Goal: Task Accomplishment & Management: Complete application form

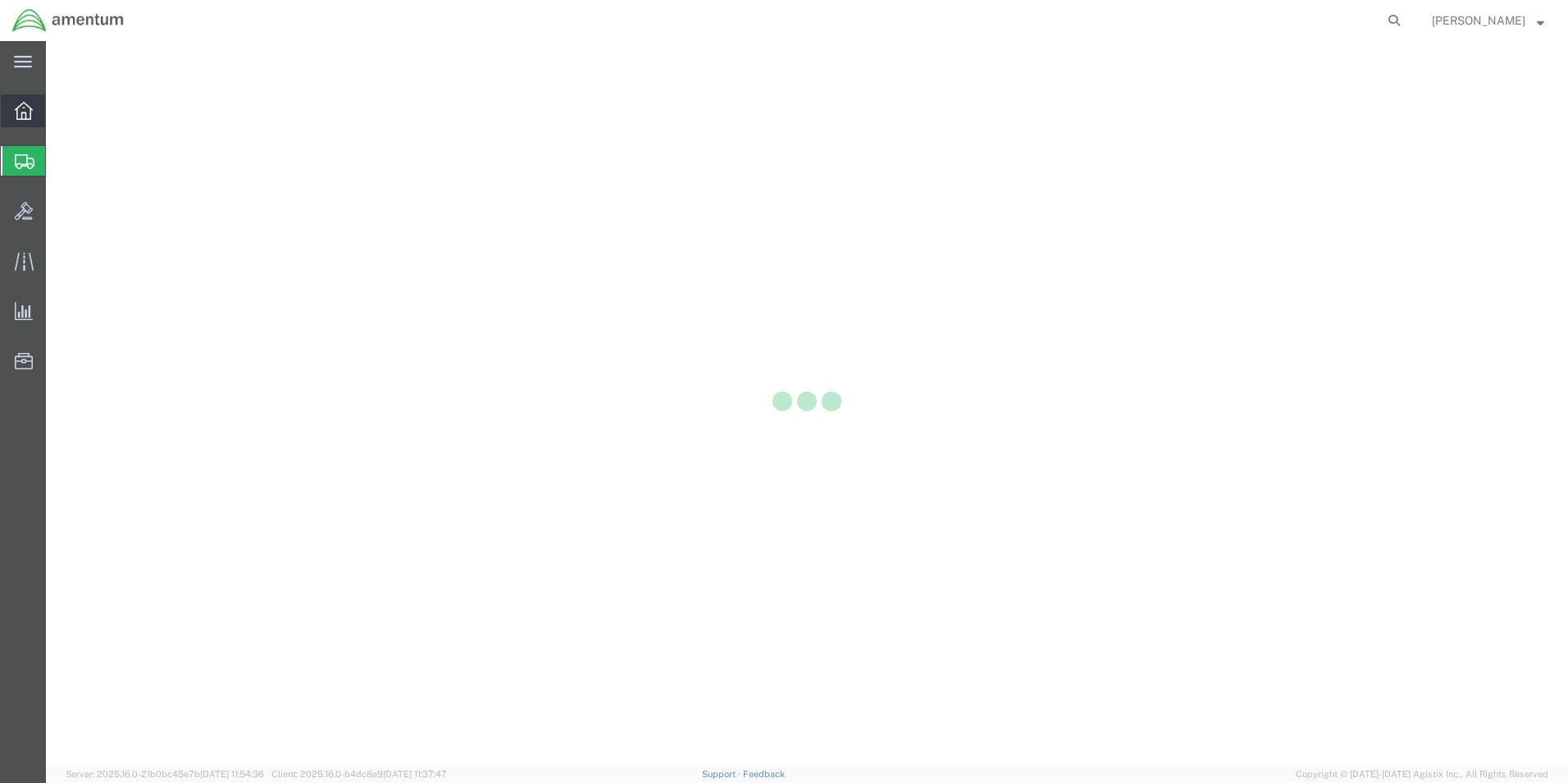
click at [19, 107] on icon at bounding box center [23, 111] width 18 height 18
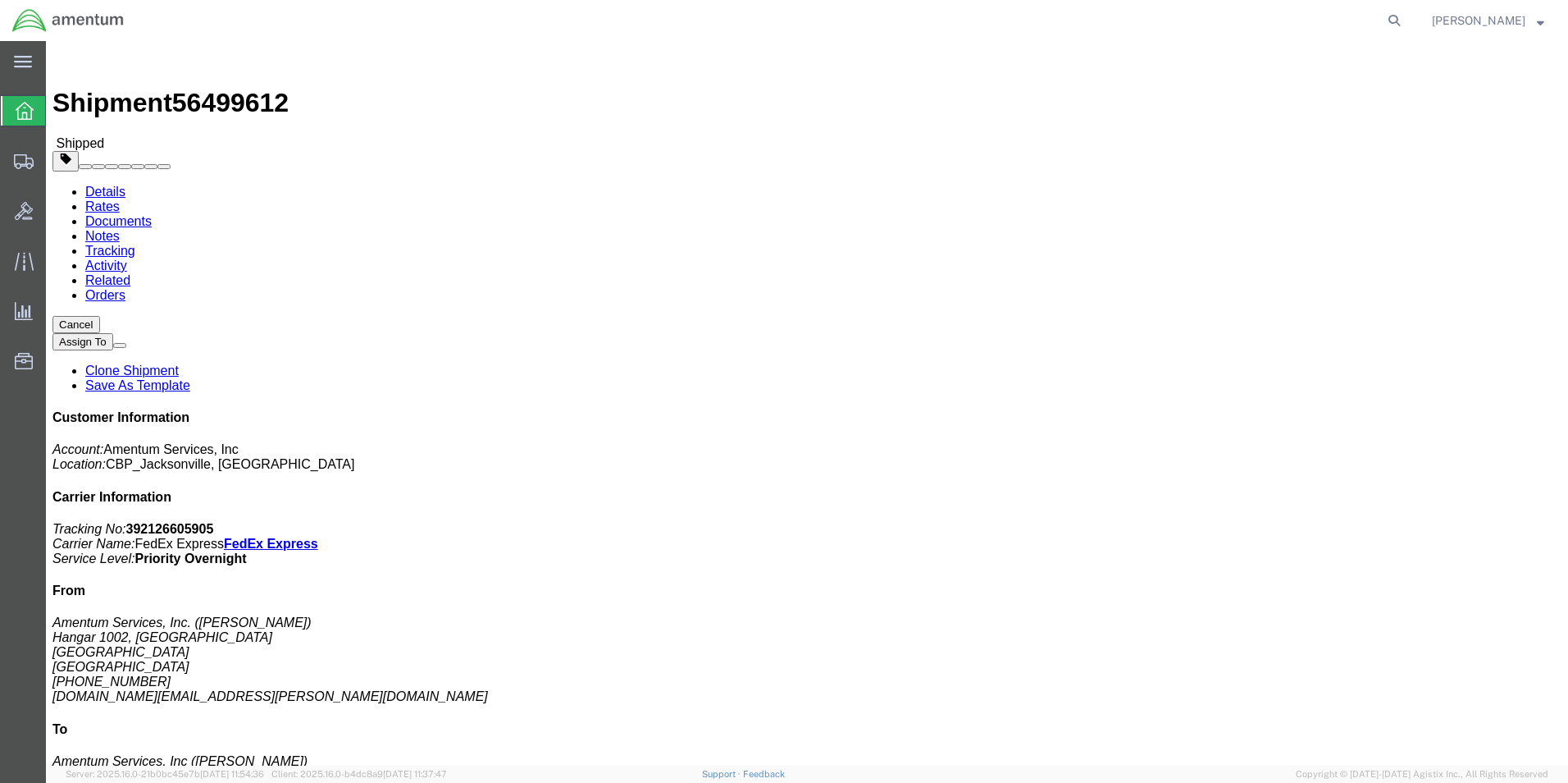
click at [32, 114] on icon at bounding box center [24, 111] width 18 height 18
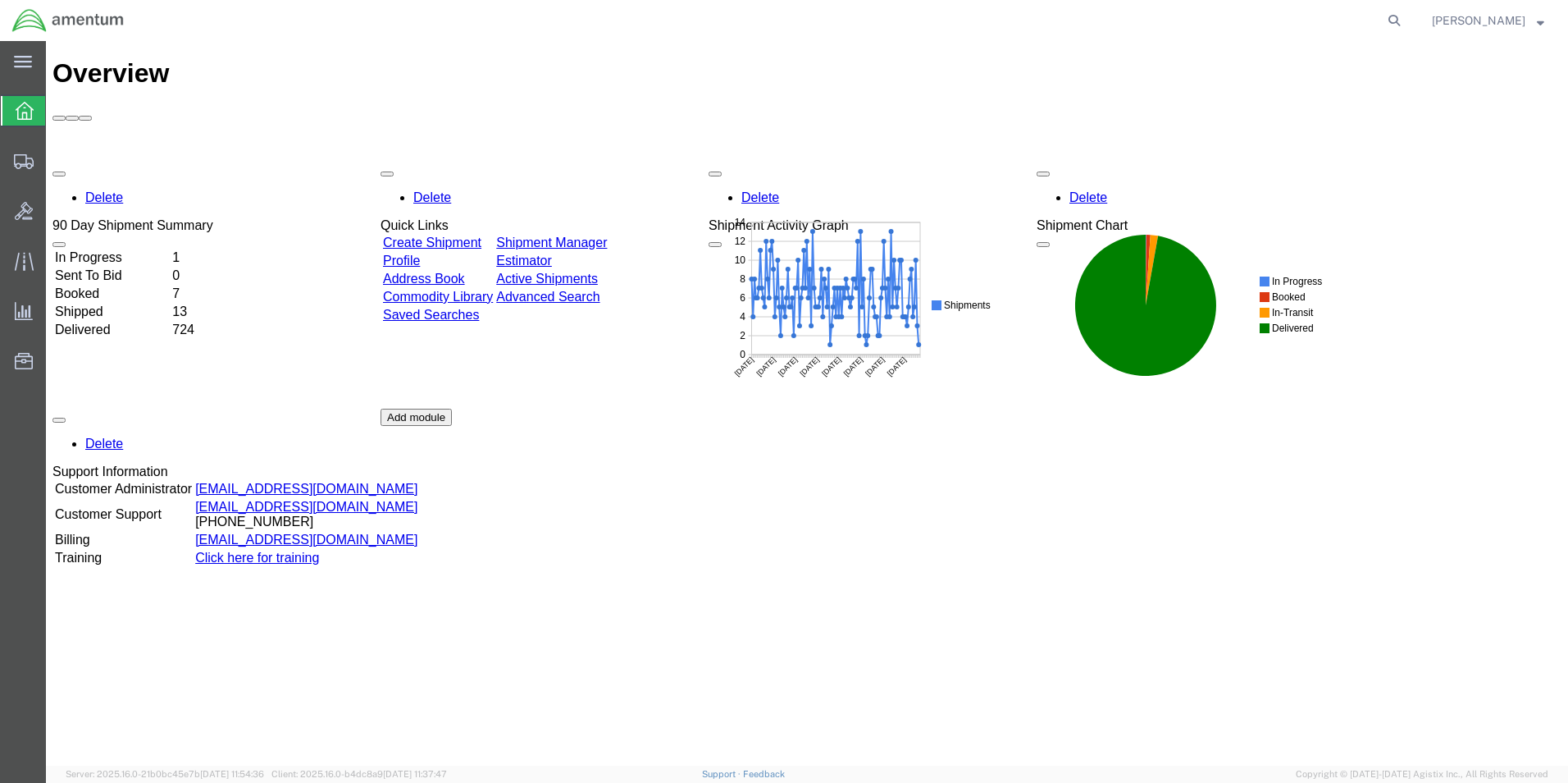
click at [115, 285] on td "Booked" at bounding box center [112, 293] width 116 height 16
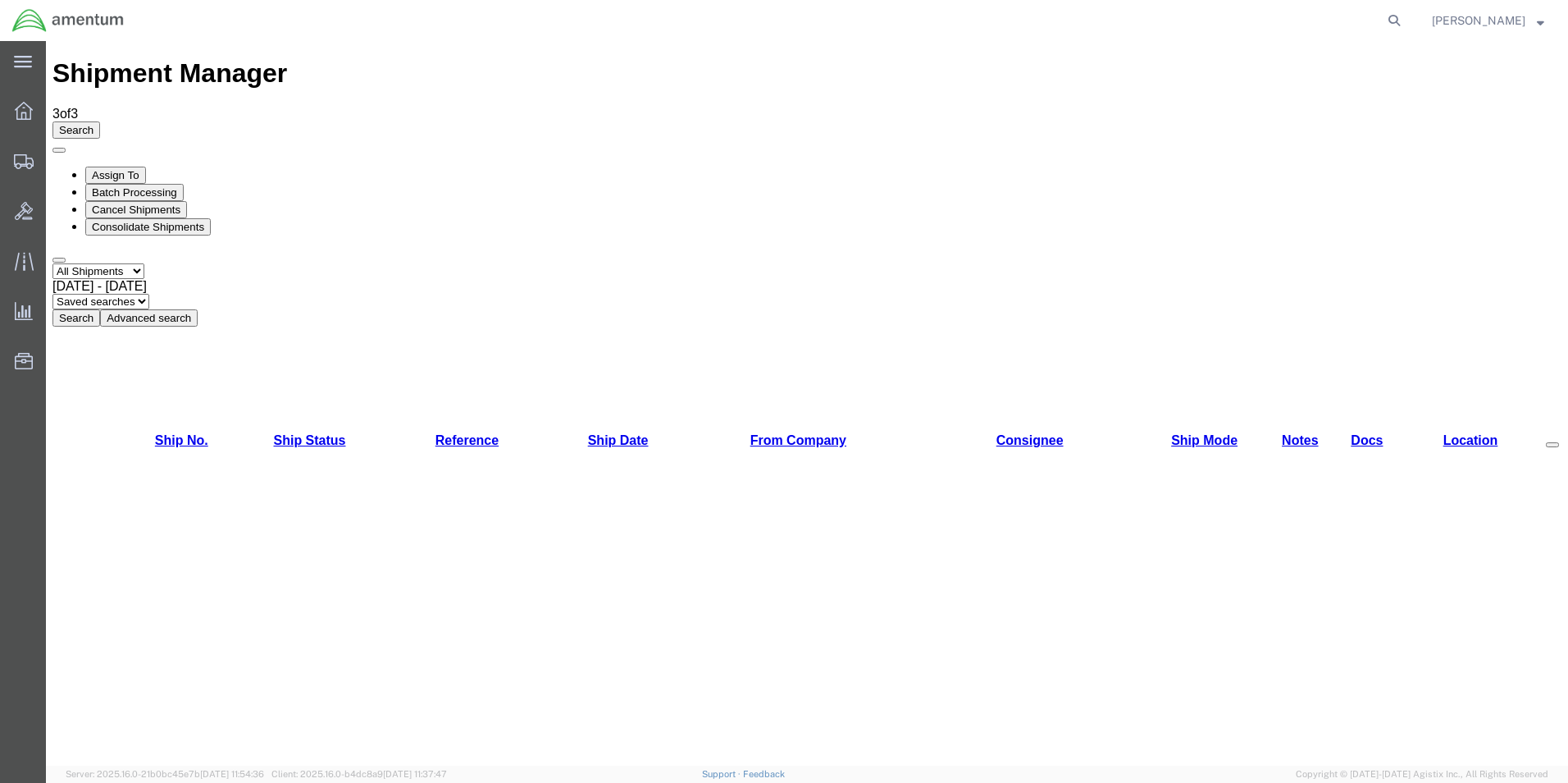
click at [0, 0] on span "Create Shipment" at bounding box center [0, 0] width 0 height 0
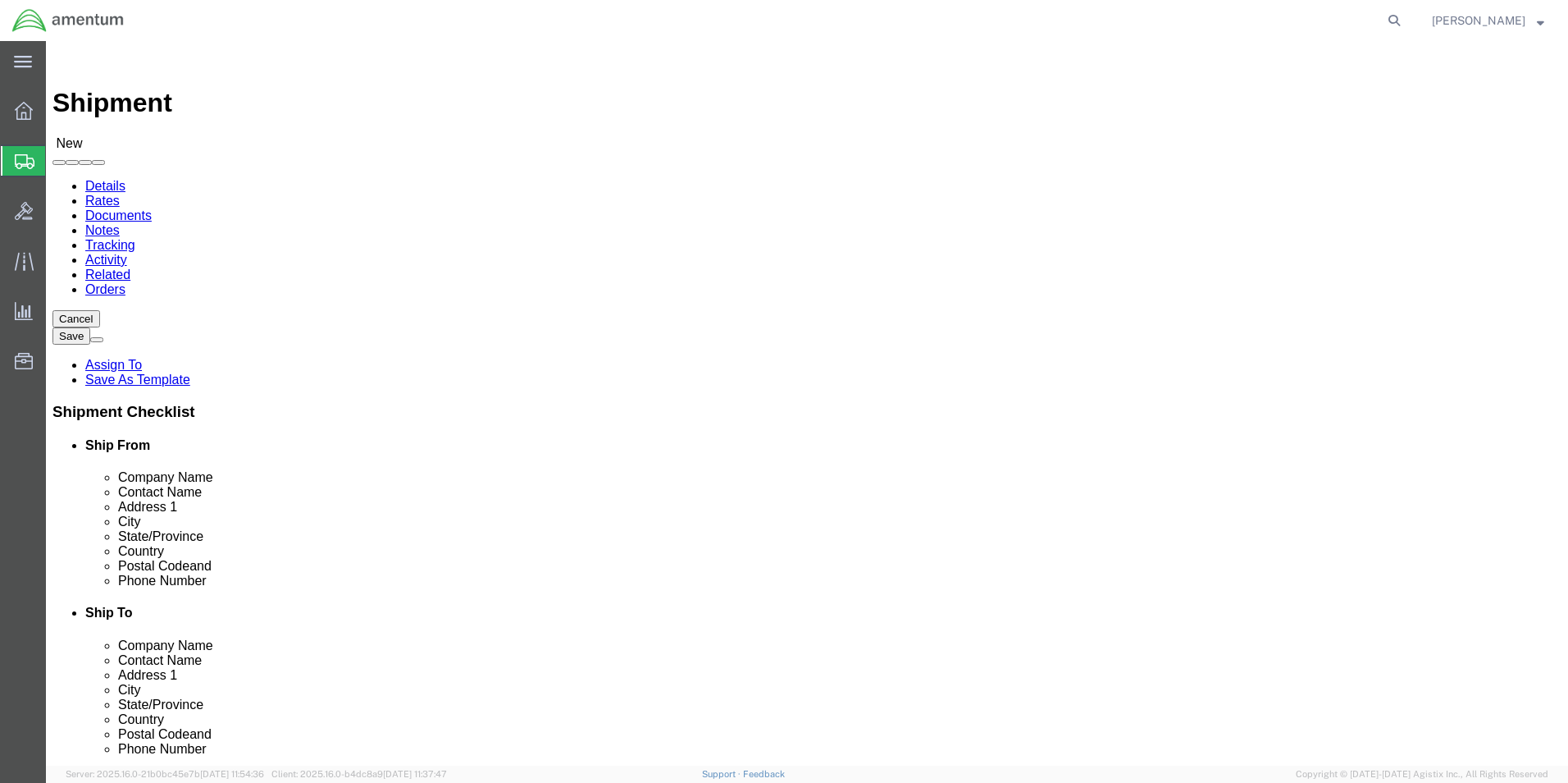
select select
type input "eja"
select select "49930"
select select "FL"
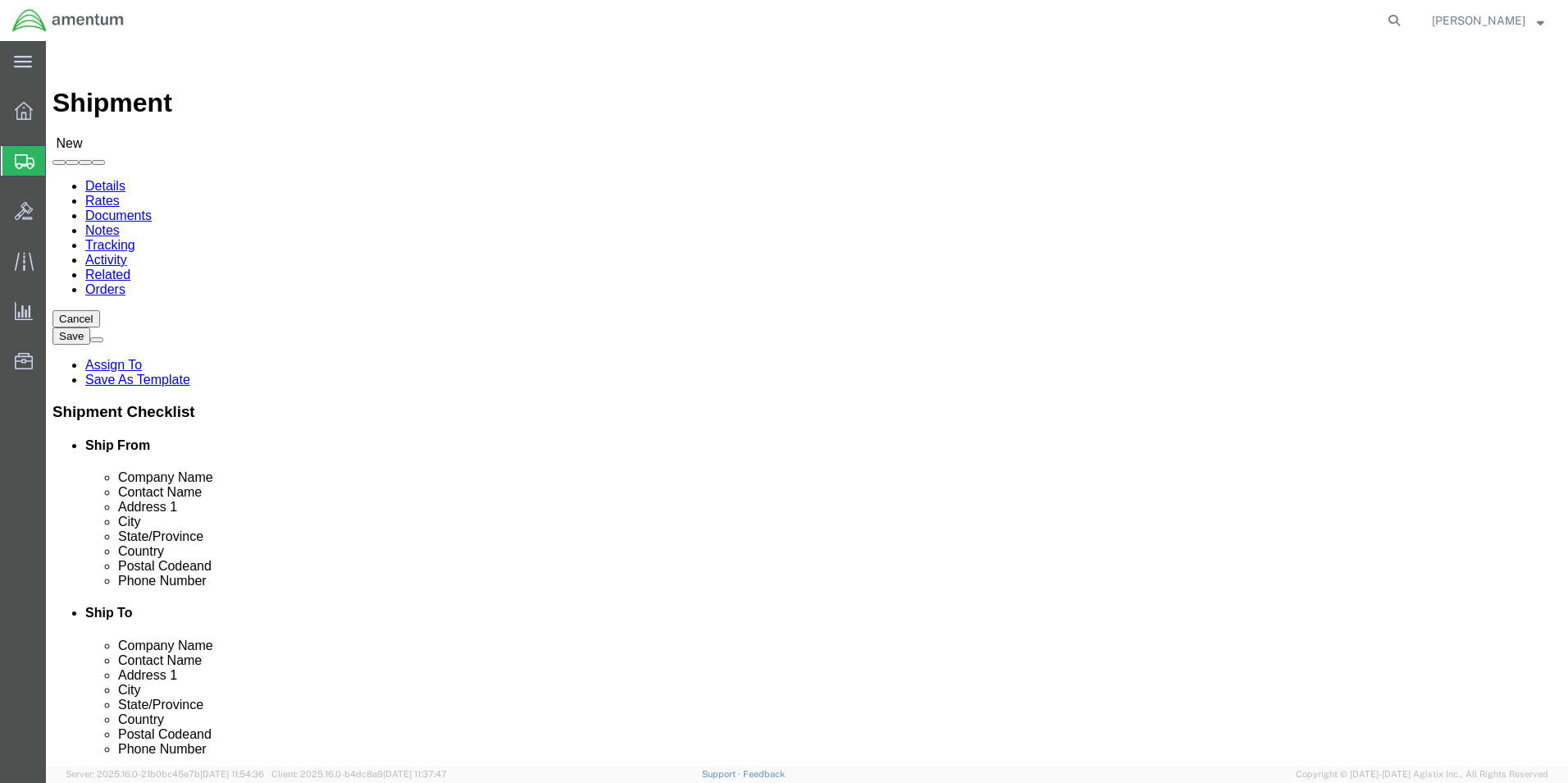
click input "text"
click input "Roso"
type input "Rosario Cartolano"
click input "text"
type input "(904) 680-6837"
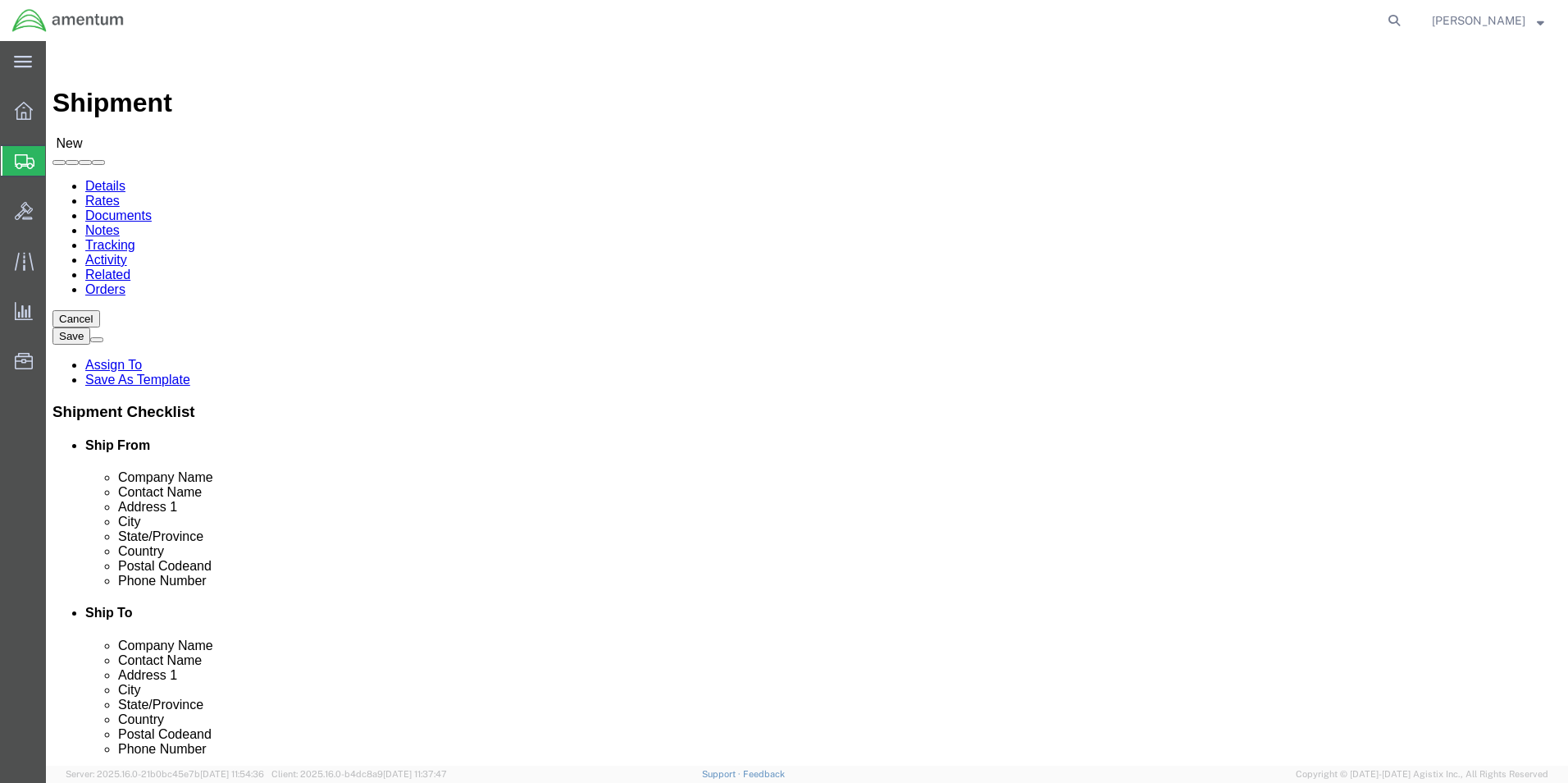
click input "text"
paste input "rosario.r.cartolano@associates.cbp.dhs.gov"
type input "rosario.r.cartolano@associates.cbp.dhs.gov"
type input "o"
click input "text"
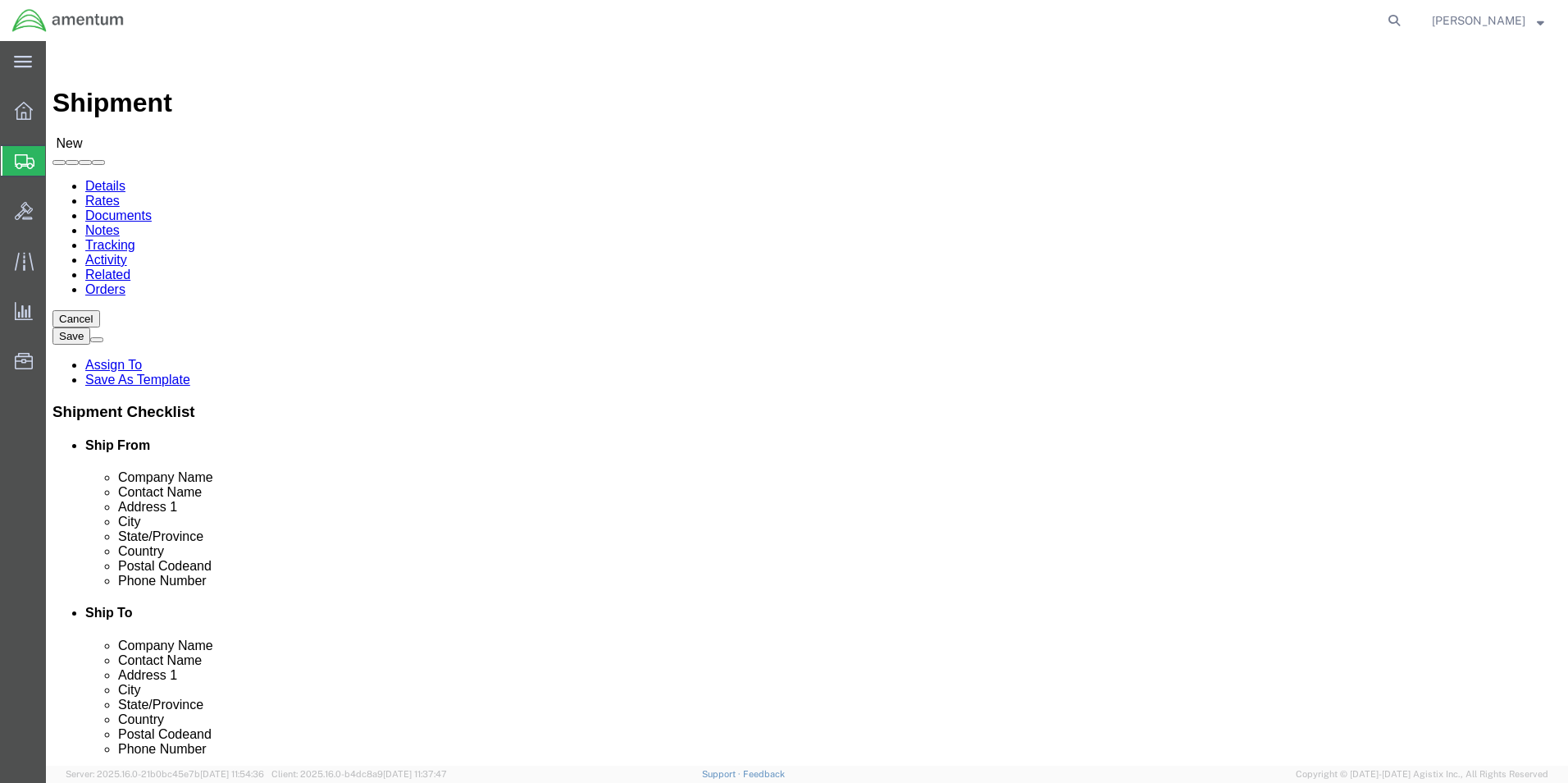
type input "Office Authority"
click input "text"
type input "John Elliot"
click input "text"
type input "4205 Stadium Dr"
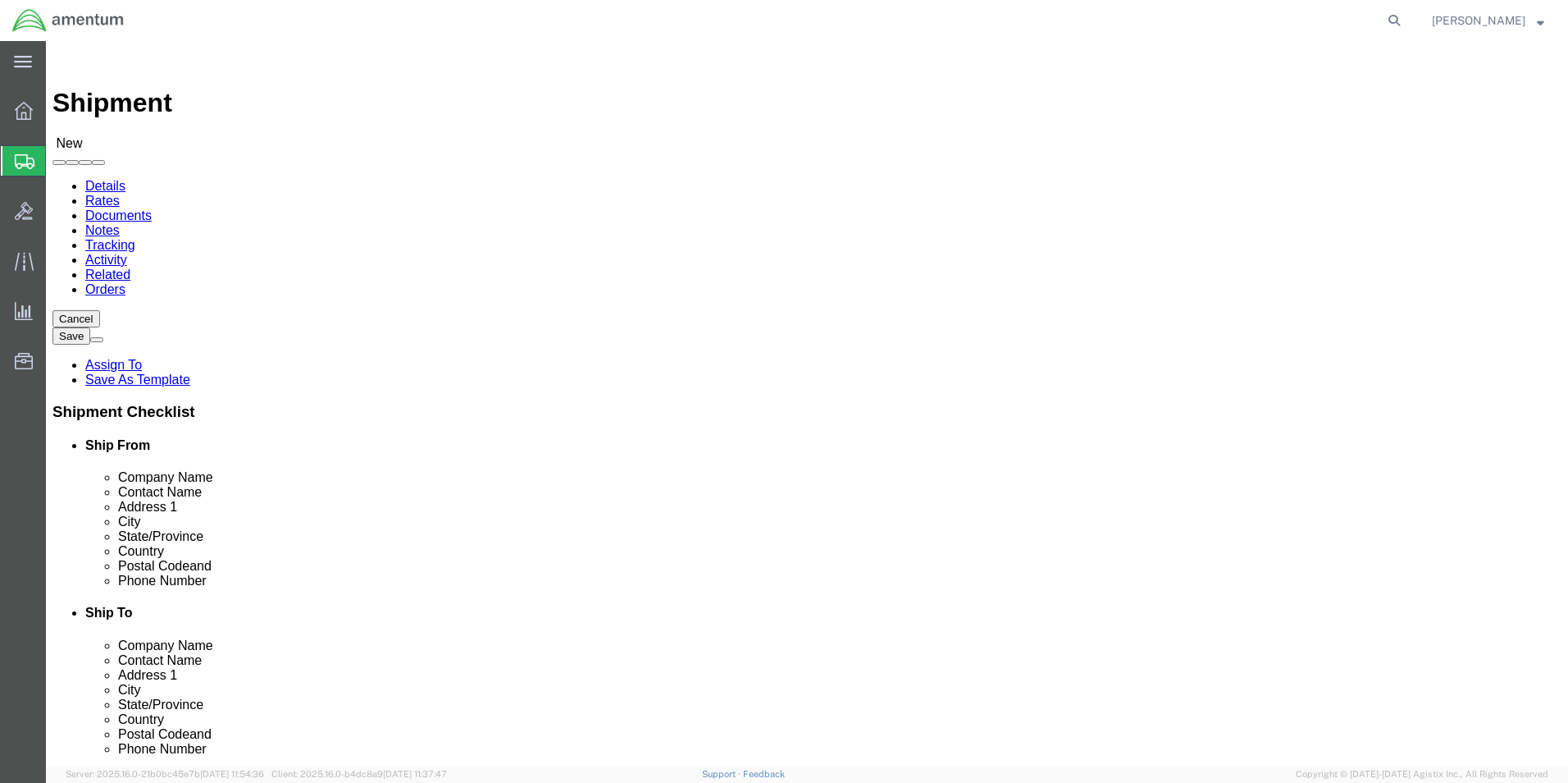
click input "text"
type input "Fort Worth"
click label "City"
click input "Fort Worth"
type input "te"
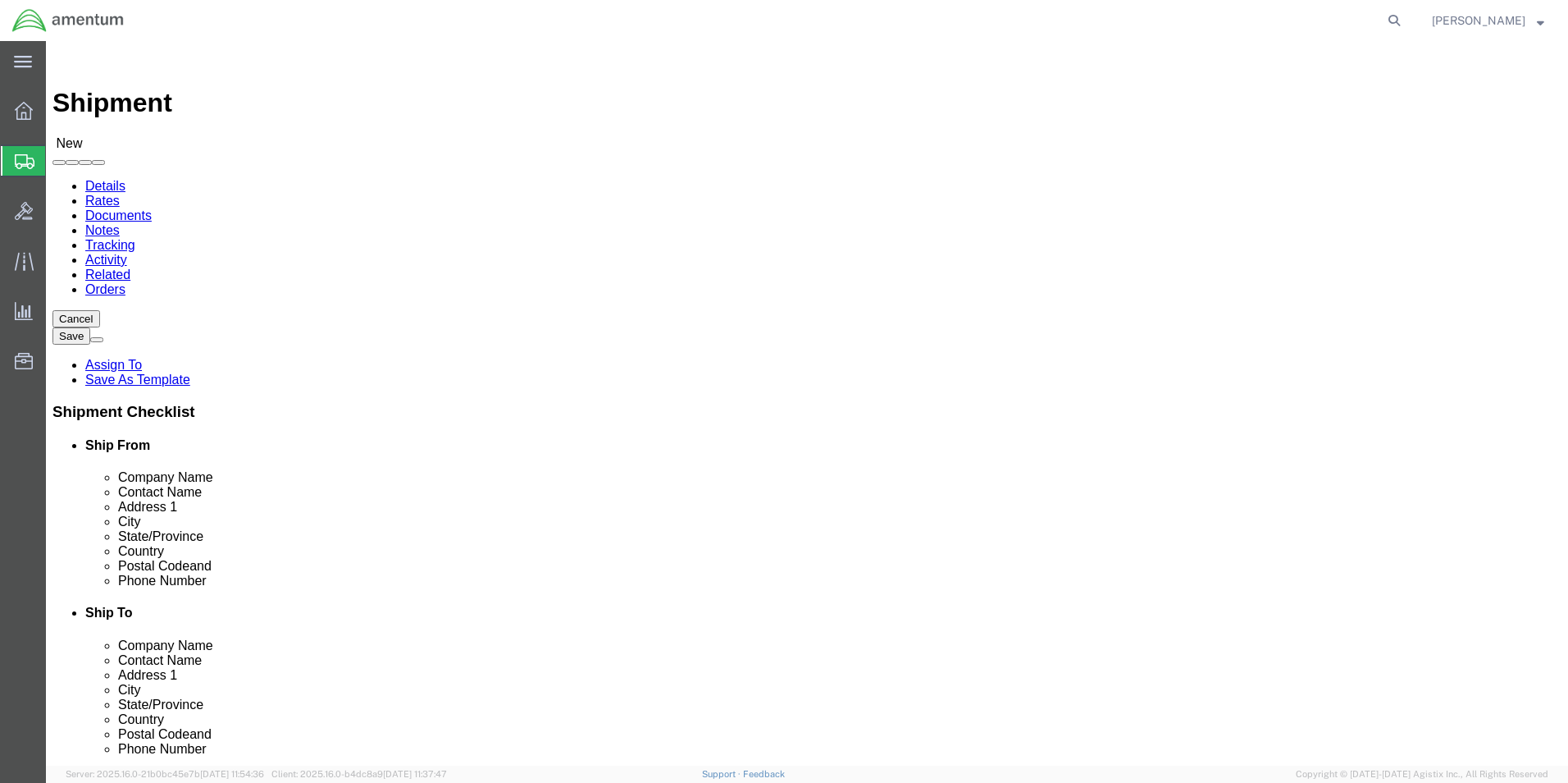
click input "Postal Code"
click input "text"
click input "76133"
type input "76133-1000"
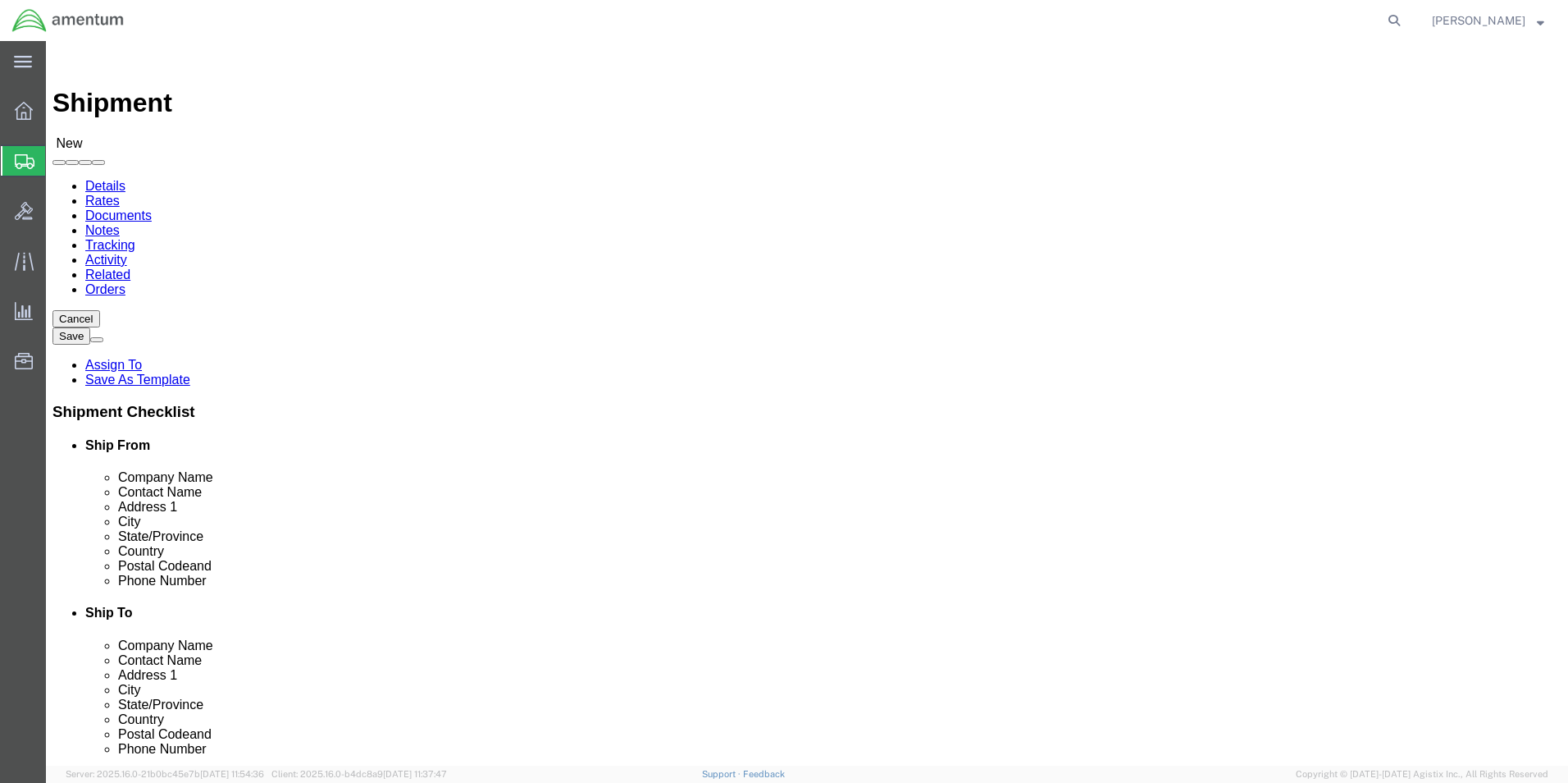
click input "text"
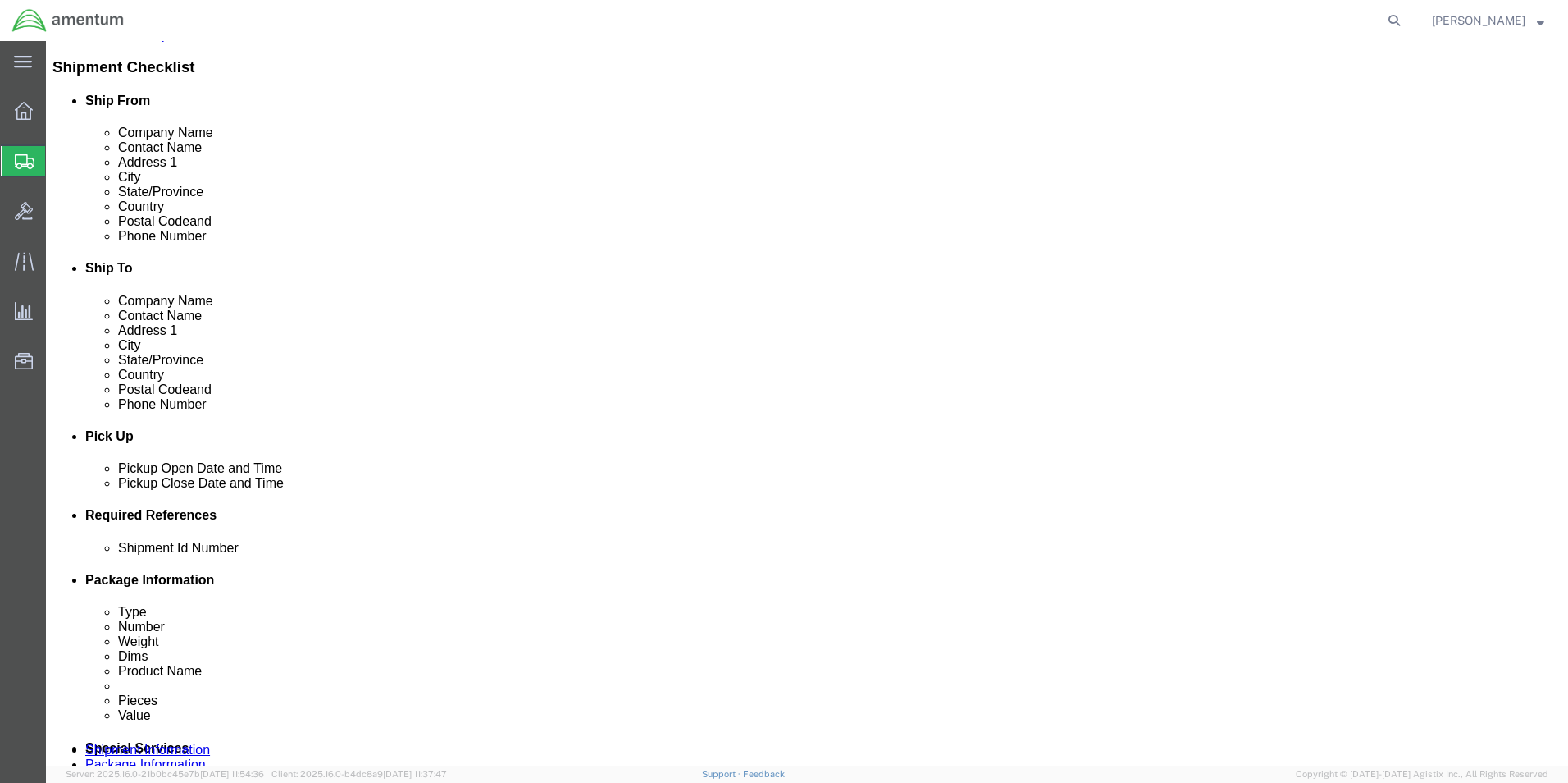
scroll to position [574, 0]
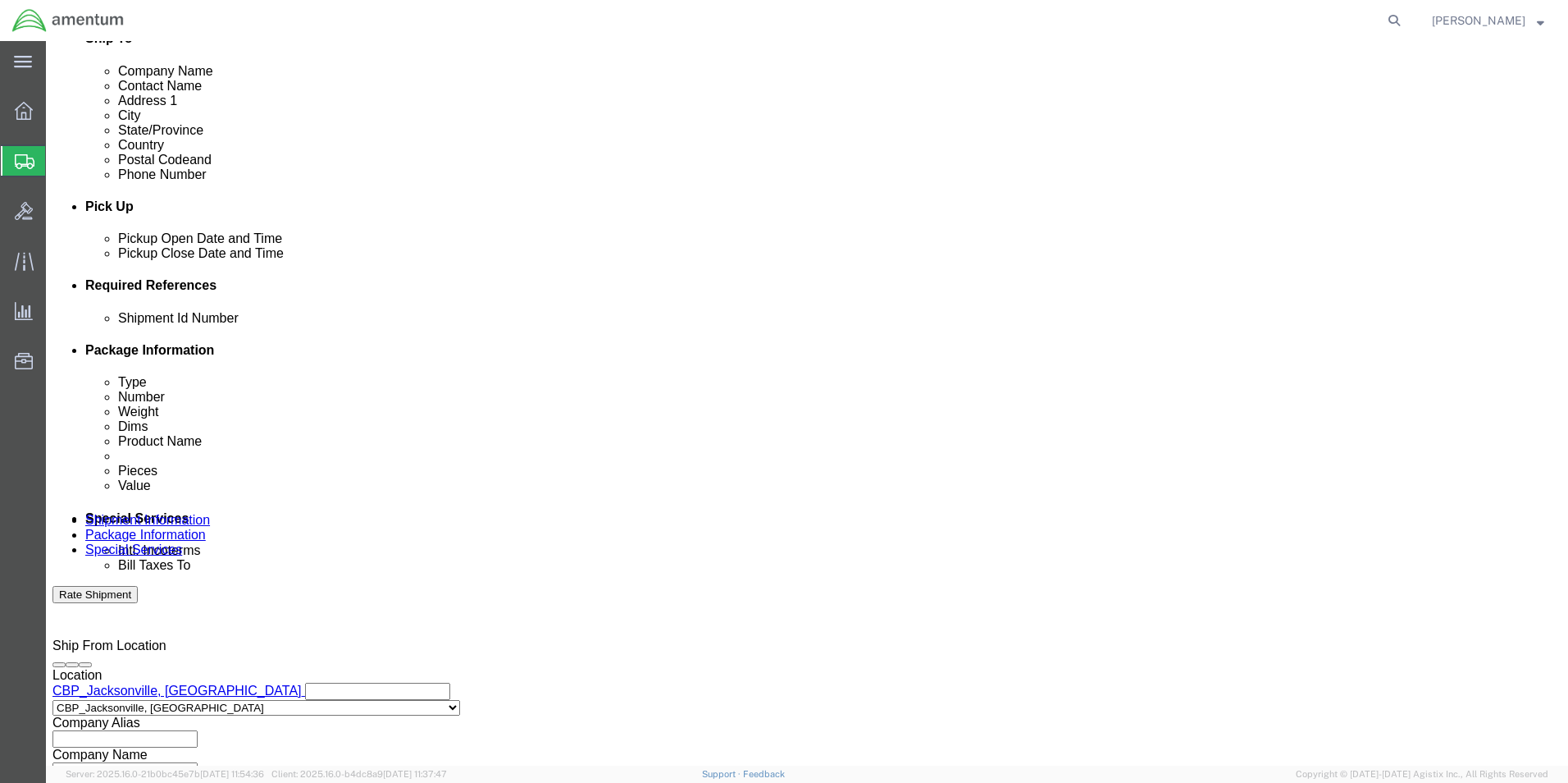
type input "8178774321"
drag, startPoint x: 347, startPoint y: 435, endPoint x: 353, endPoint y: 441, distance: 8.5
click input "text"
type input "6118.03.03.2219.000.EJA.0000"
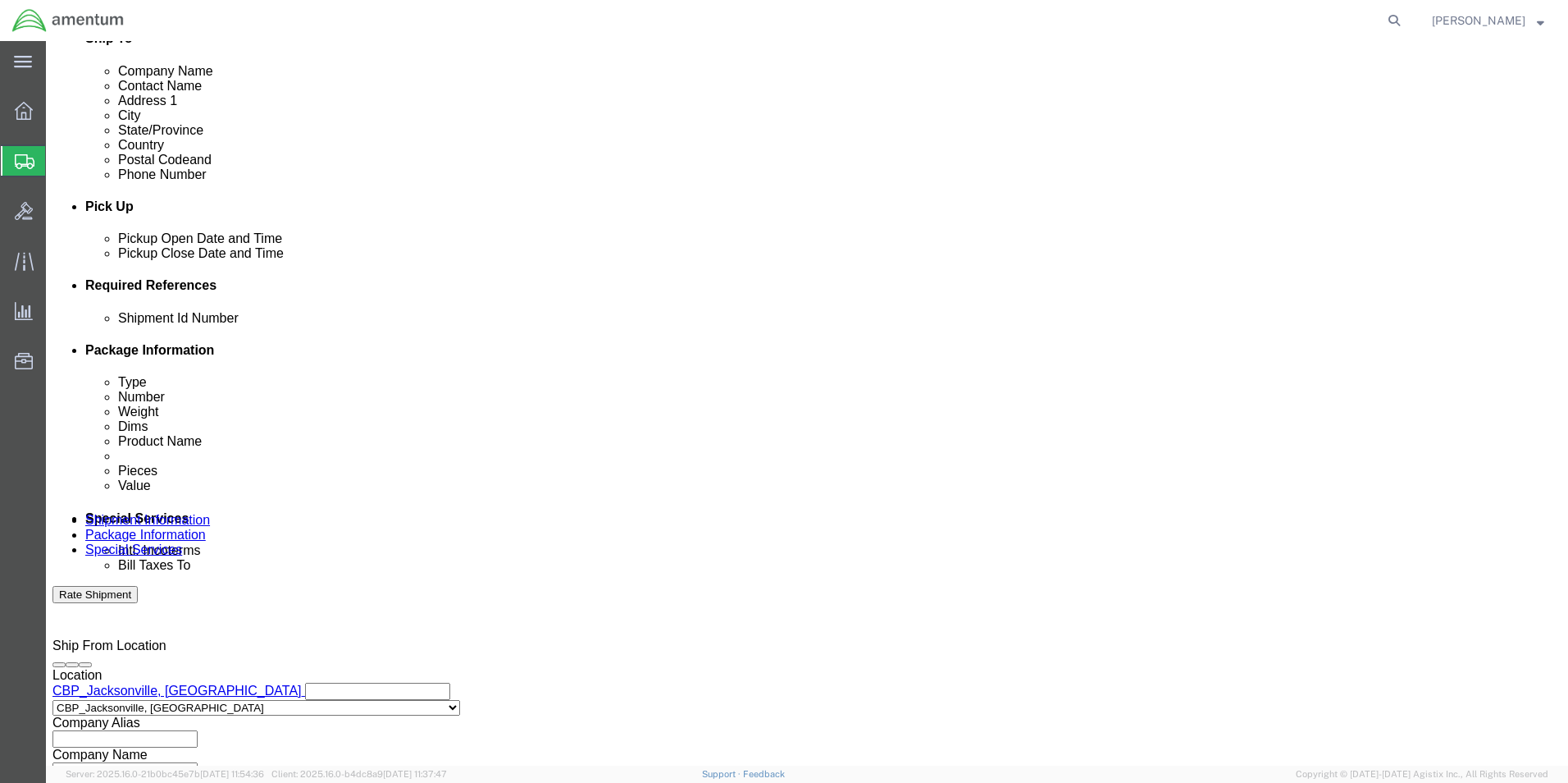
click button "Add reference"
click select "Select Account Type Activity ID Airline Appointment Number ASN Batch Request # …"
select select "DEPT"
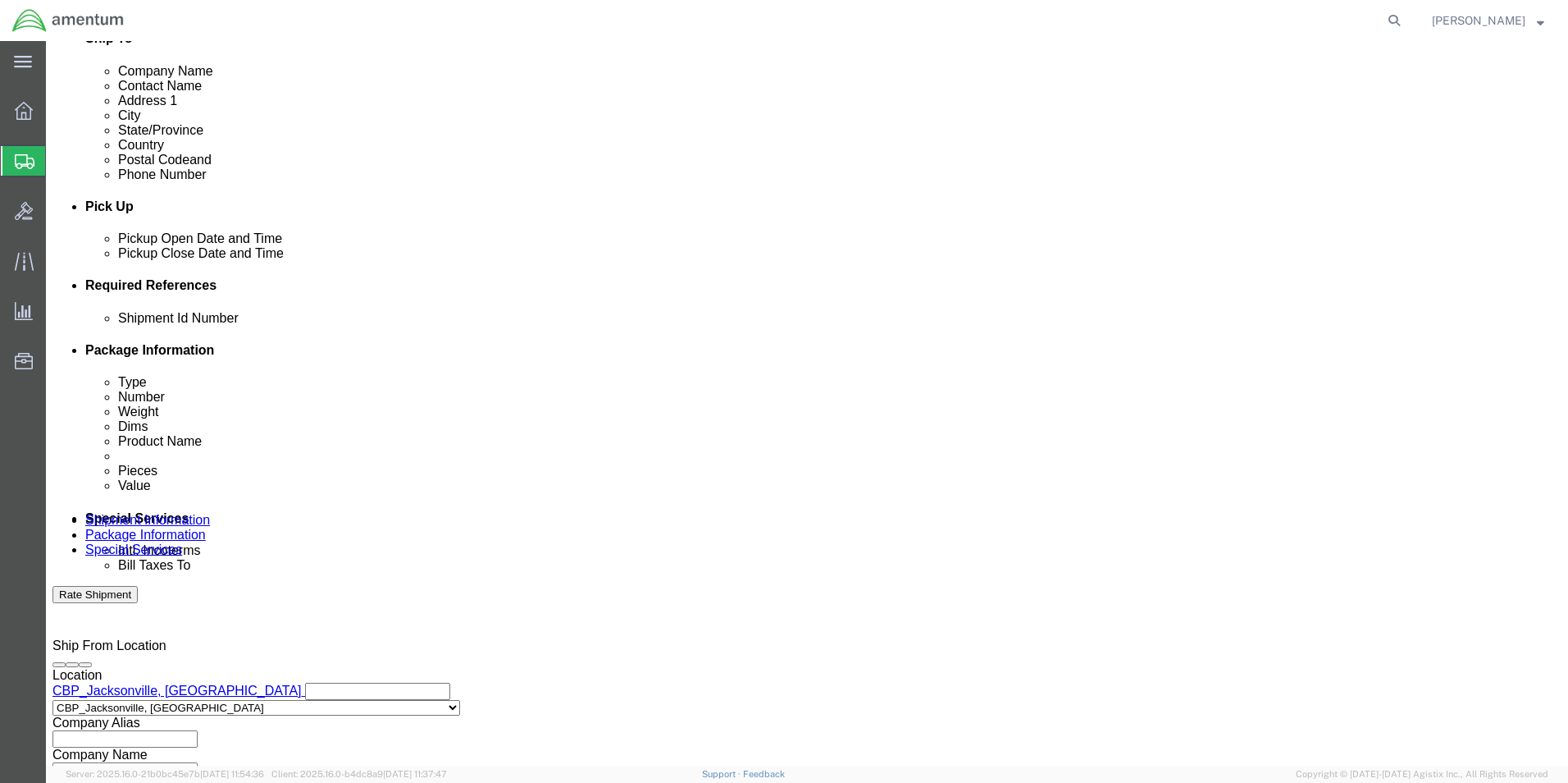
click select "Select Account Type Activity ID Airline Appointment Number ASN Batch Request # …"
click div "Select Account Type Activity ID Airline Appointment Number ASN Batch Request # …"
click input "text"
type input "CBP"
click select "Select Account Type Activity ID Airline Appointment Number ASN Batch Request # …"
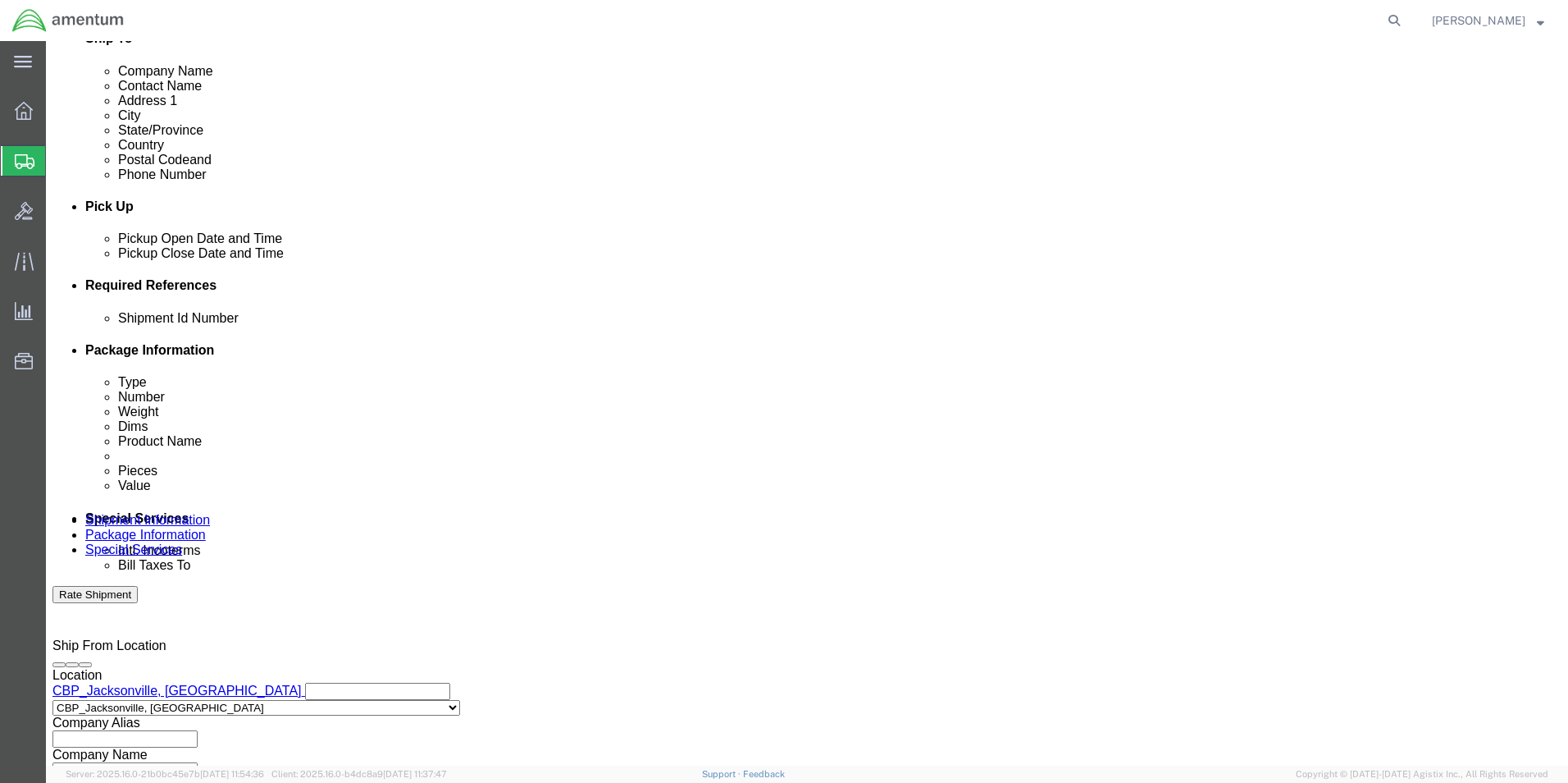
select select "CUSTREF"
click select "Select Account Type Activity ID Airline Appointment Number ASN Batch Request # …"
click div "Select Account Type Activity ID Airline Appointment Number ASN Batch Request # …"
click input "text"
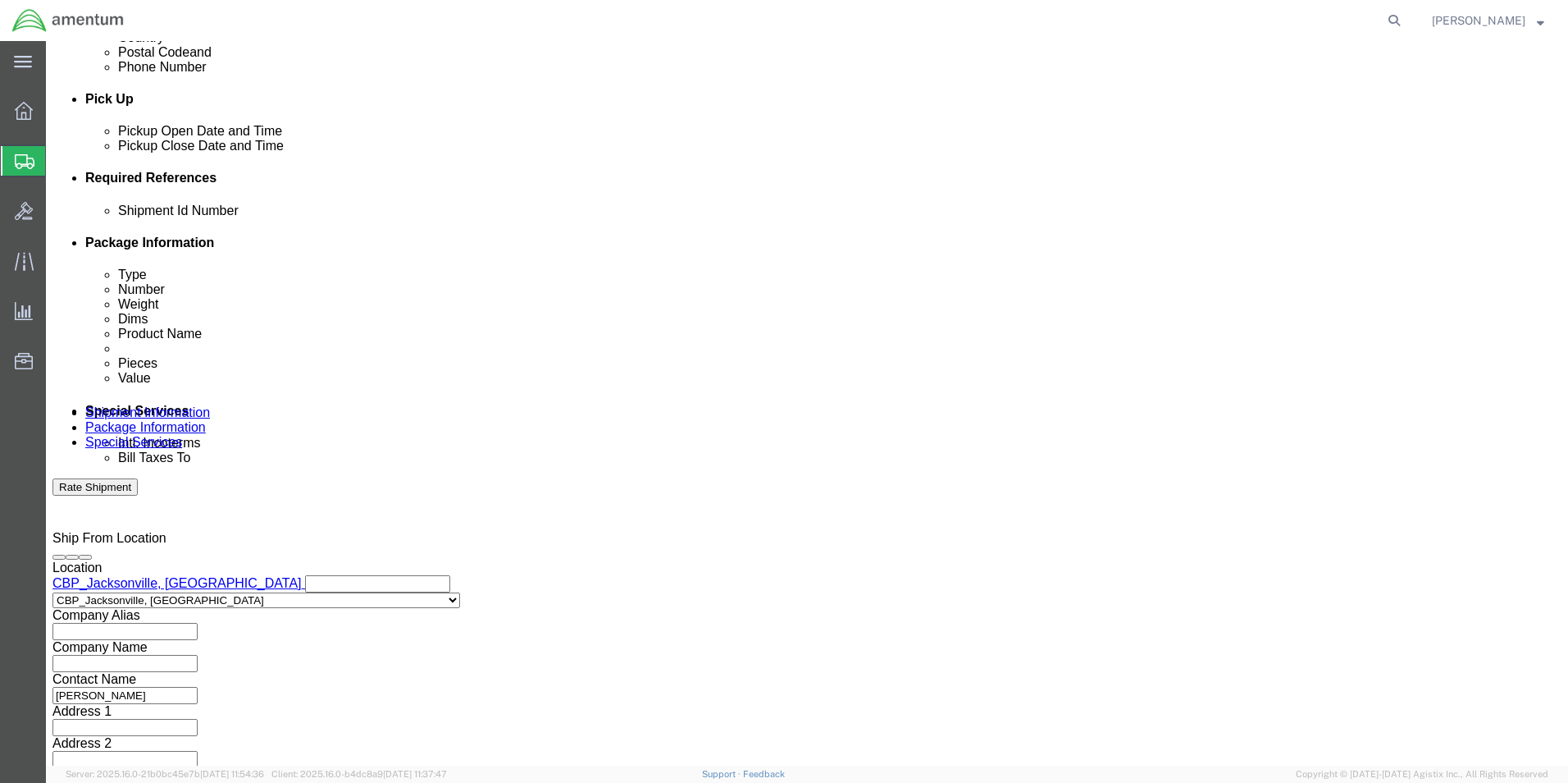
scroll to position [685, 0]
type input "BINDERS"
click button "Continue"
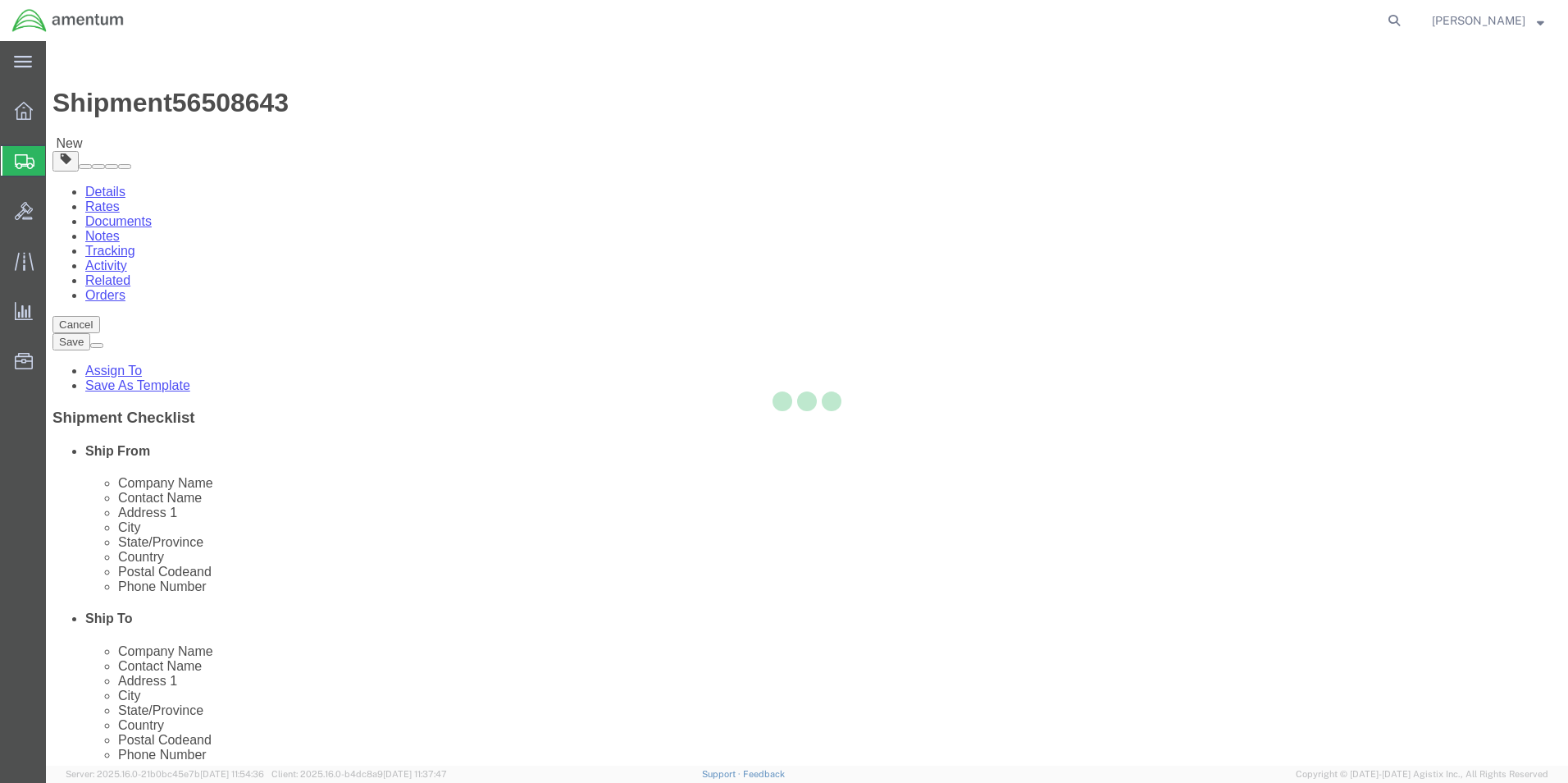
select select "CBOX"
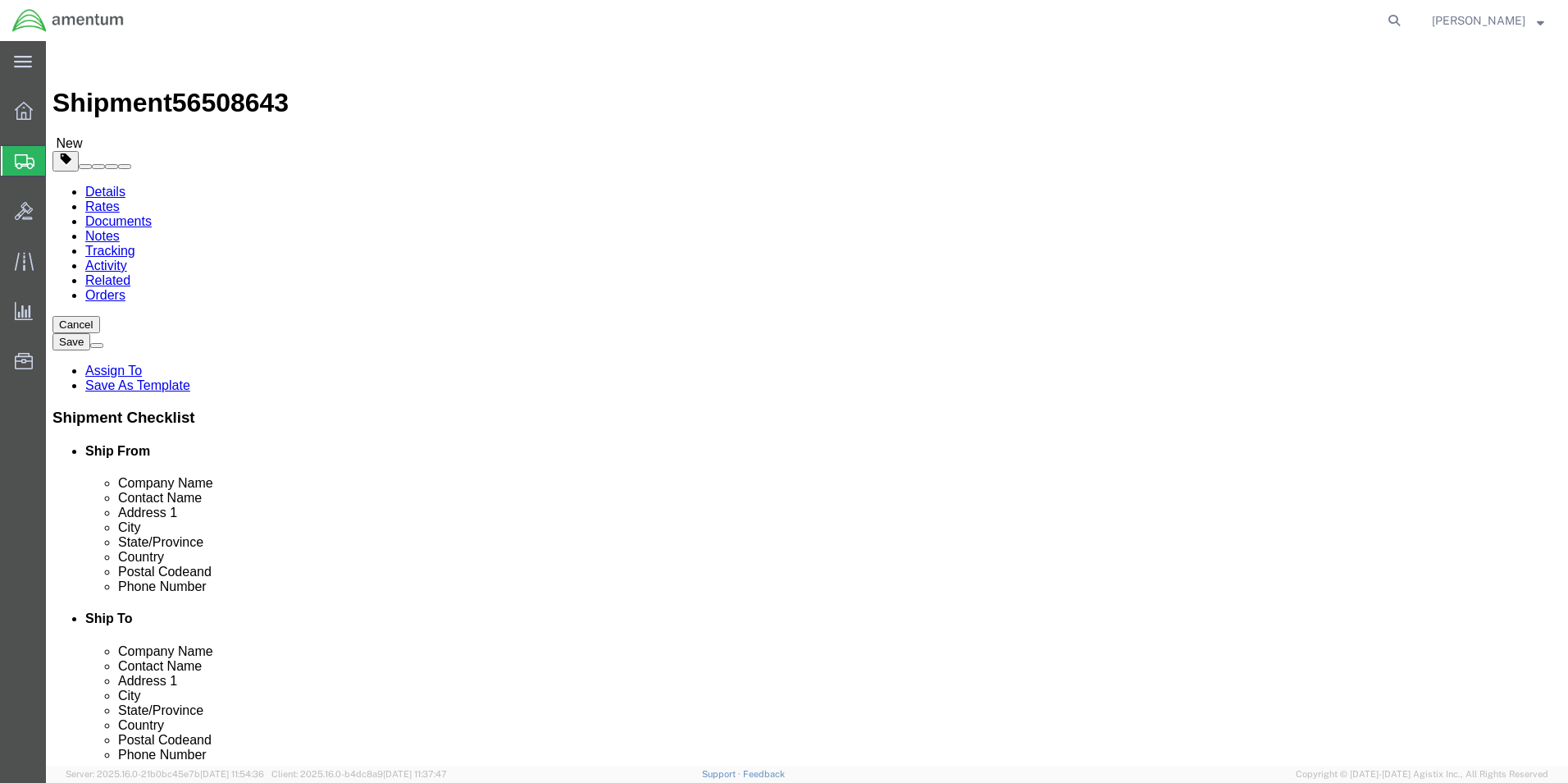
click input "text"
type input "22"
type input "23"
type input "13"
click input "0.00"
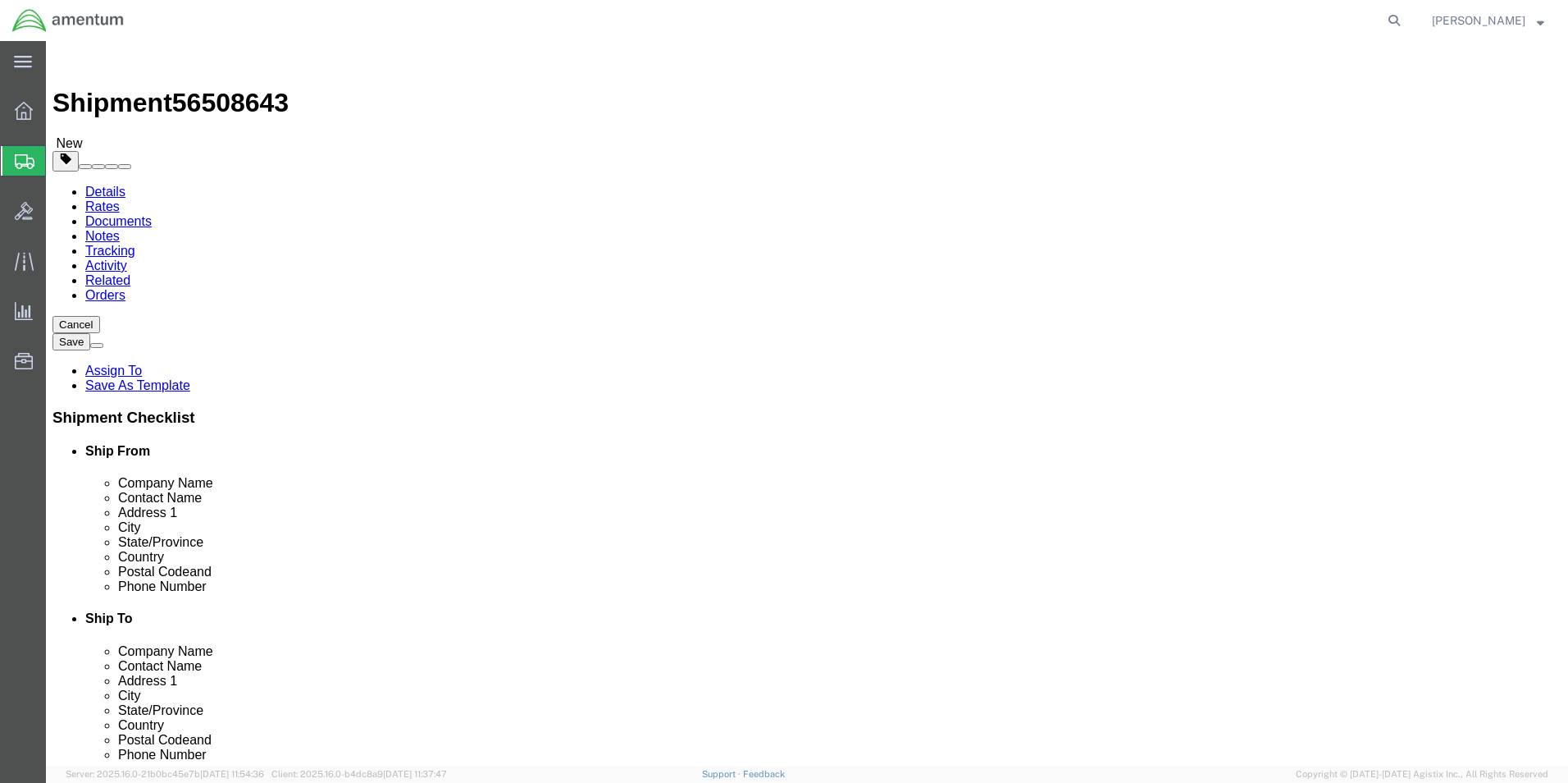
type input "33.00"
click span
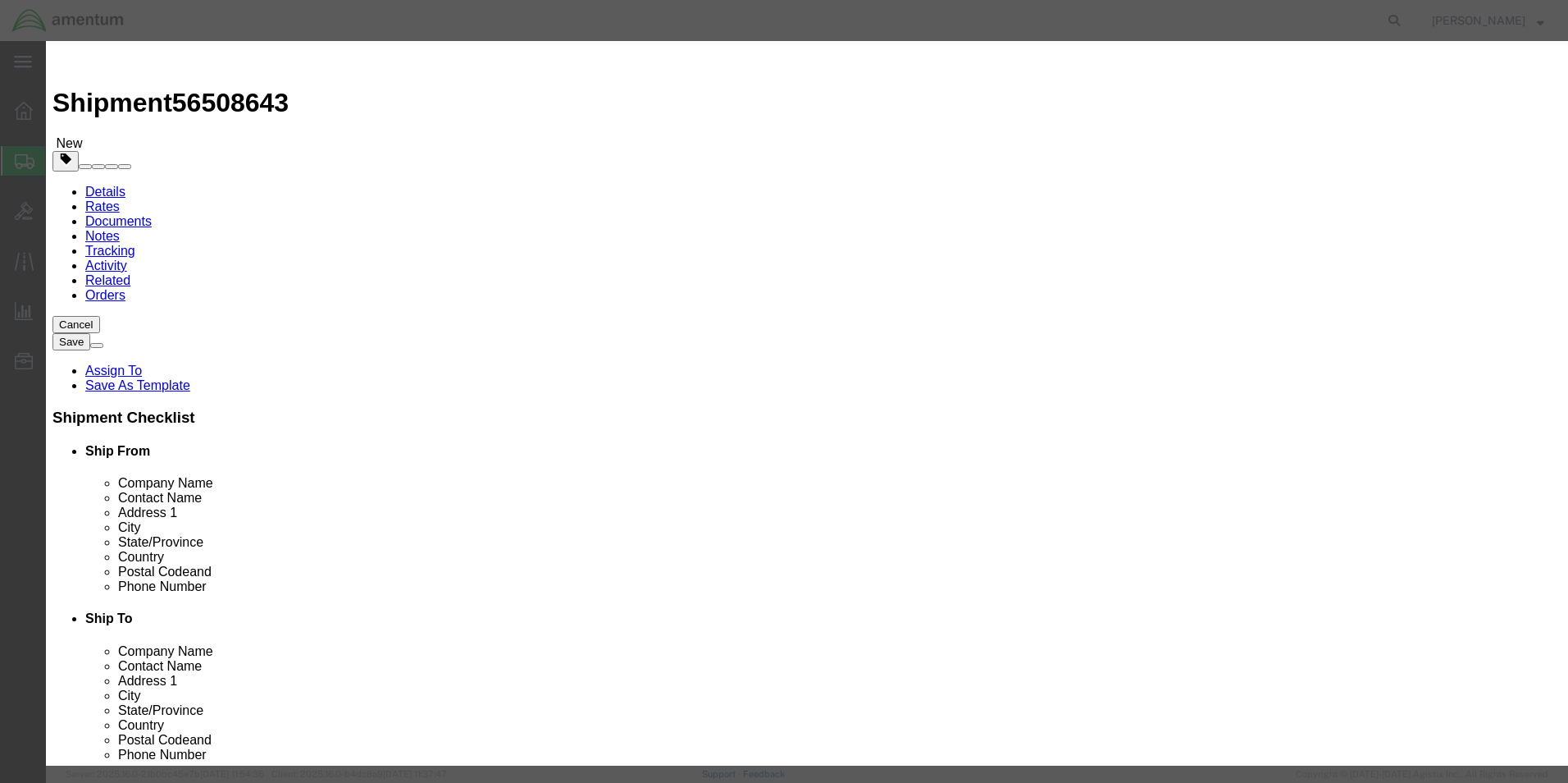
click input "text"
type input "BINDERS"
click input "0"
type input "4"
click input "text"
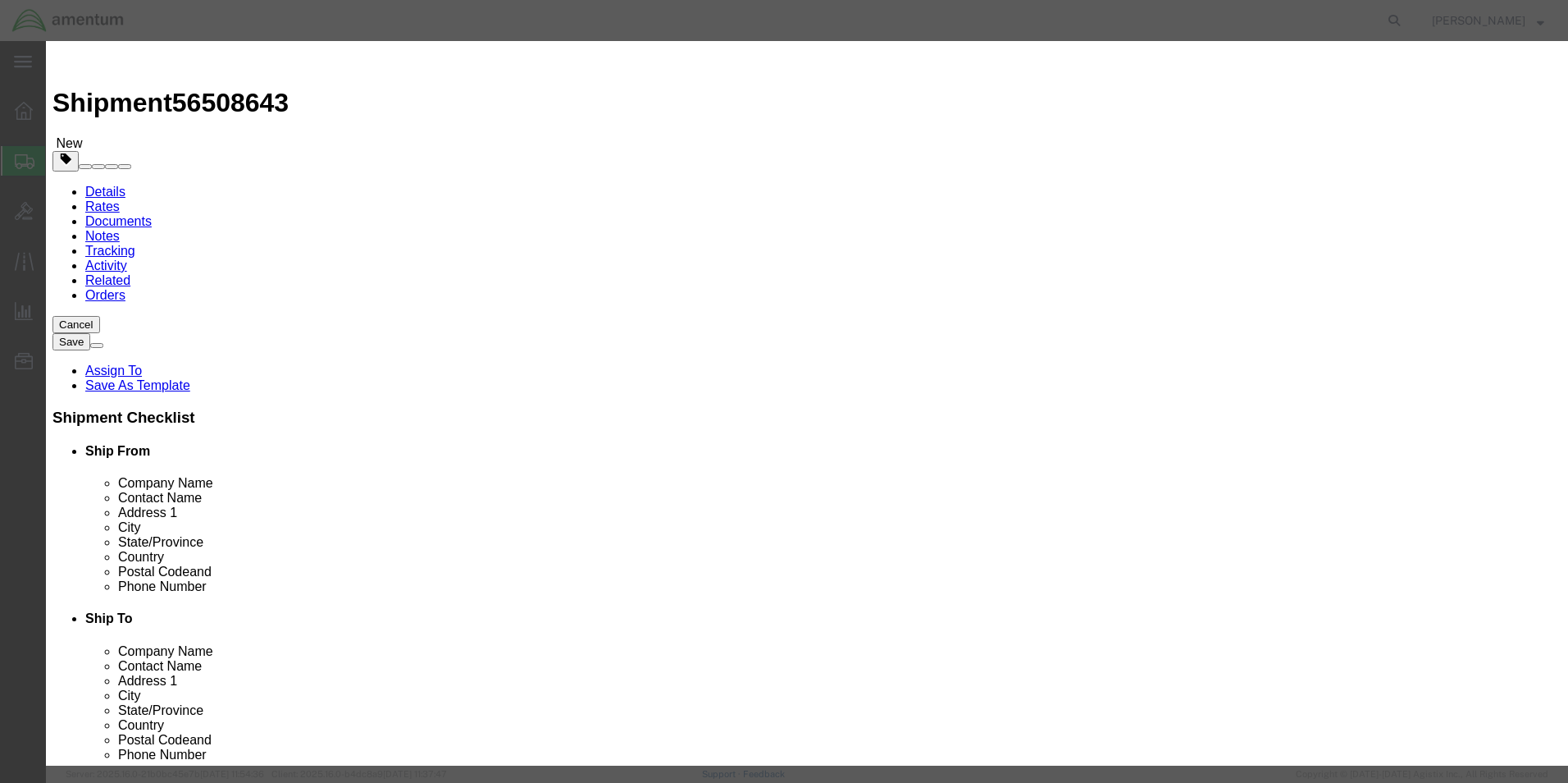
type input "200.00"
click button "Save & Close"
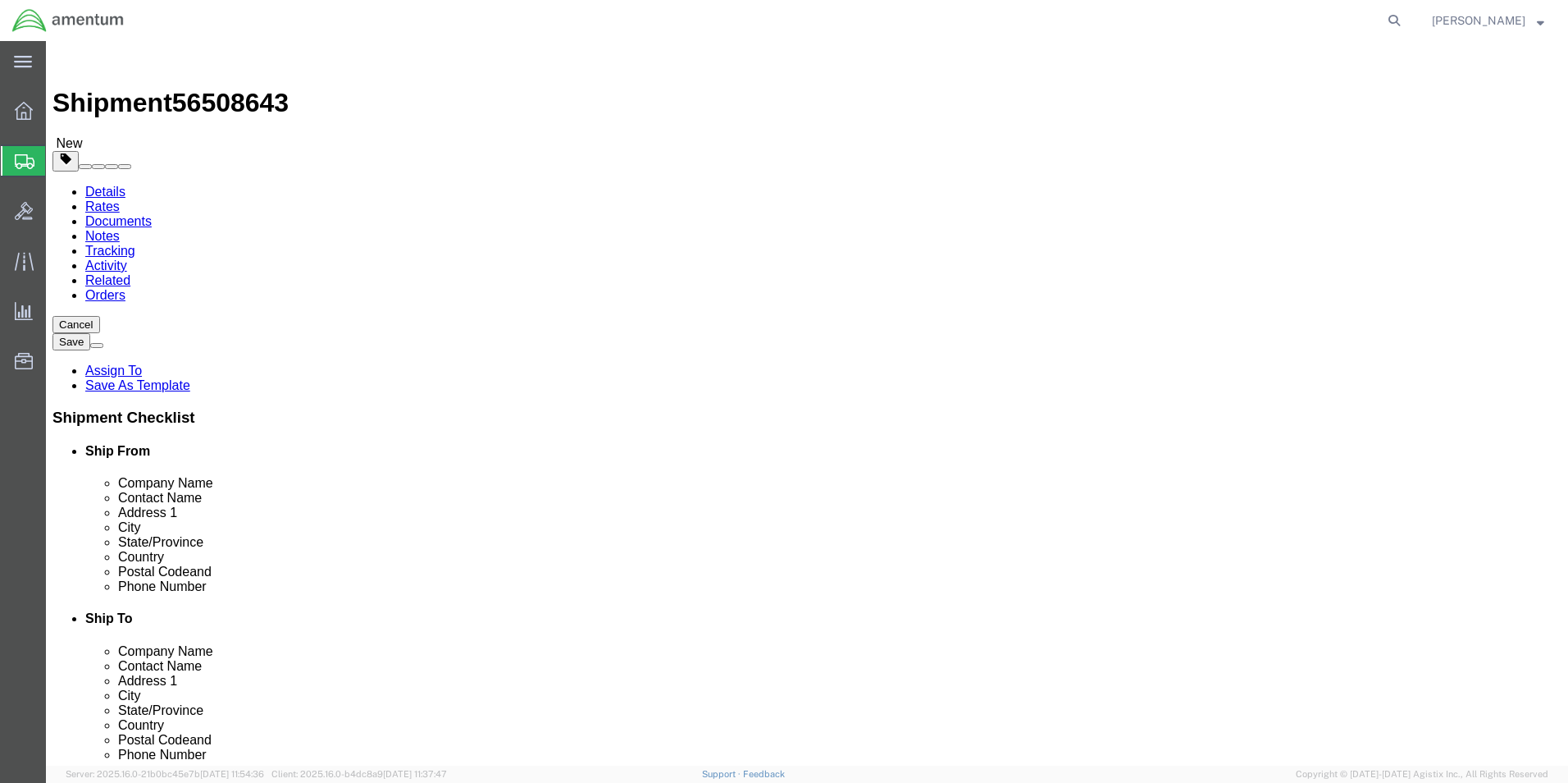
click link "Add Package"
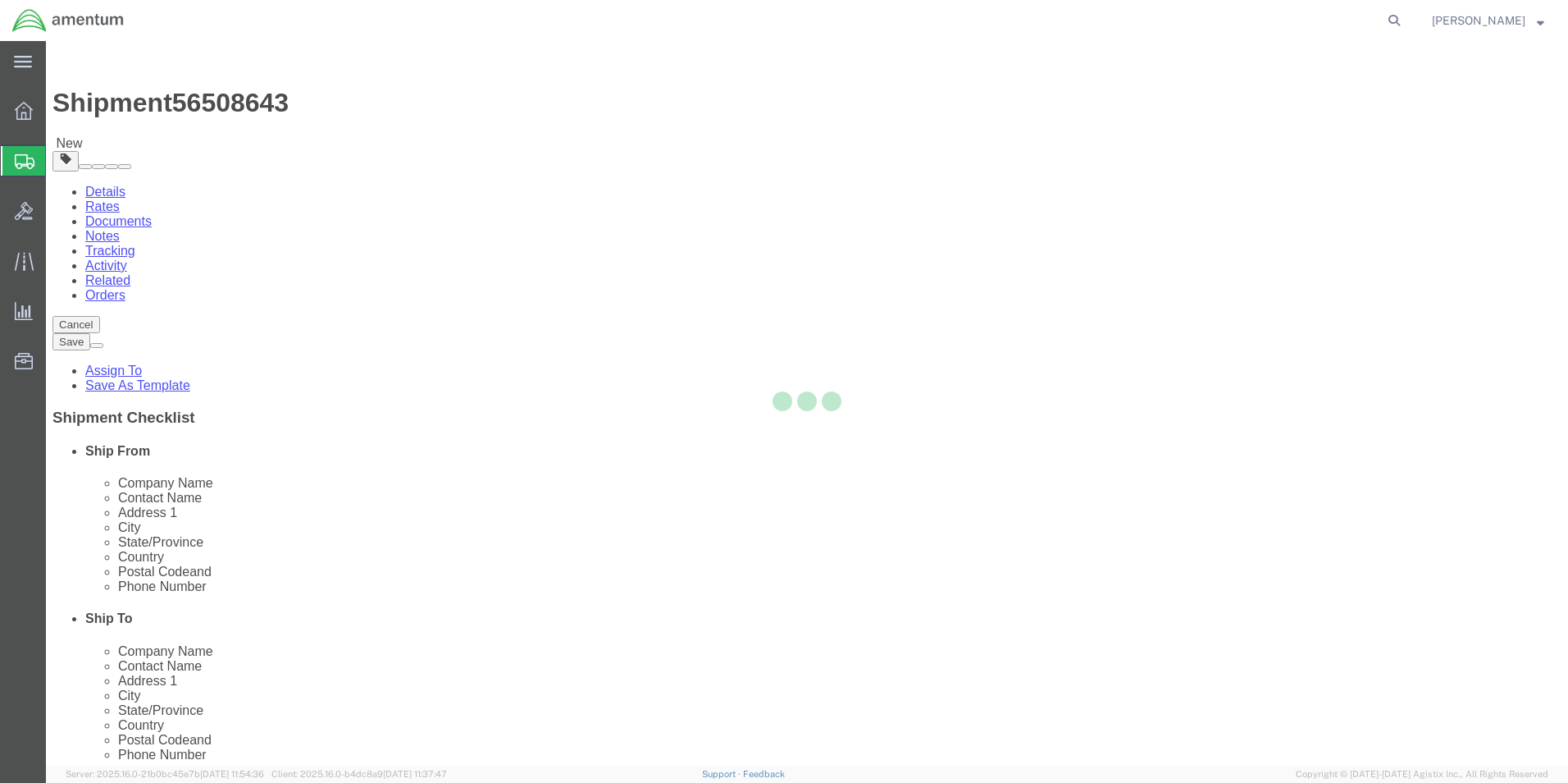
select select "CBOX"
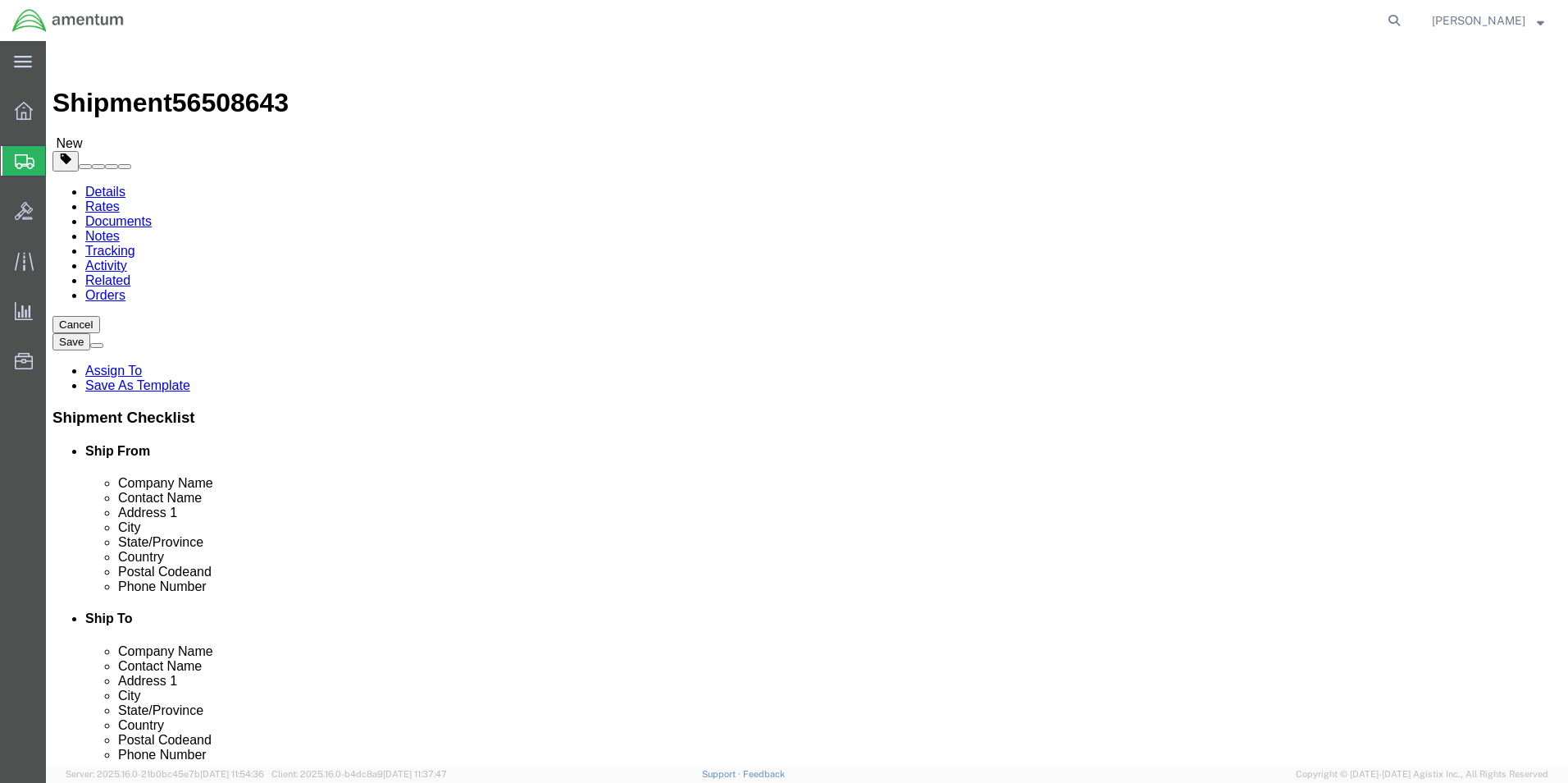
click input "text"
type input "15"
type input "12"
type input "10"
click input "0.00"
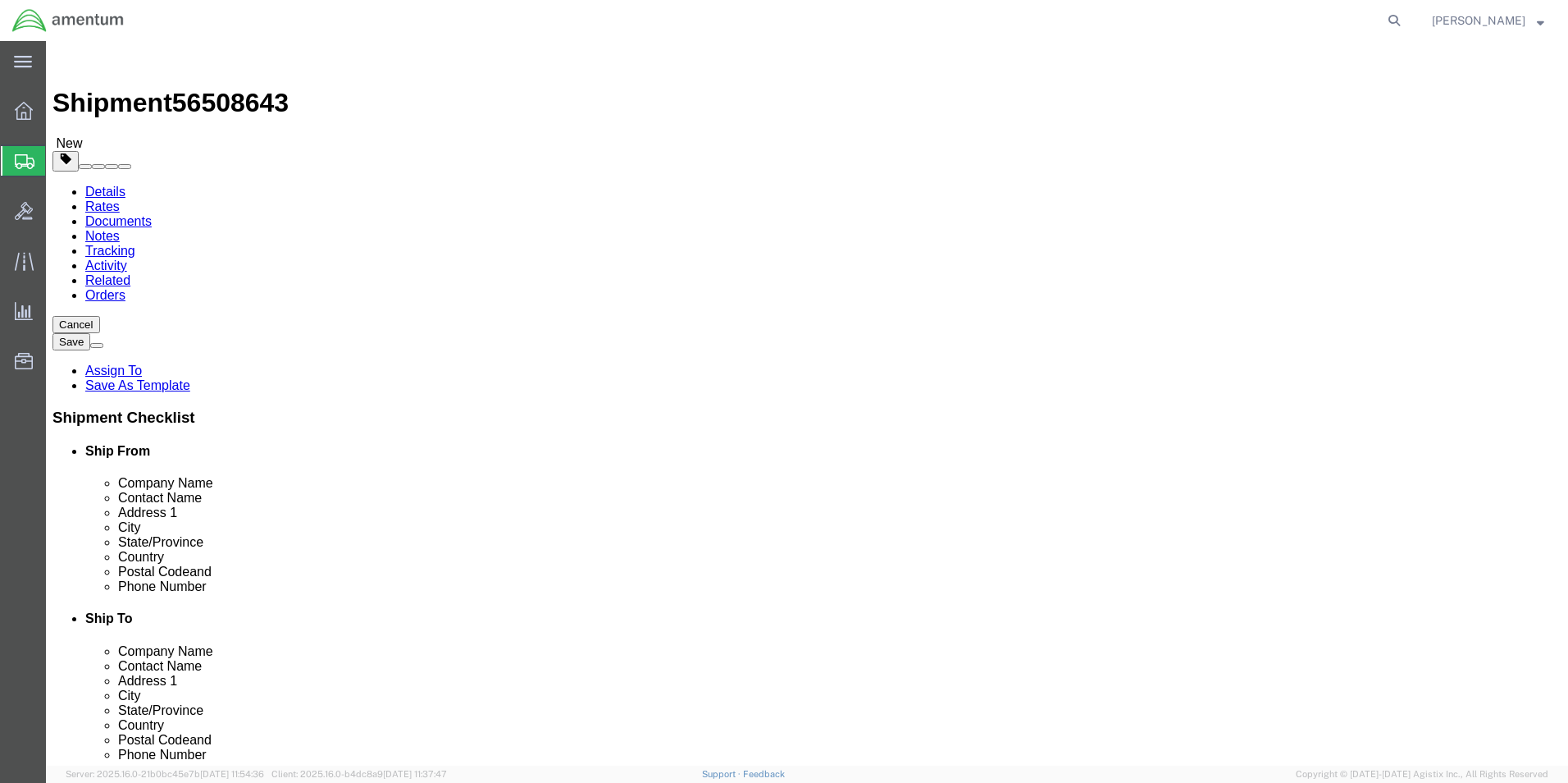
type input "7.00"
click span
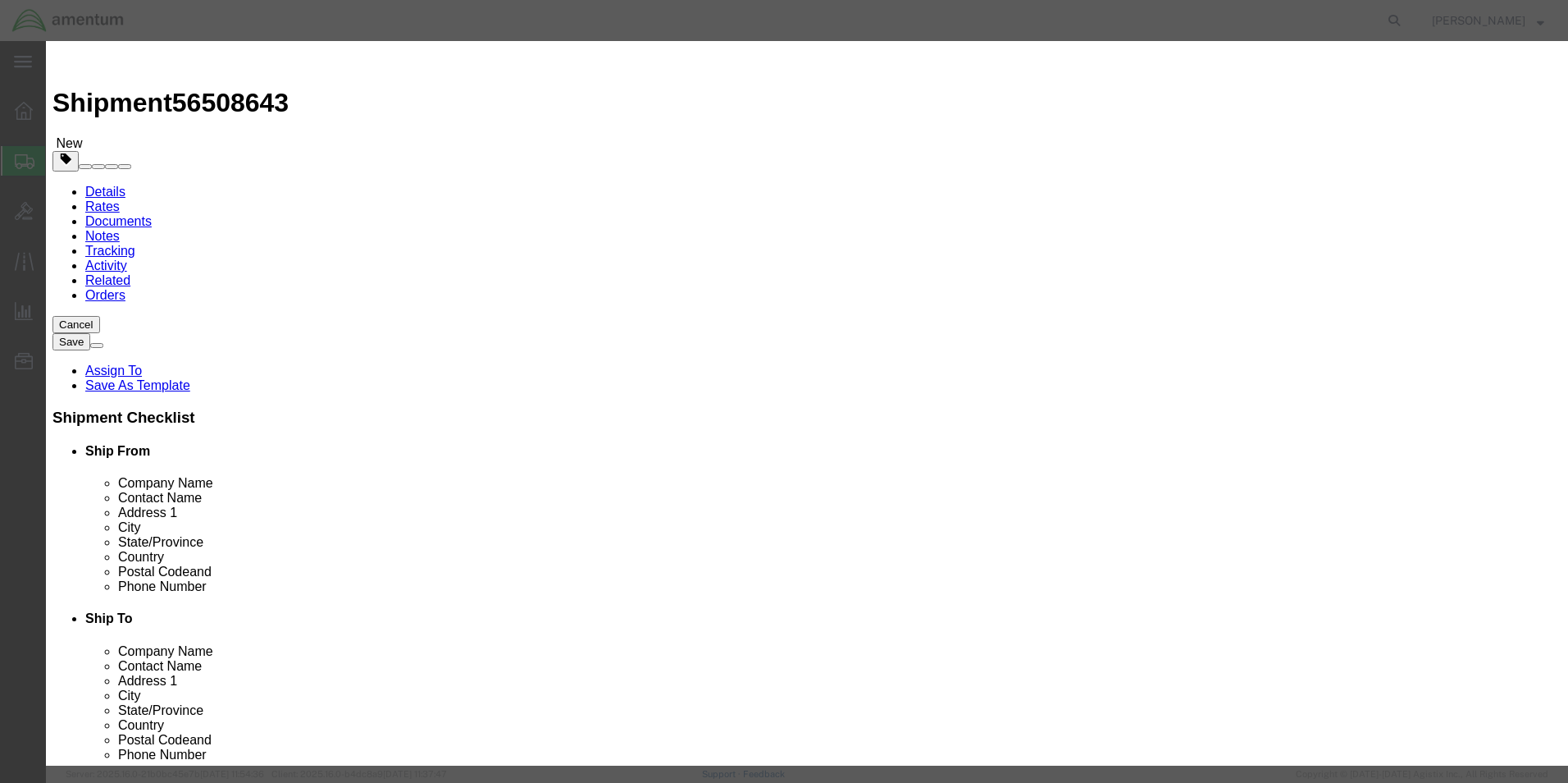
click input "text"
type input "BINDERS"
click input "0"
type input "1"
click input "text"
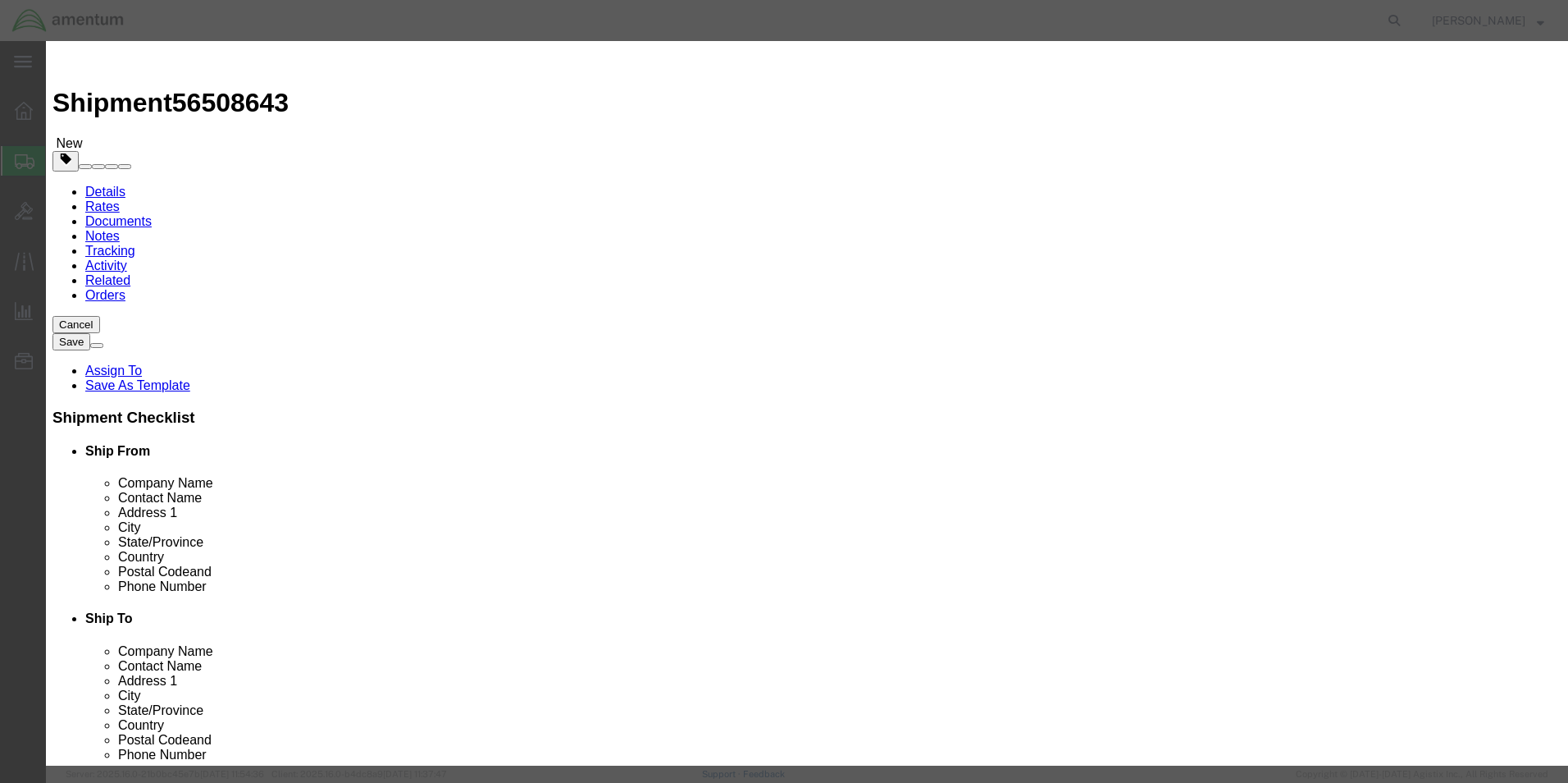
type input "50.00"
click button "Save & Close"
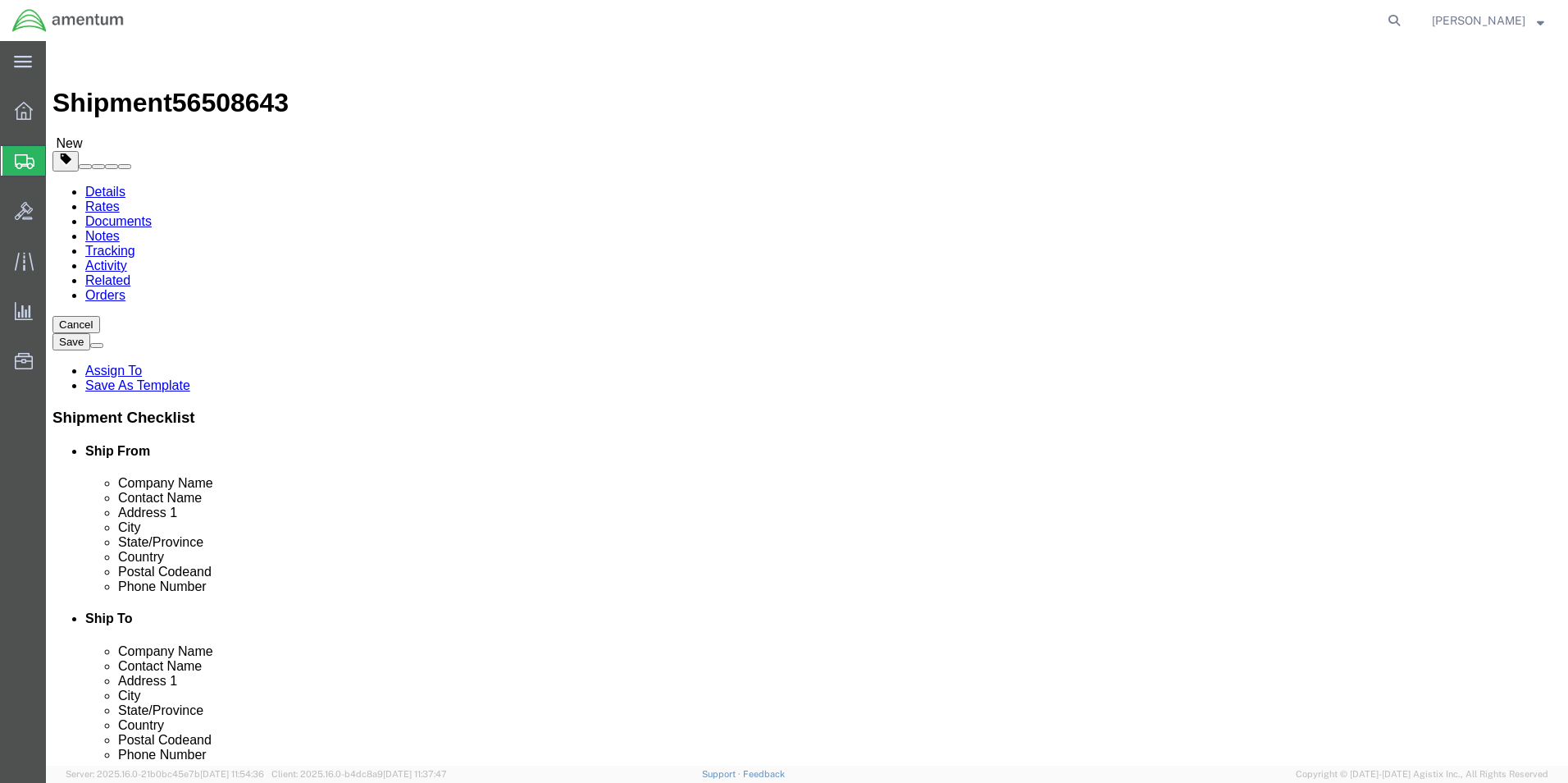
click link "Add Package"
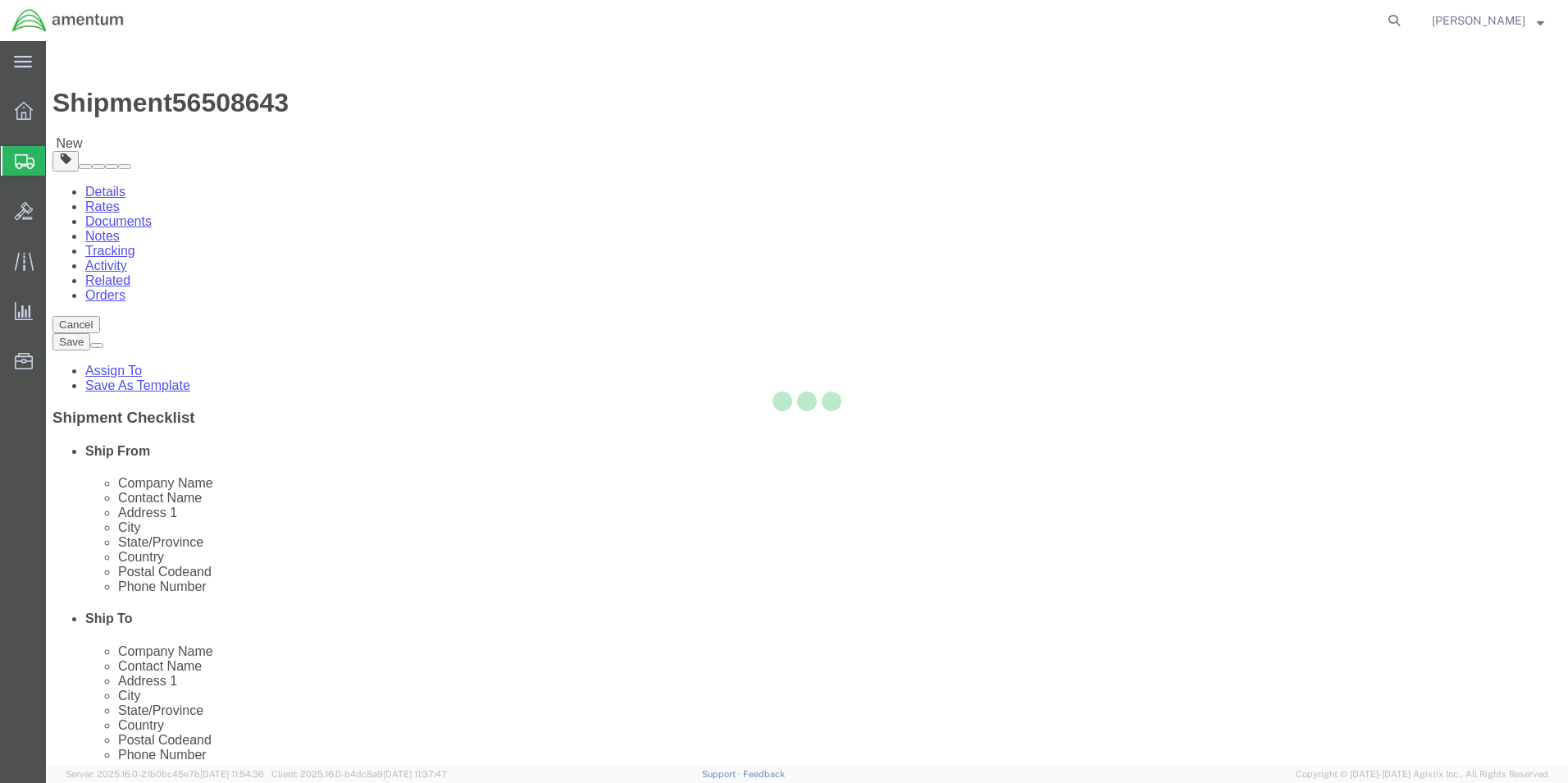
select select "CBOX"
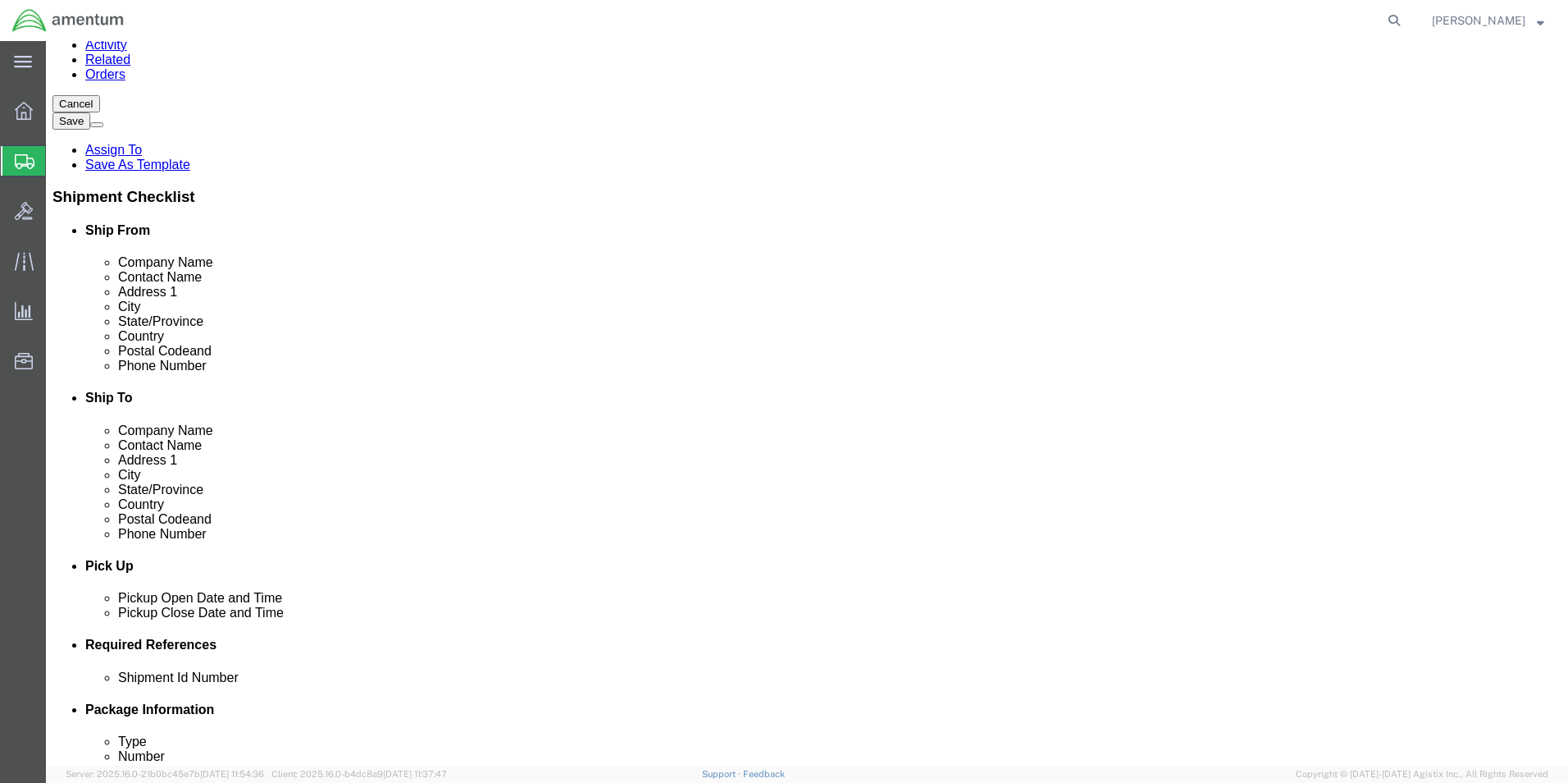
scroll to position [247, 0]
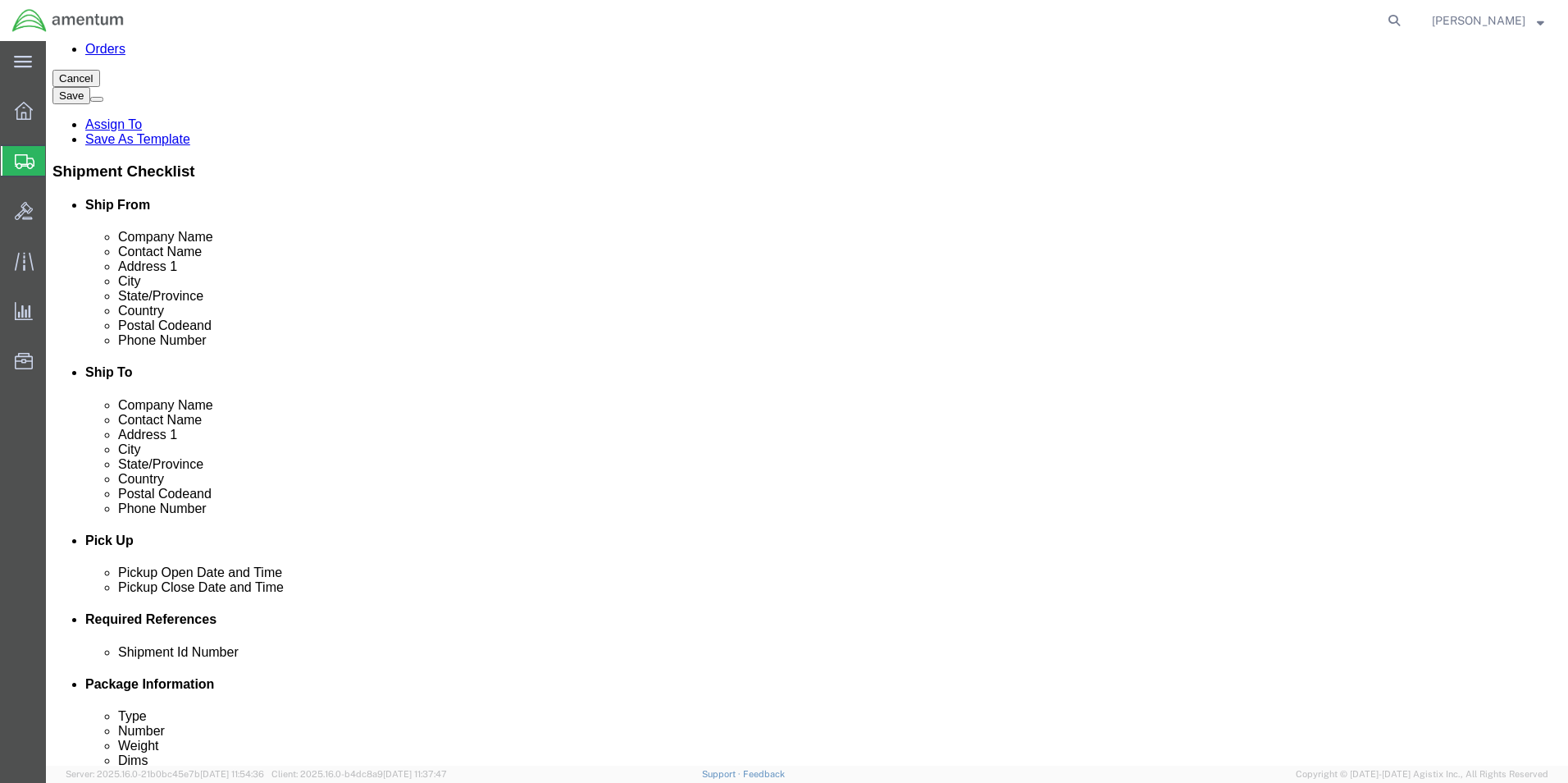
click input "text"
type input "18"
type input "12"
click input "0.00"
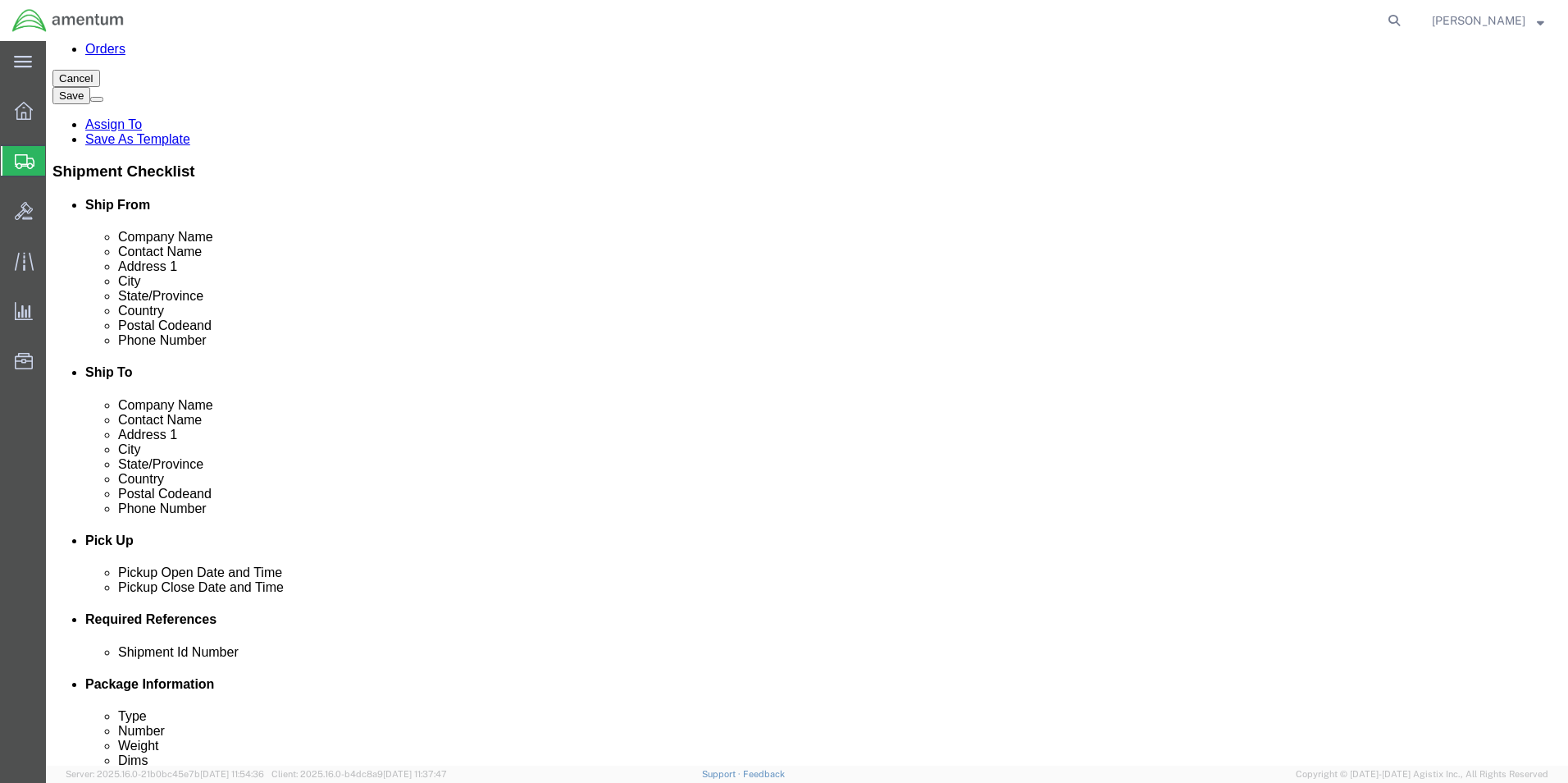
type input "12.00"
click div "Package Content # 1 1 x Cardboard Box(es) Package Type Select BCK Boxes Bale(s)…"
click link "Add Content"
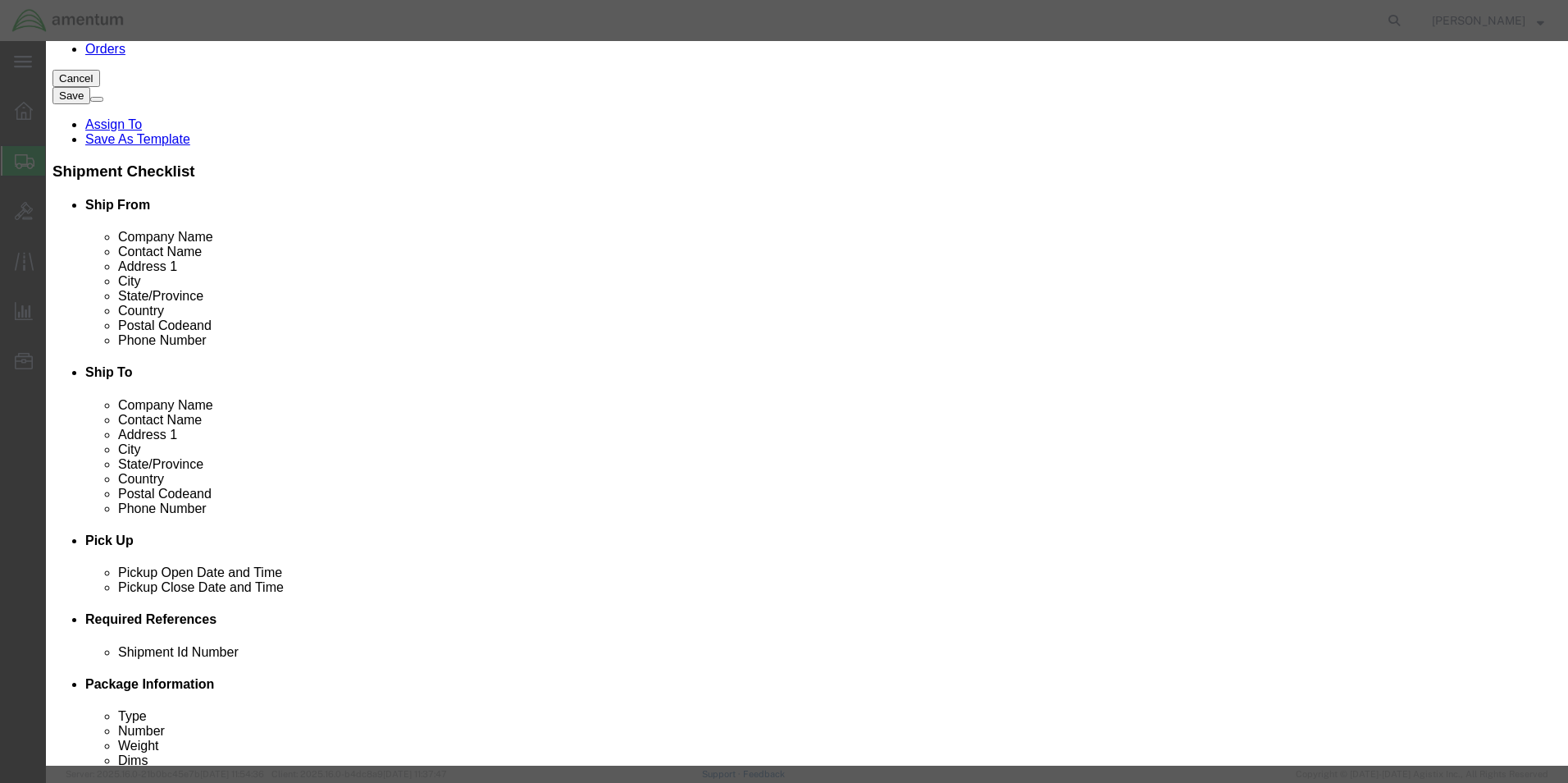
click input "text"
type input "POWDERED DRINKS"
click input "0"
type input "1"
click input "text"
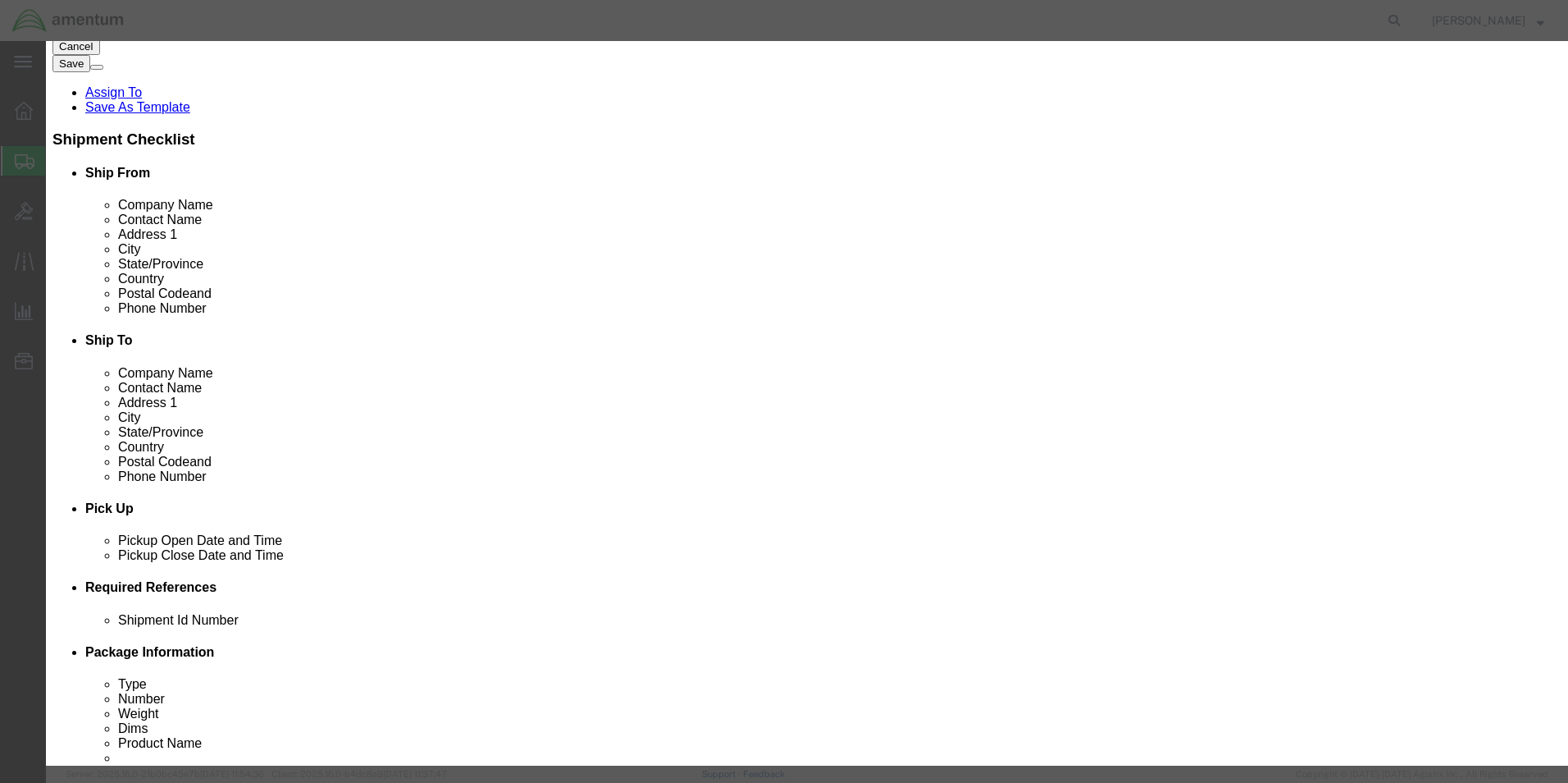
scroll to position [295, 0]
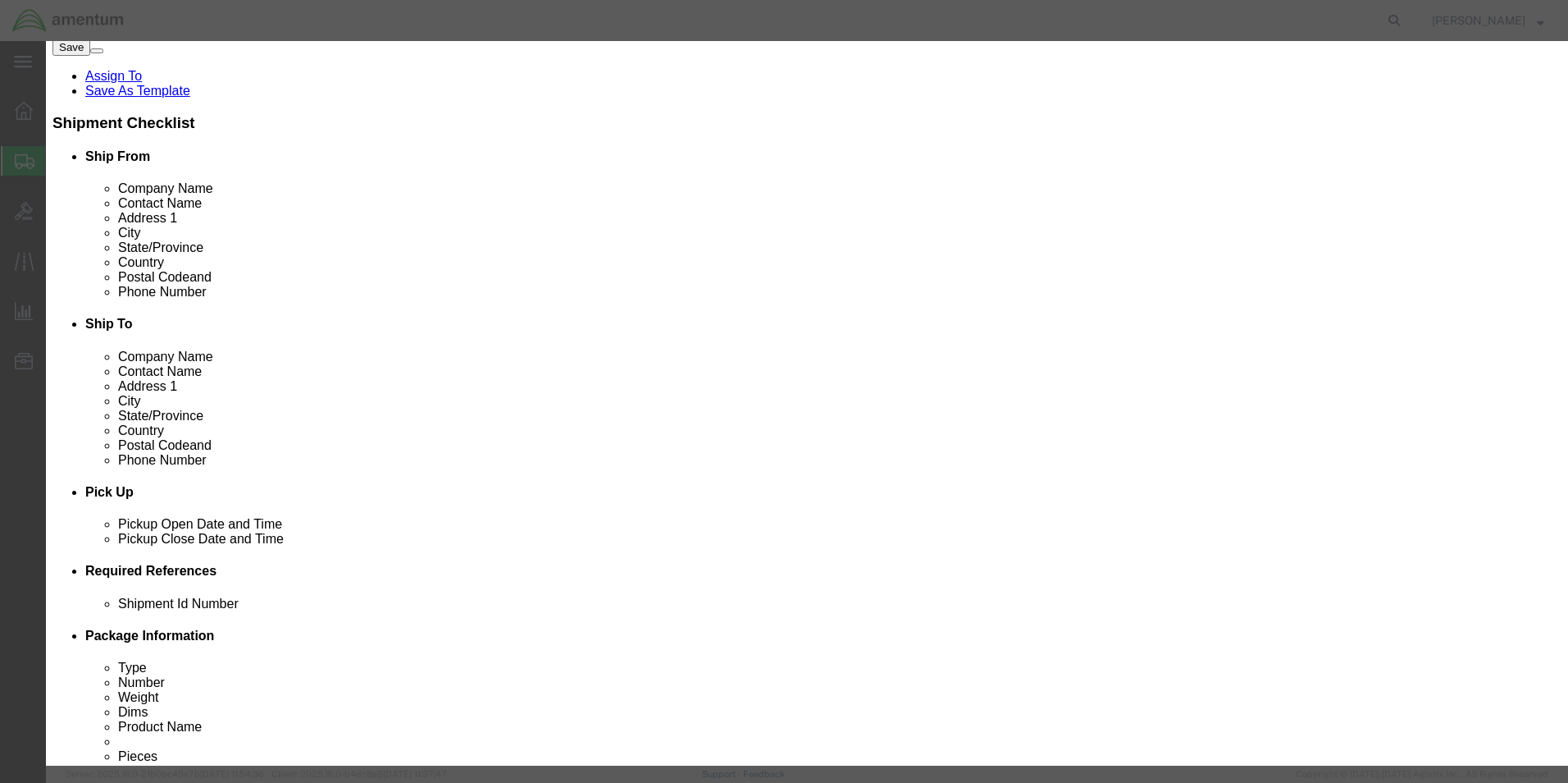
type input "50.00"
click button "Save & Close"
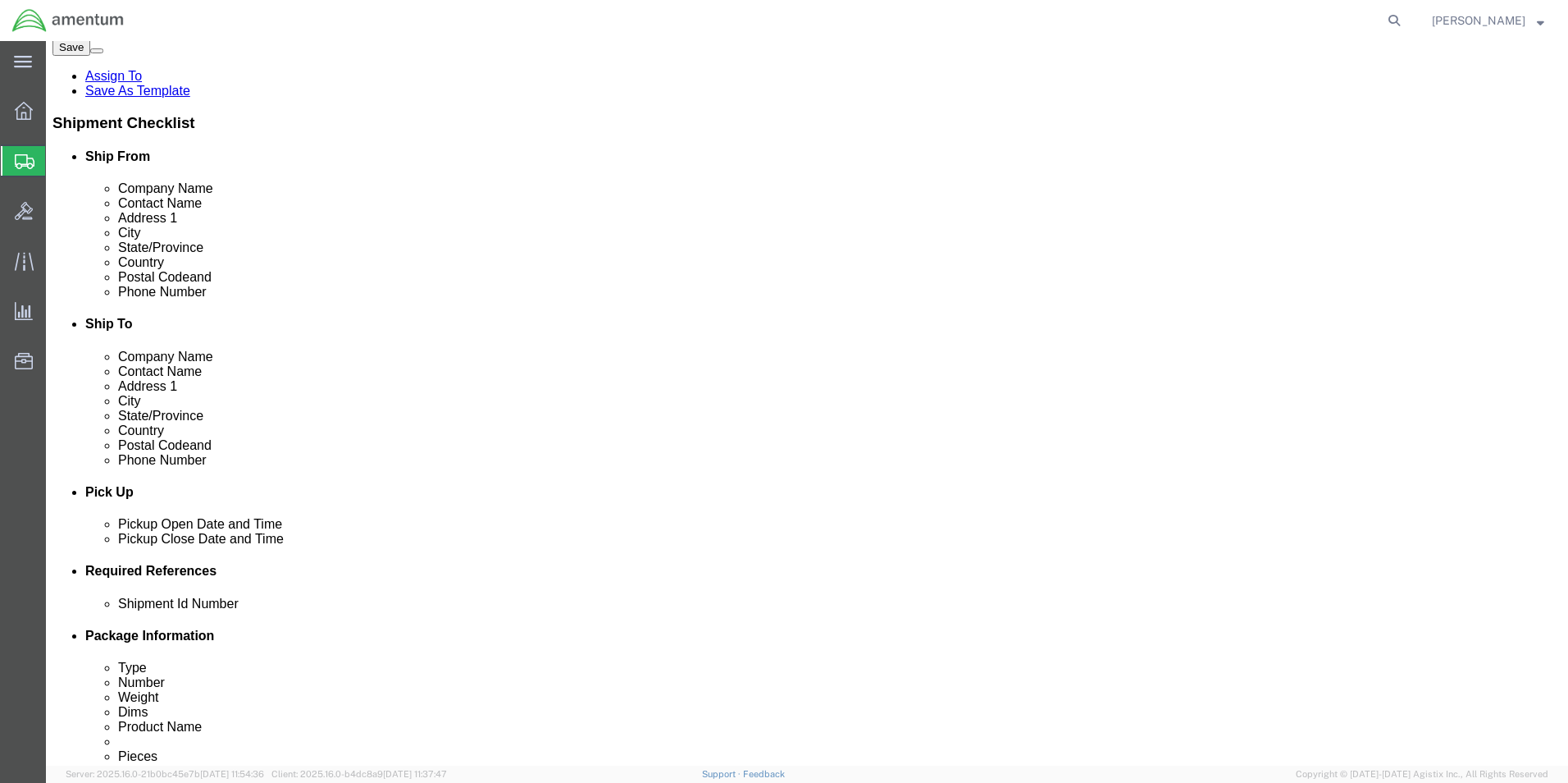
click link "Add Package"
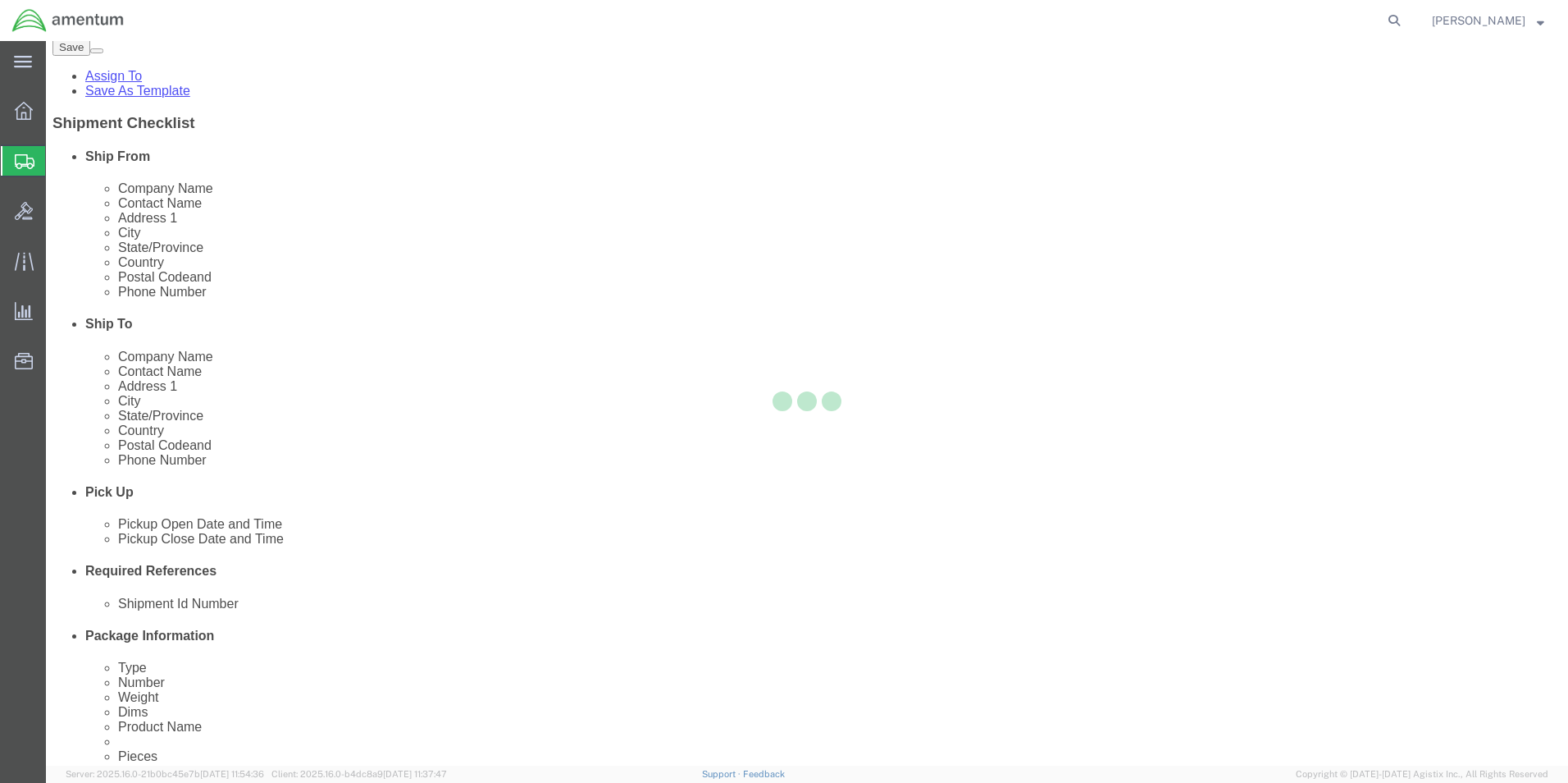
scroll to position [0, 0]
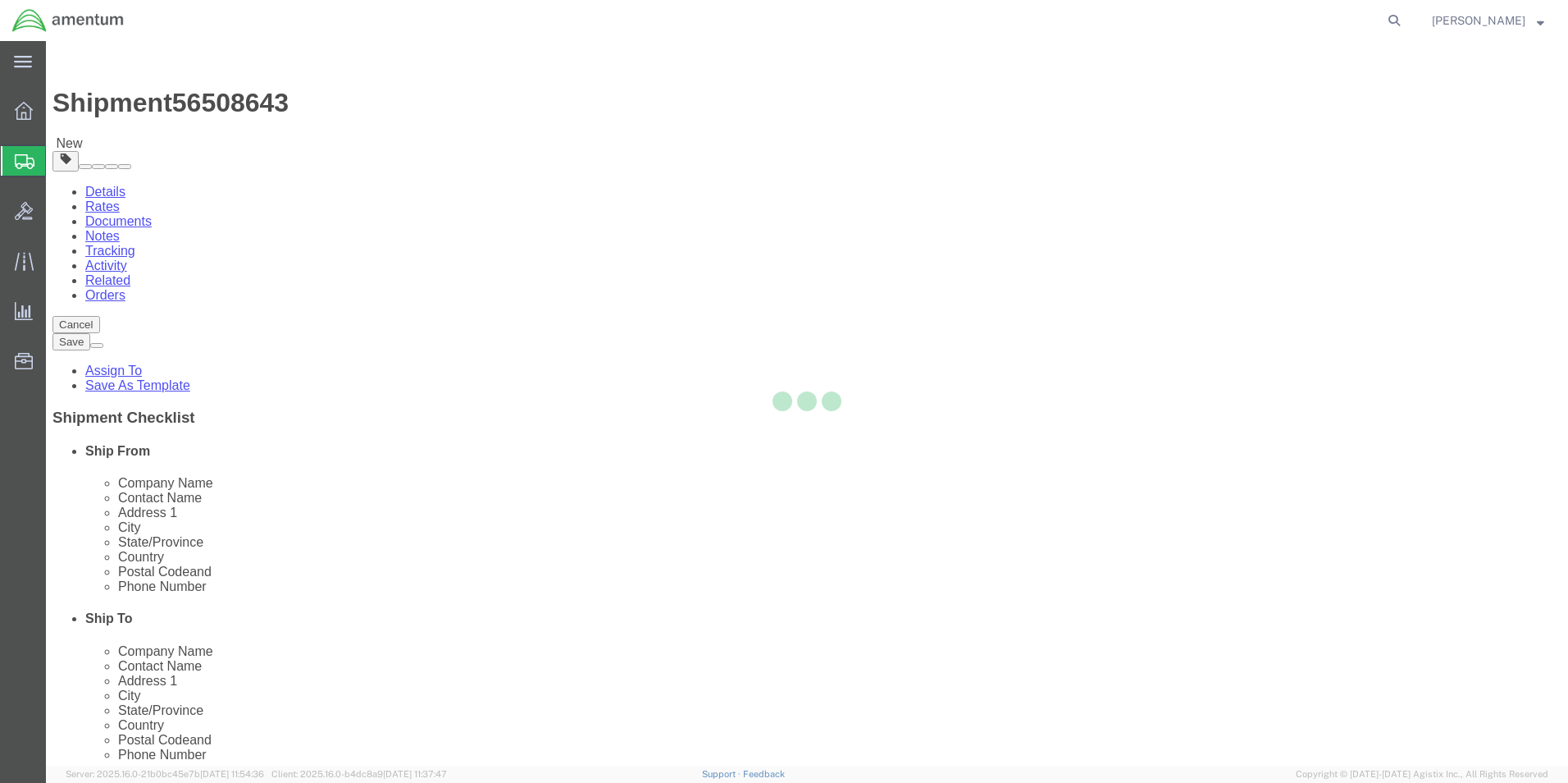
select select "CBOX"
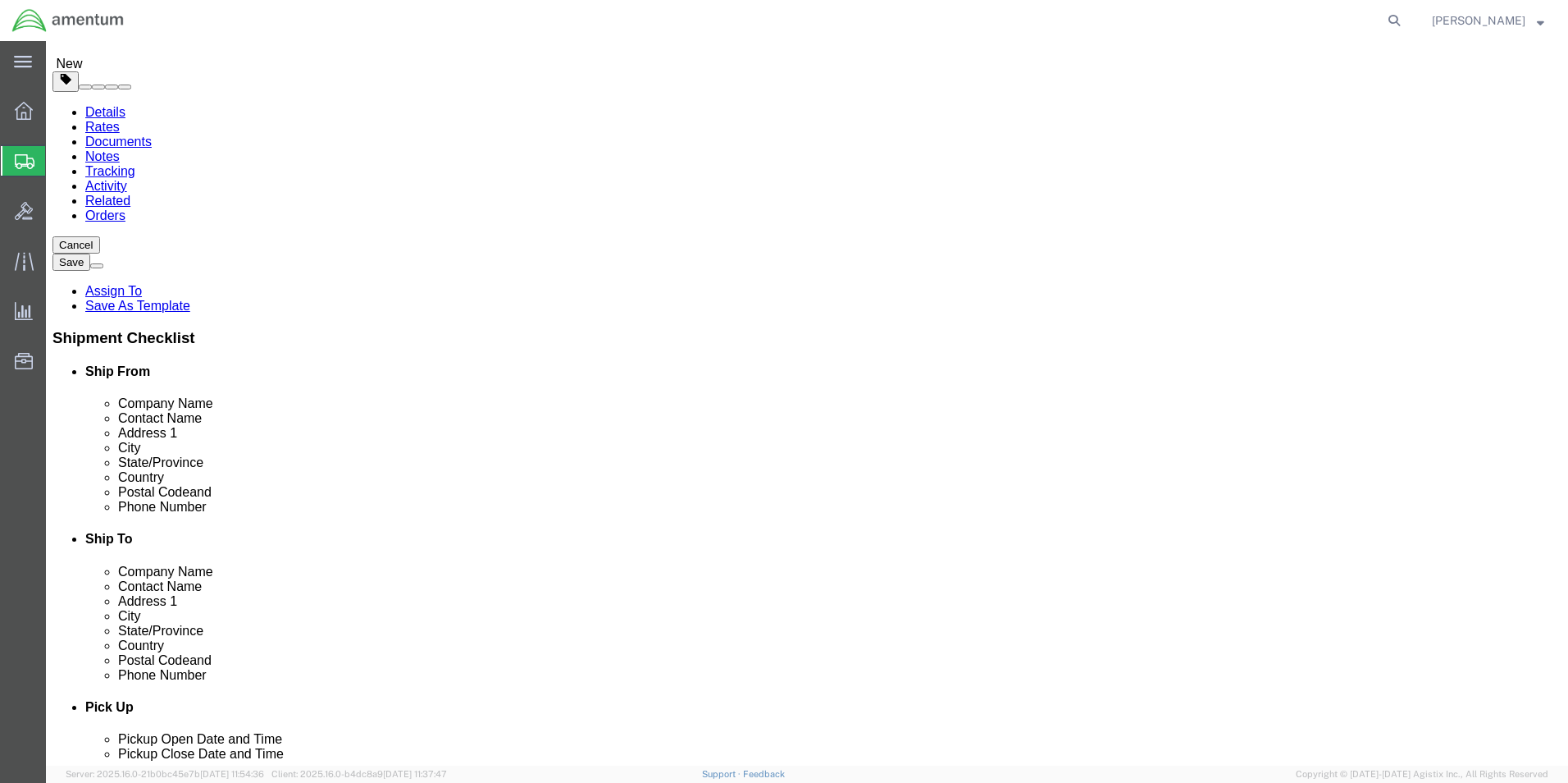
scroll to position [328, 0]
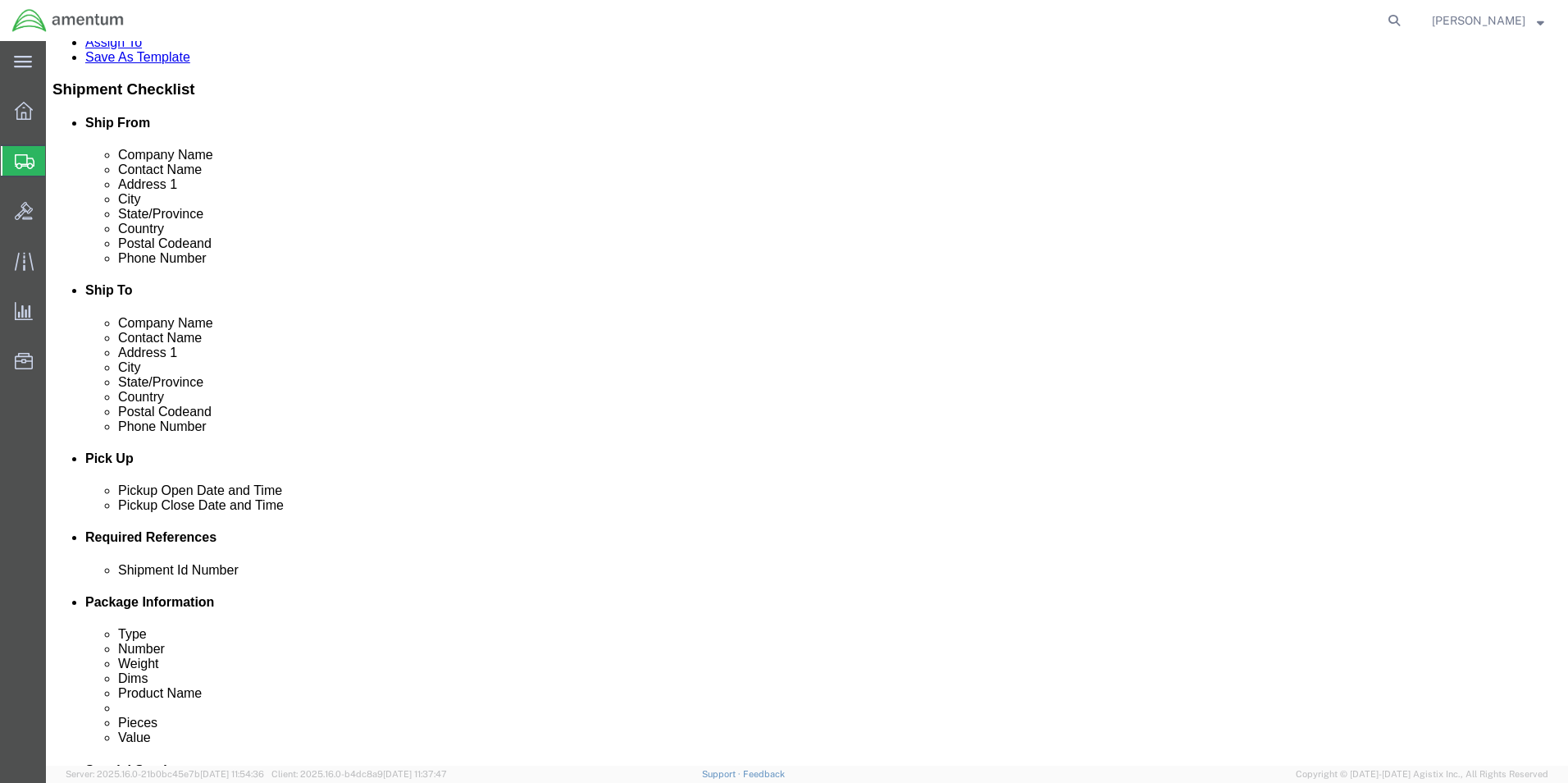
click input "text"
click span "button"
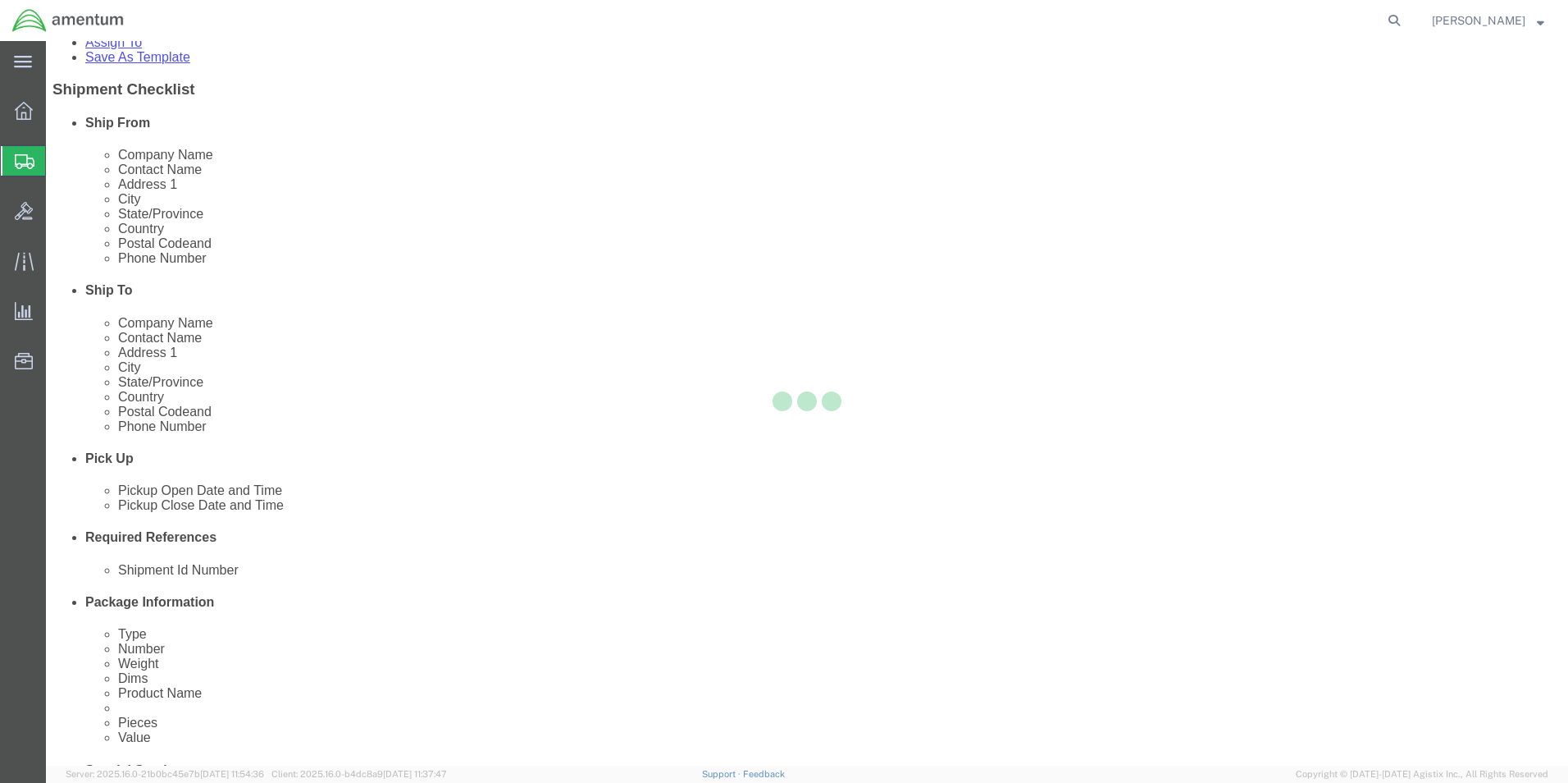
scroll to position [0, 0]
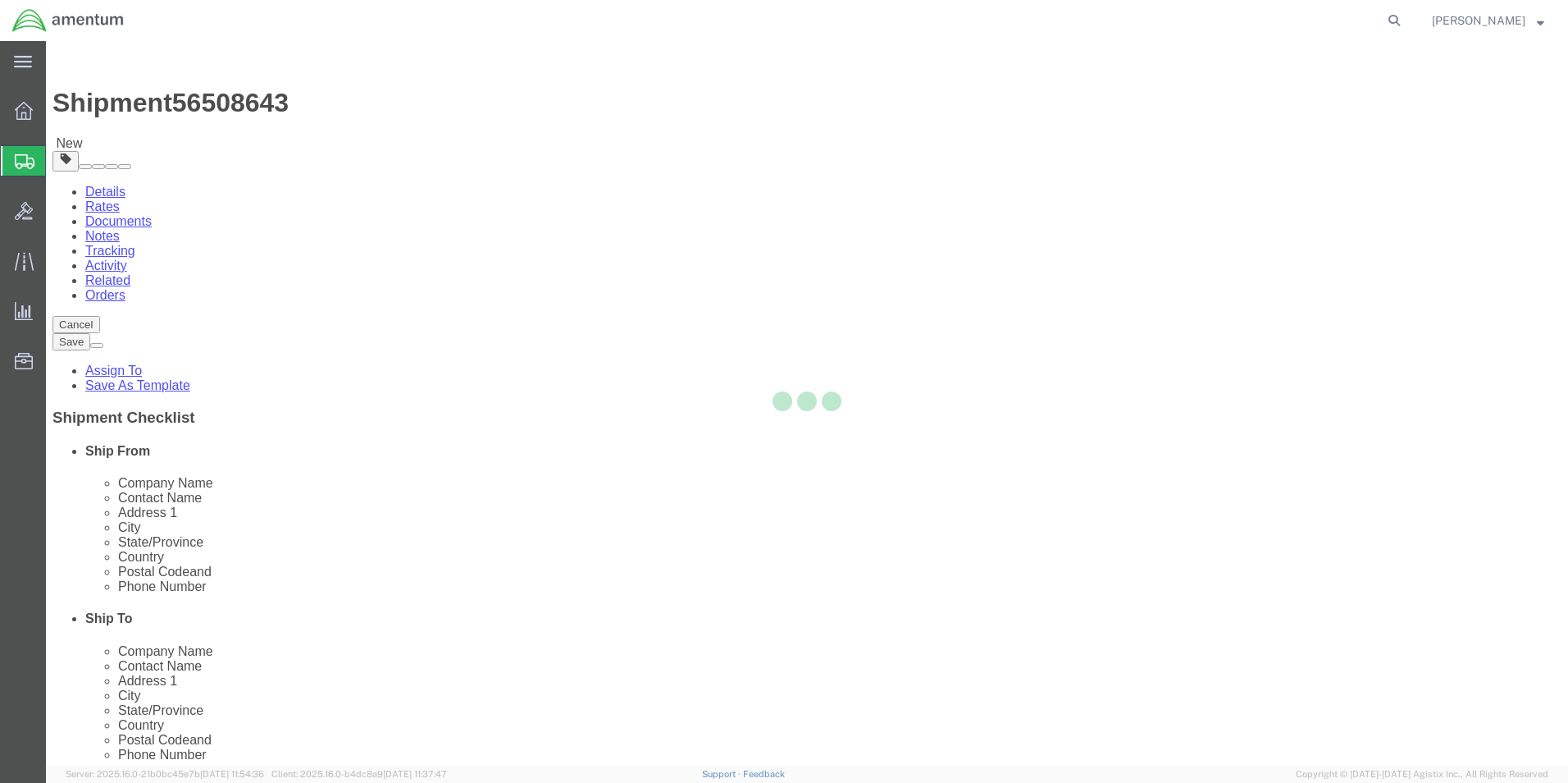
select select "CBOX"
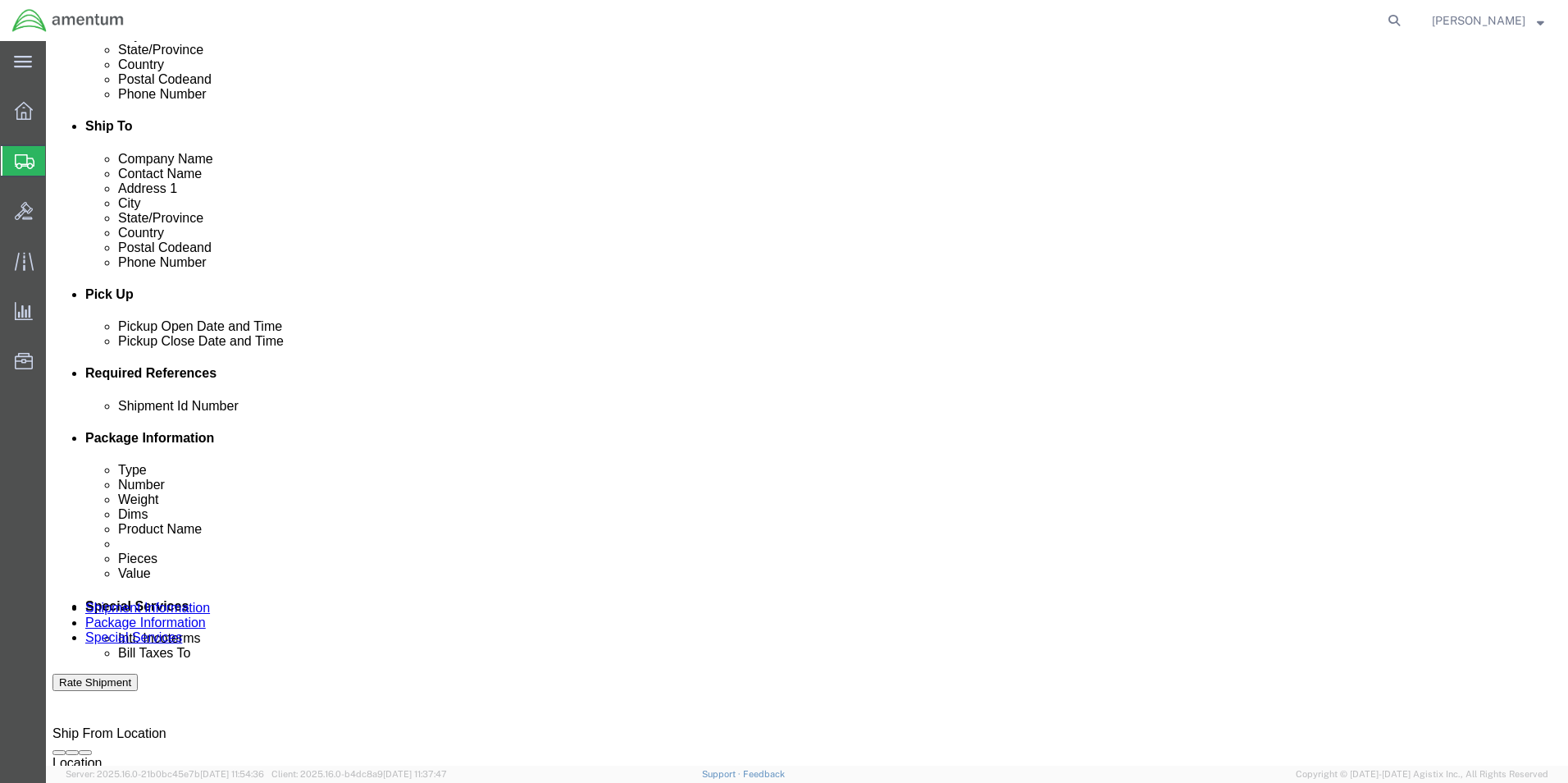
scroll to position [410, 0]
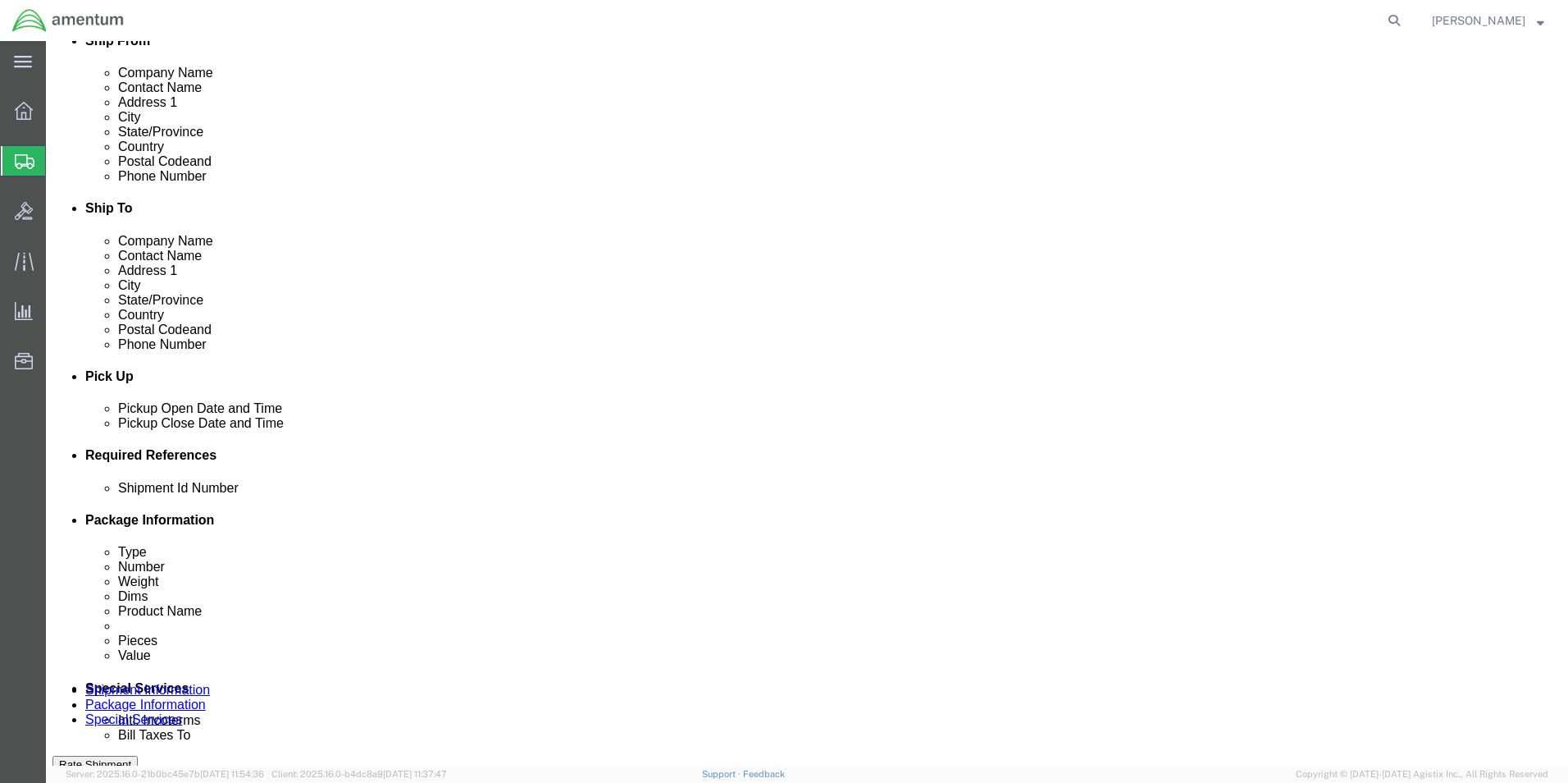
click span "button"
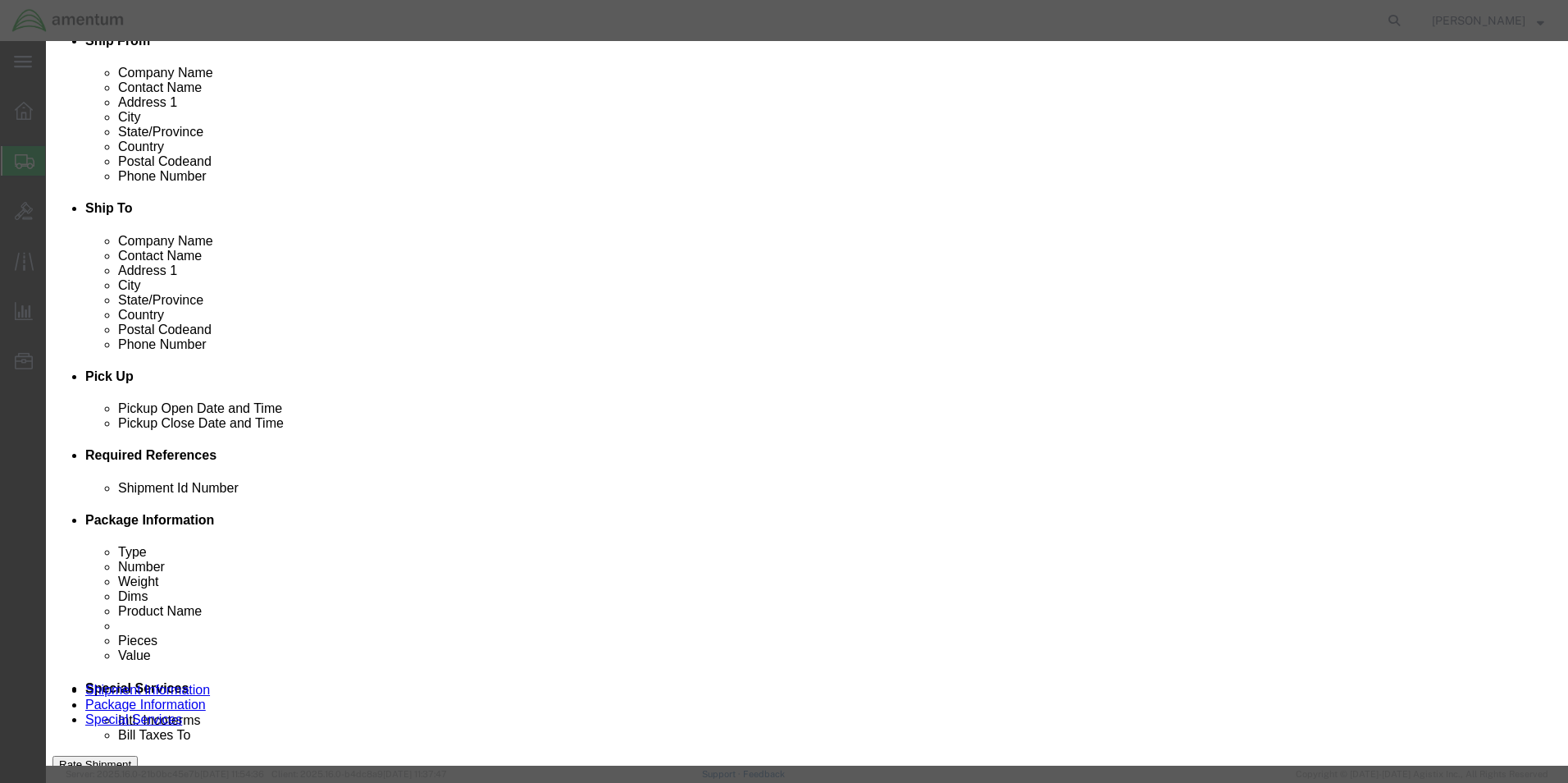
click button "Yes"
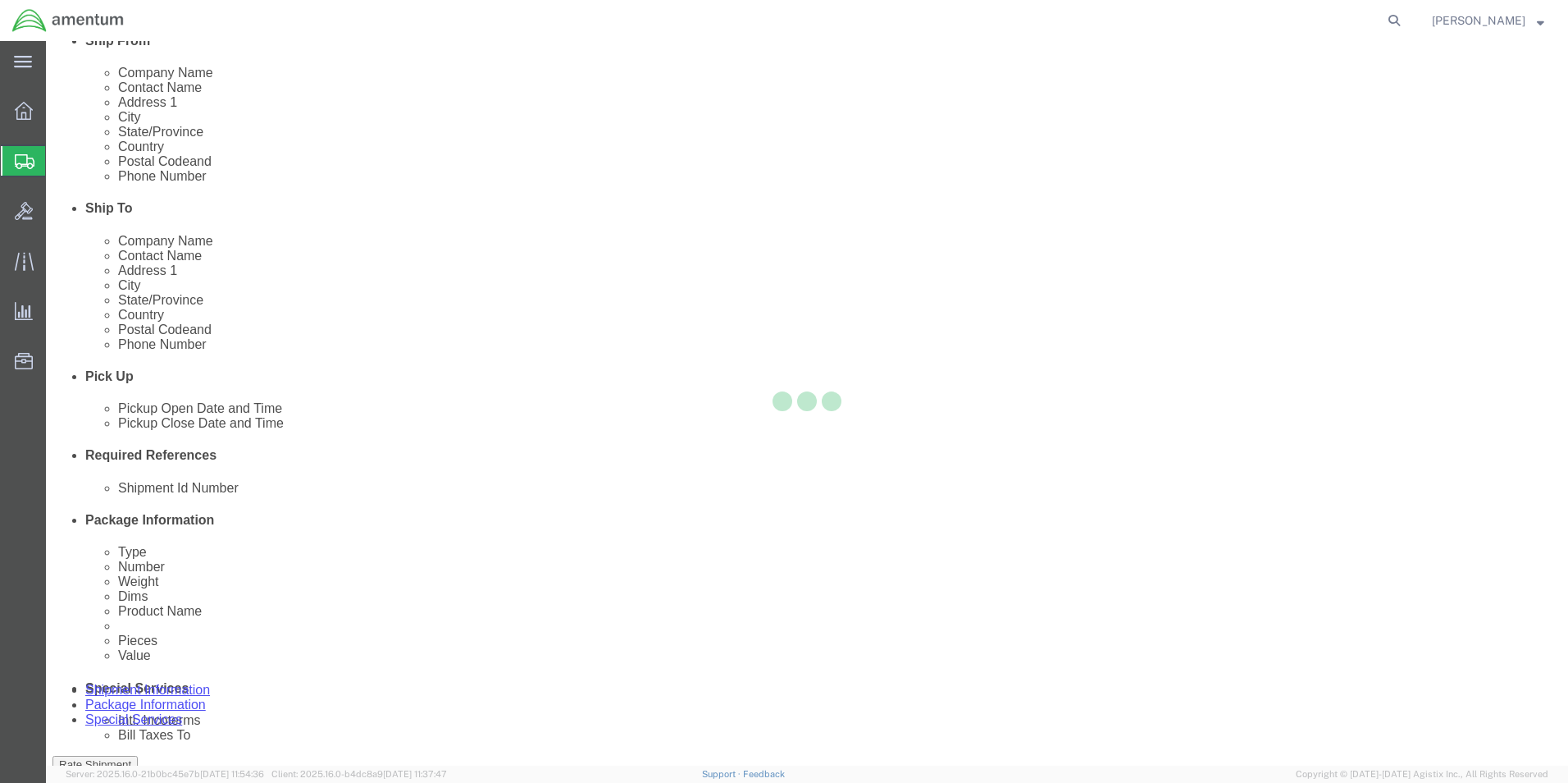
scroll to position [0, 0]
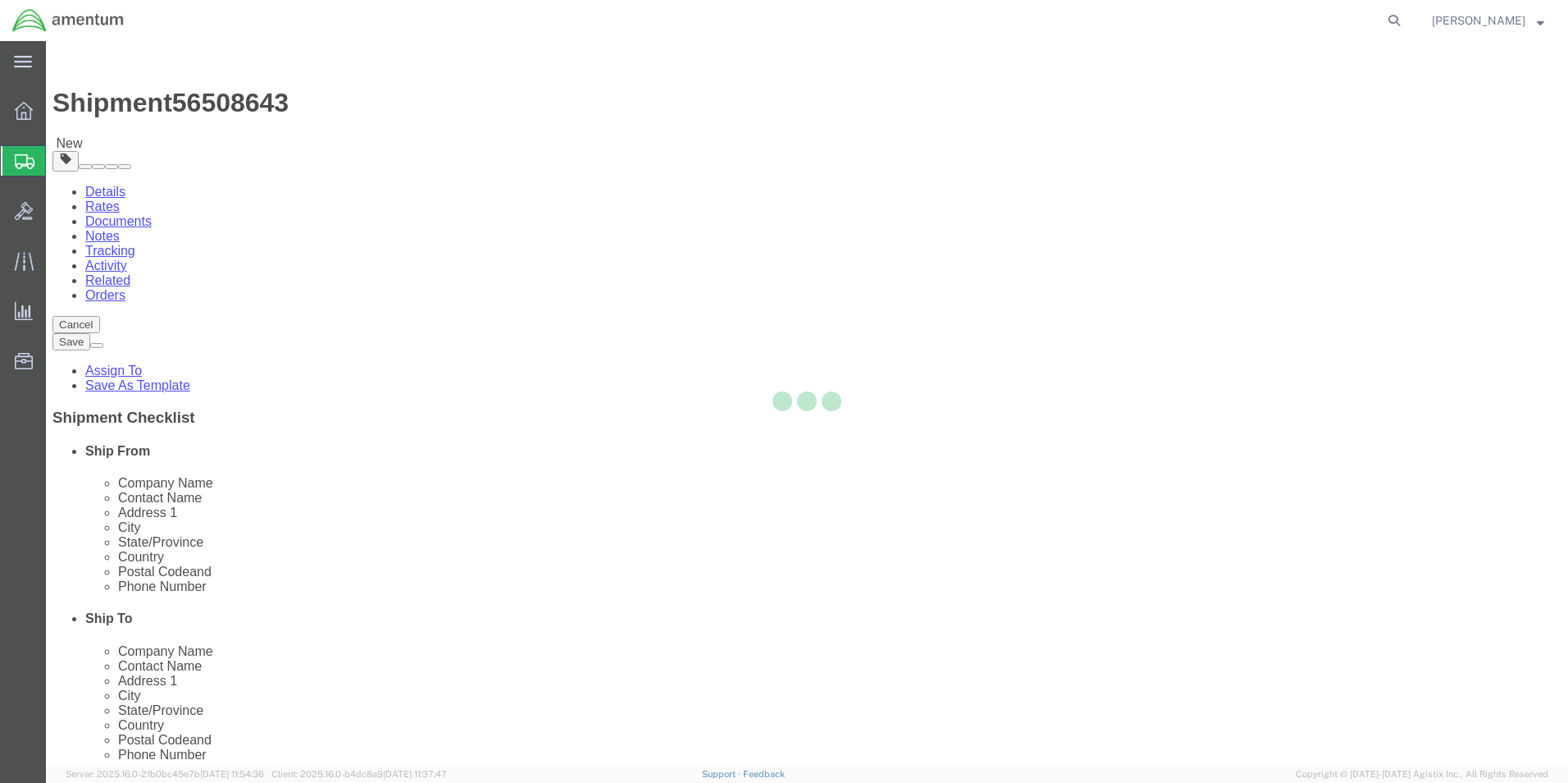
select select "CBOX"
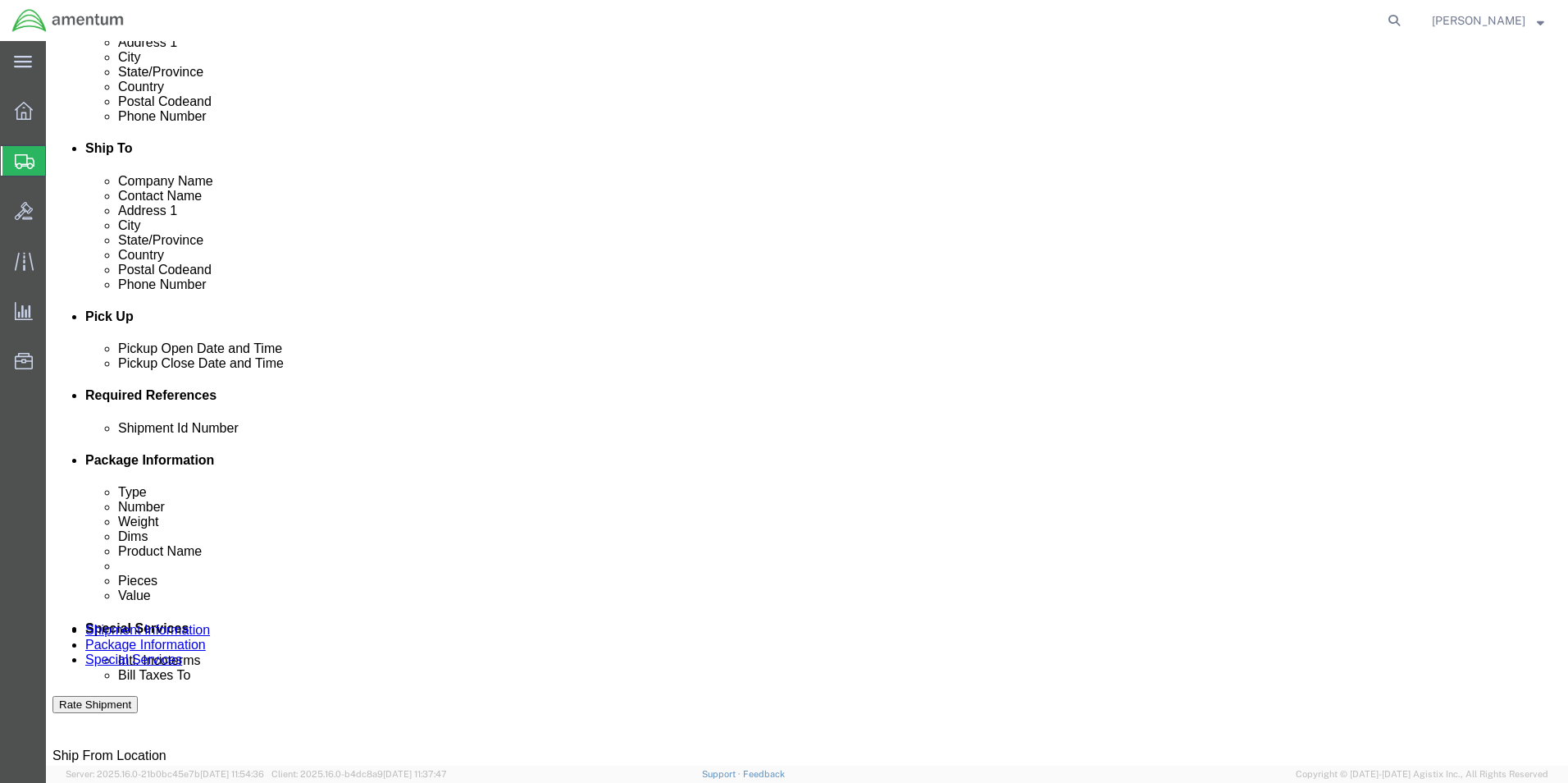
scroll to position [492, 0]
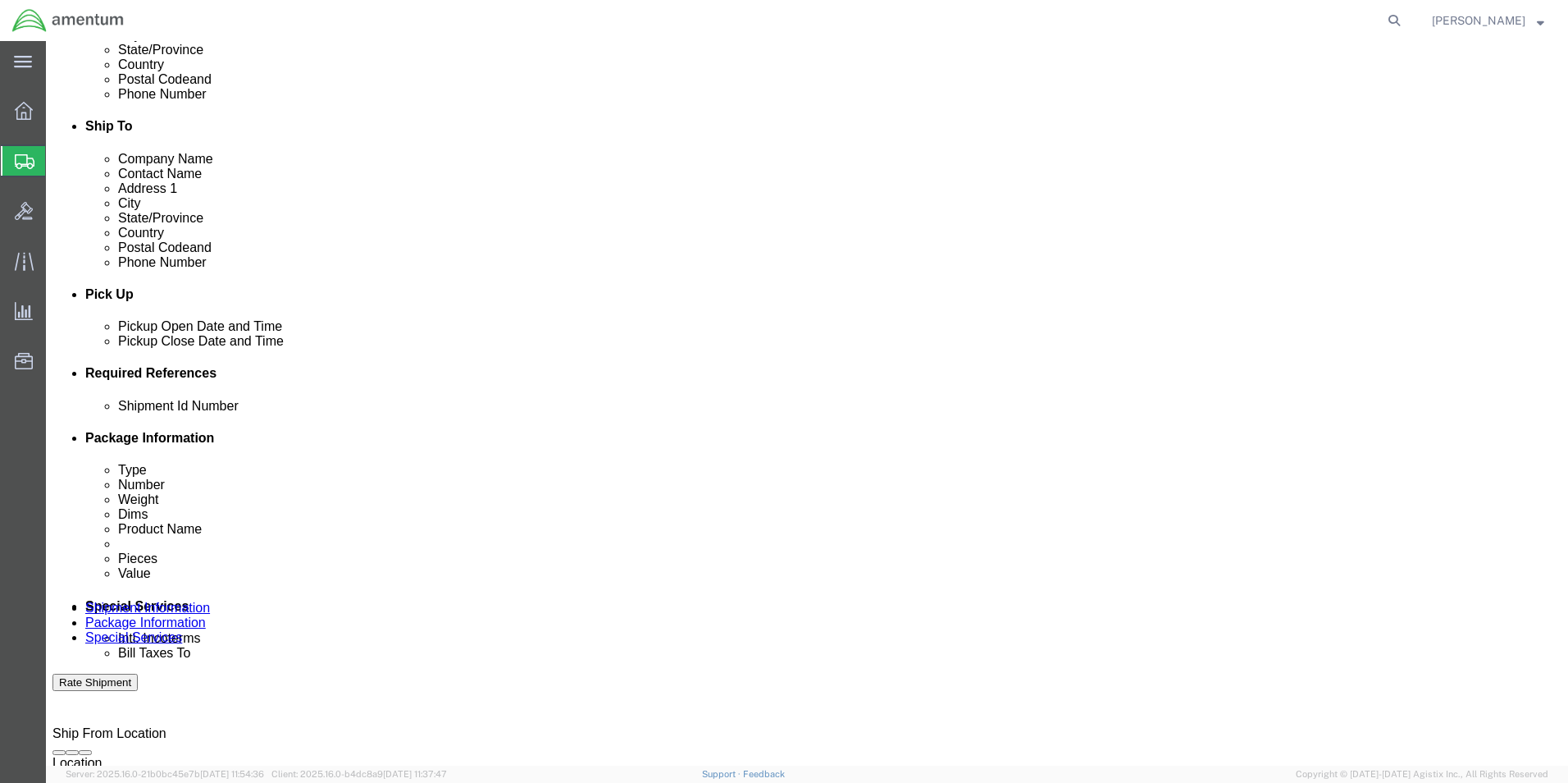
click button "Rate Shipment"
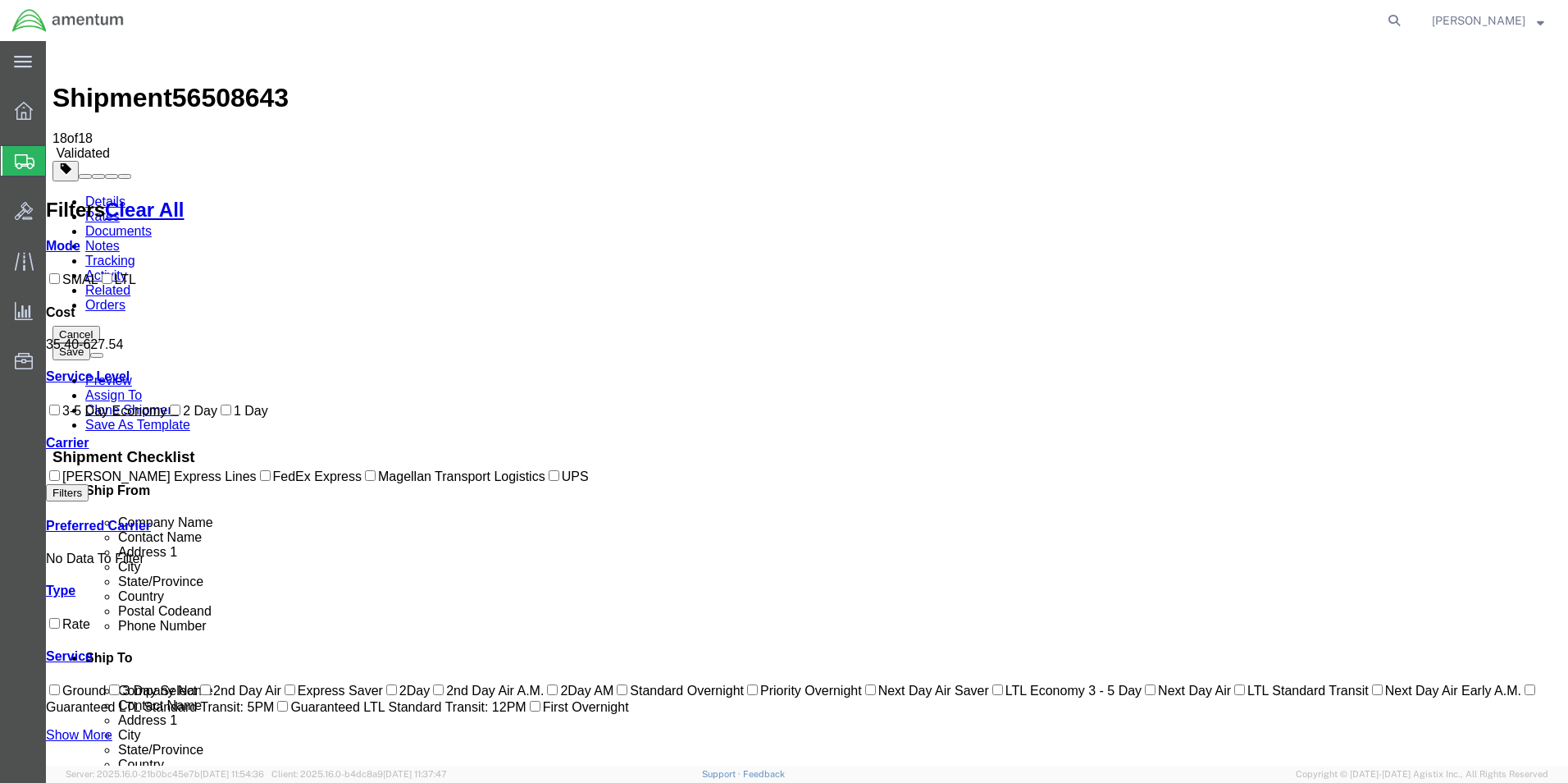
scroll to position [0, 0]
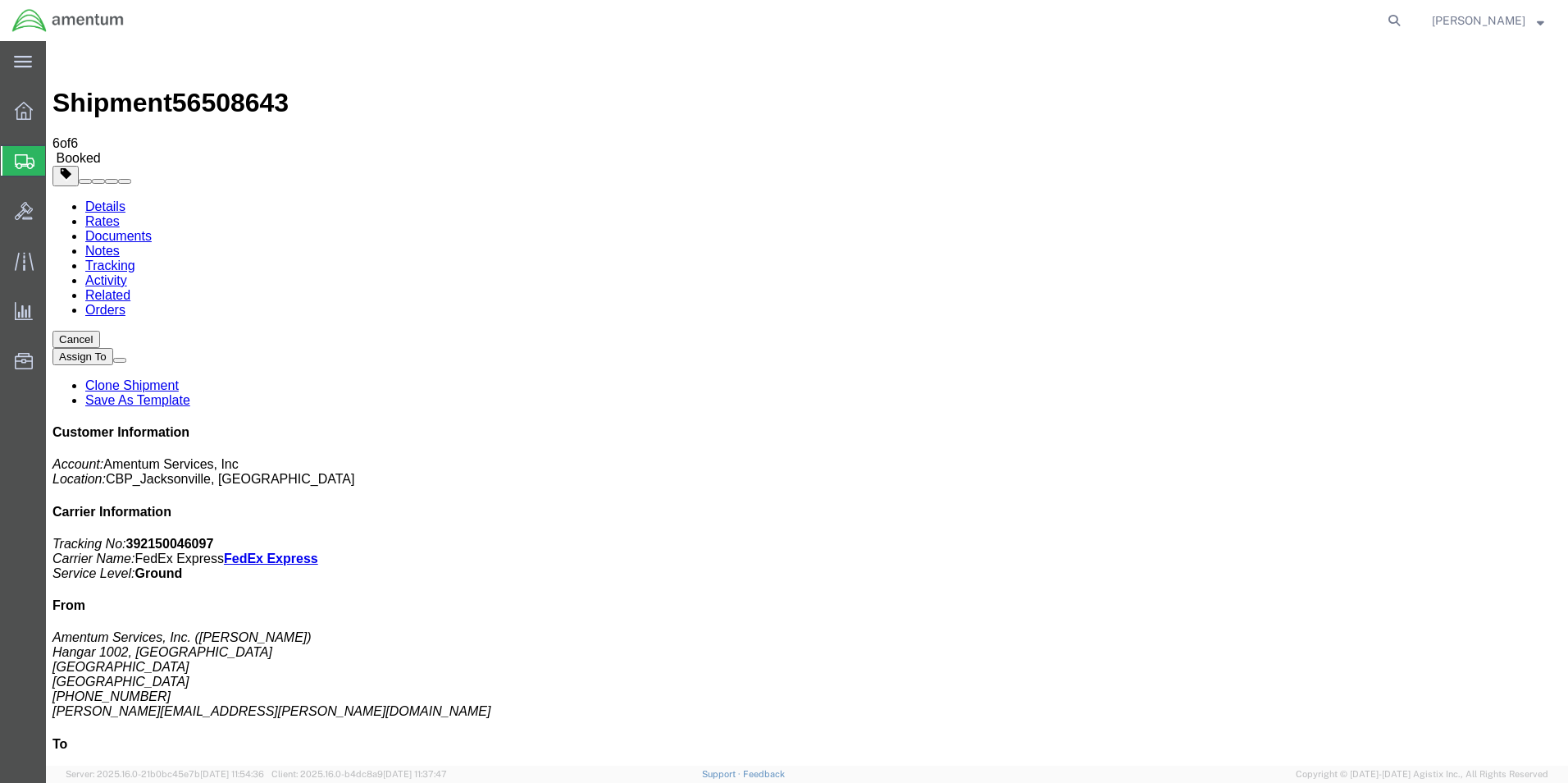
drag, startPoint x: 174, startPoint y: 291, endPoint x: 765, endPoint y: 308, distance: 591.2
drag, startPoint x: 161, startPoint y: 322, endPoint x: 1427, endPoint y: 155, distance: 1277.0
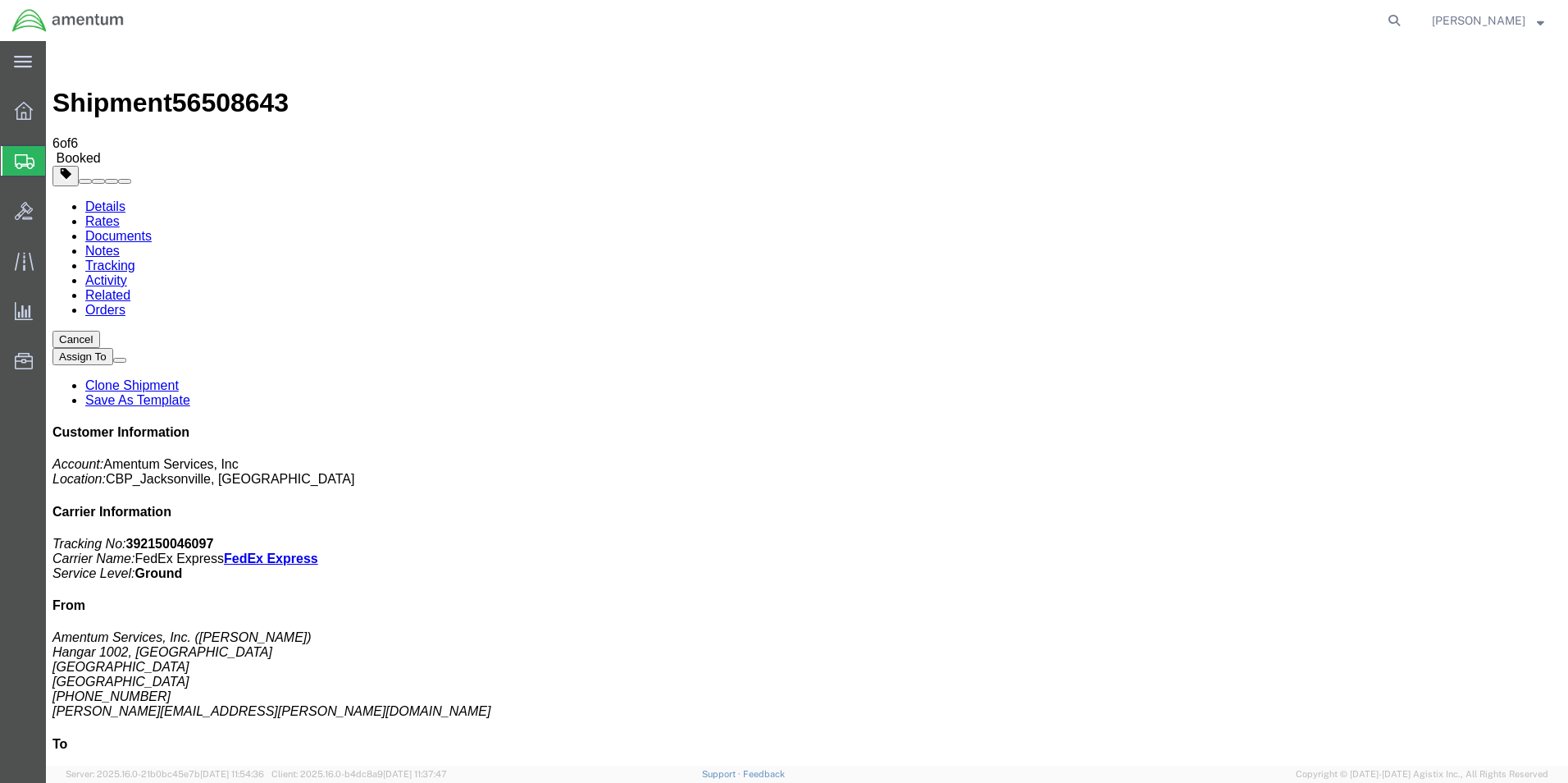
click at [0, 0] on span "Shipment Manager" at bounding box center [0, 0] width 0 height 0
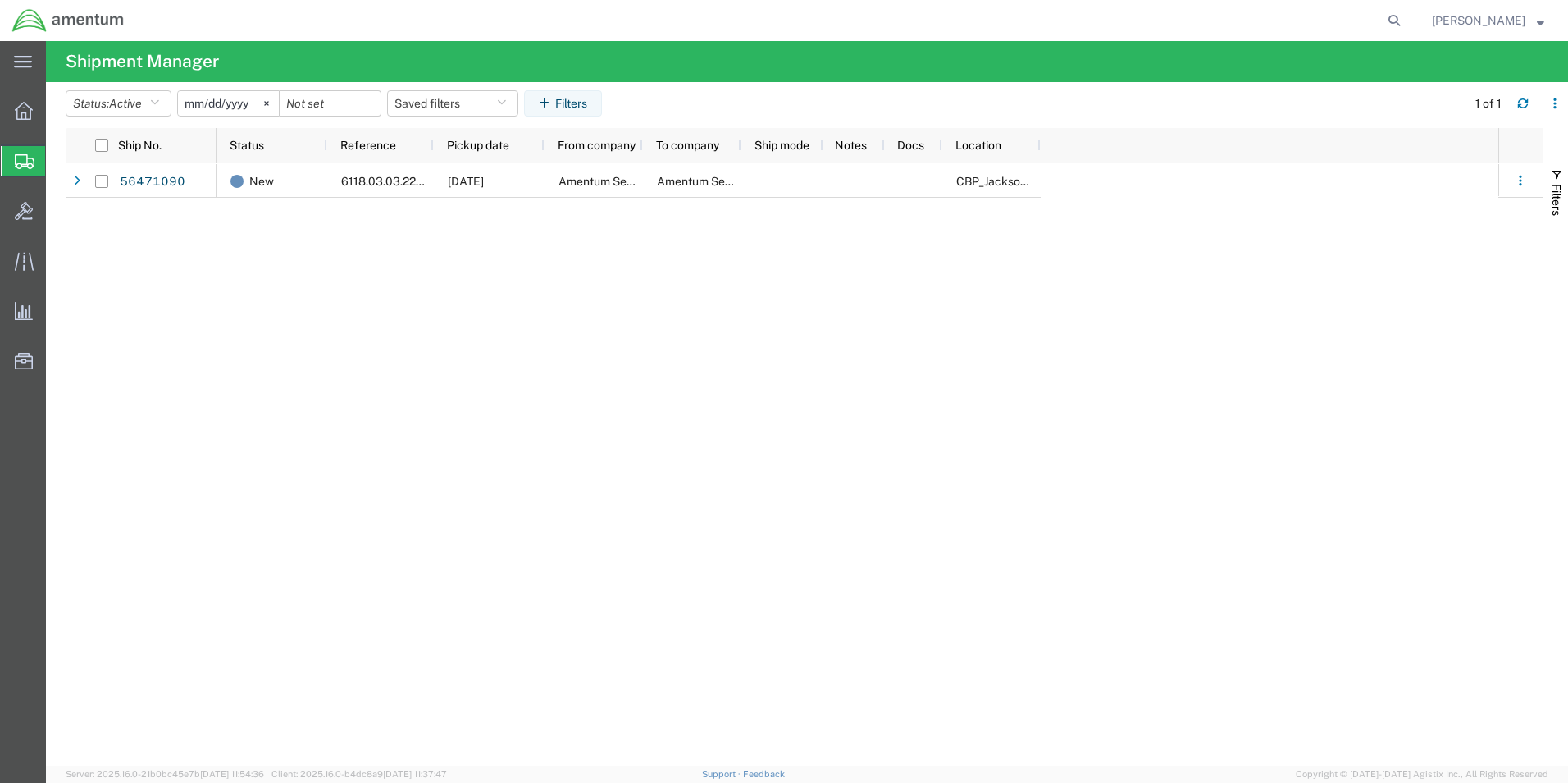
click at [0, 0] on span "Create Shipment" at bounding box center [0, 0] width 0 height 0
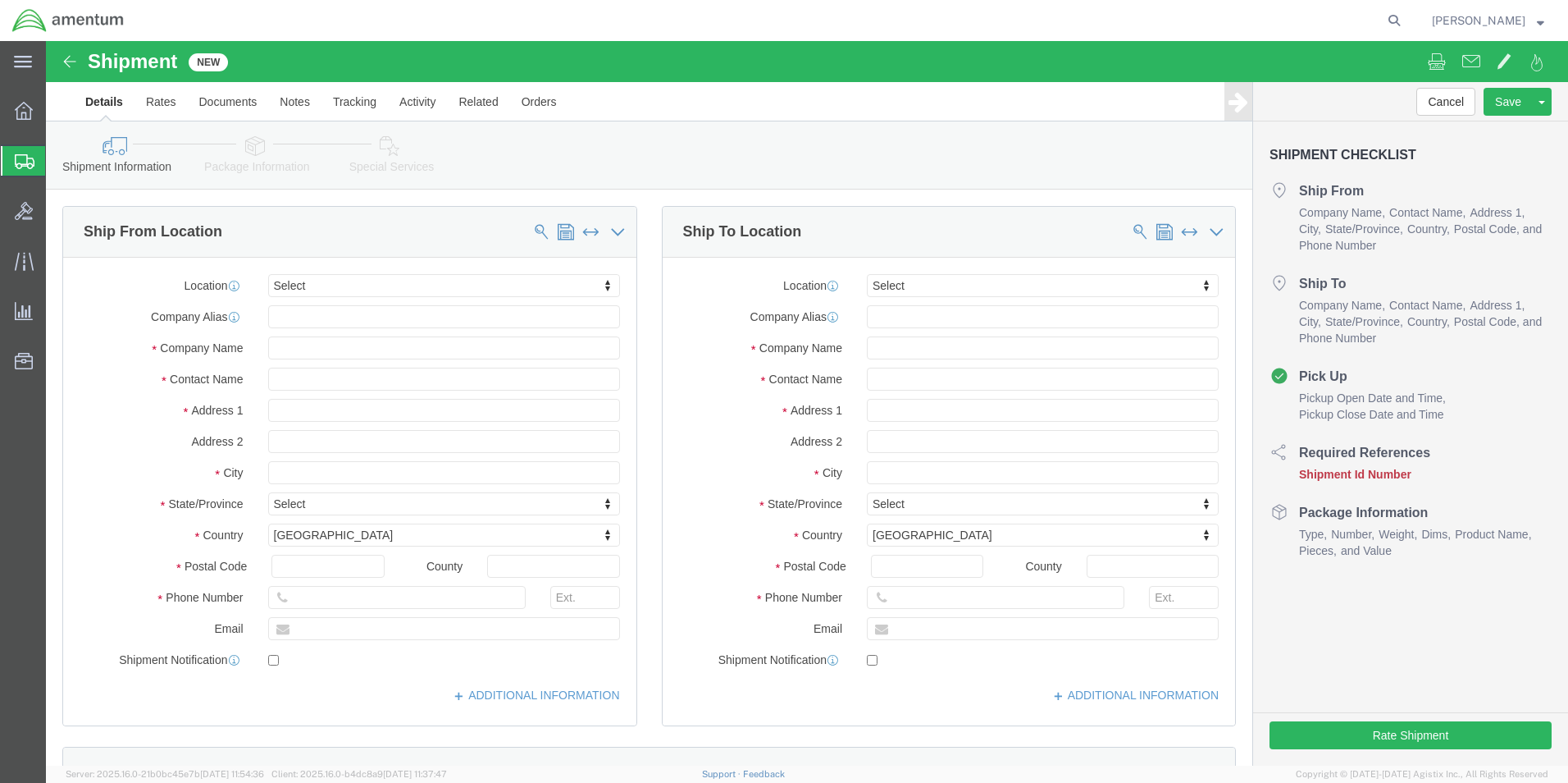
select select
type input "EJA"
select select "49930"
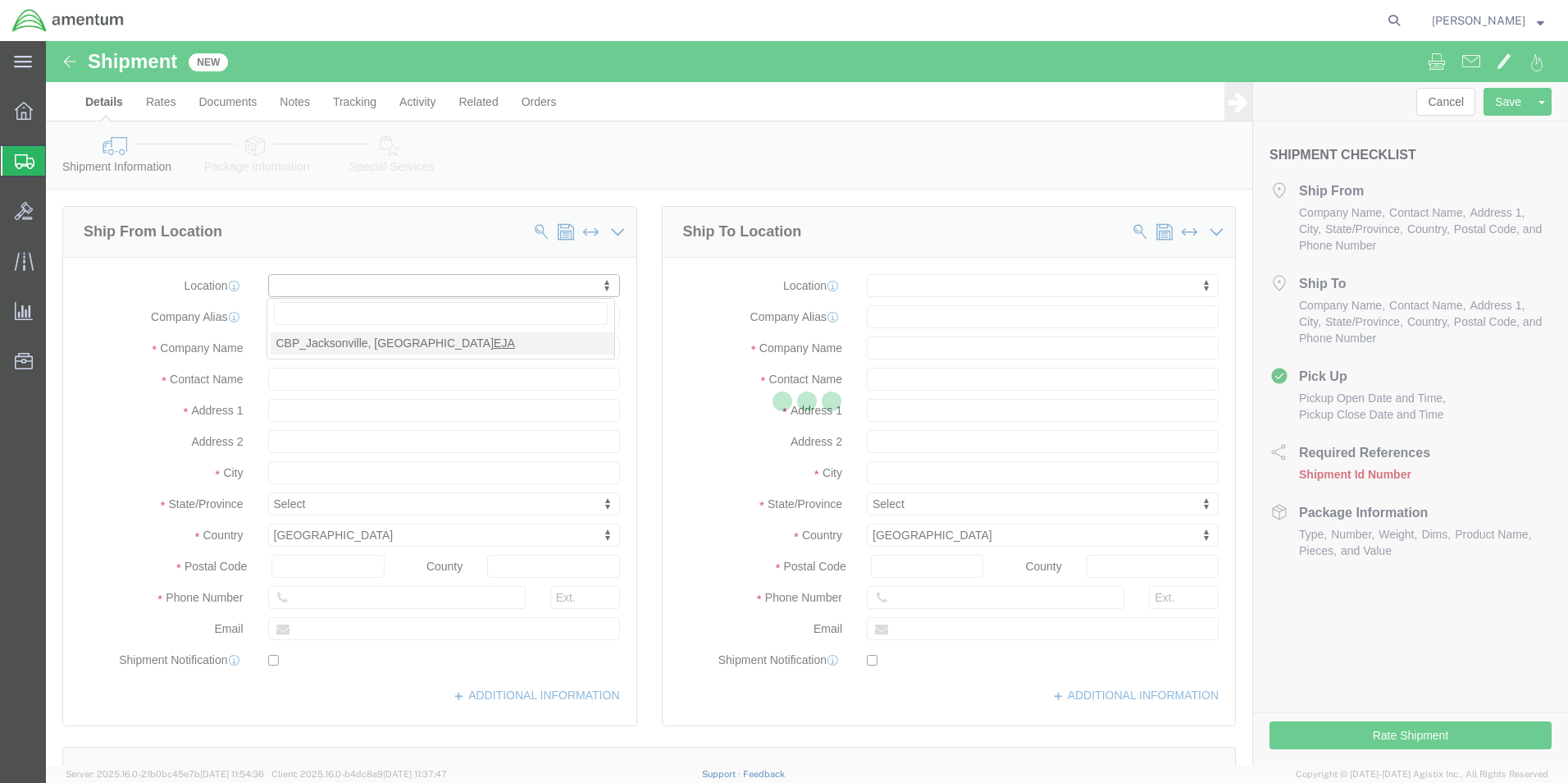
select select "FL"
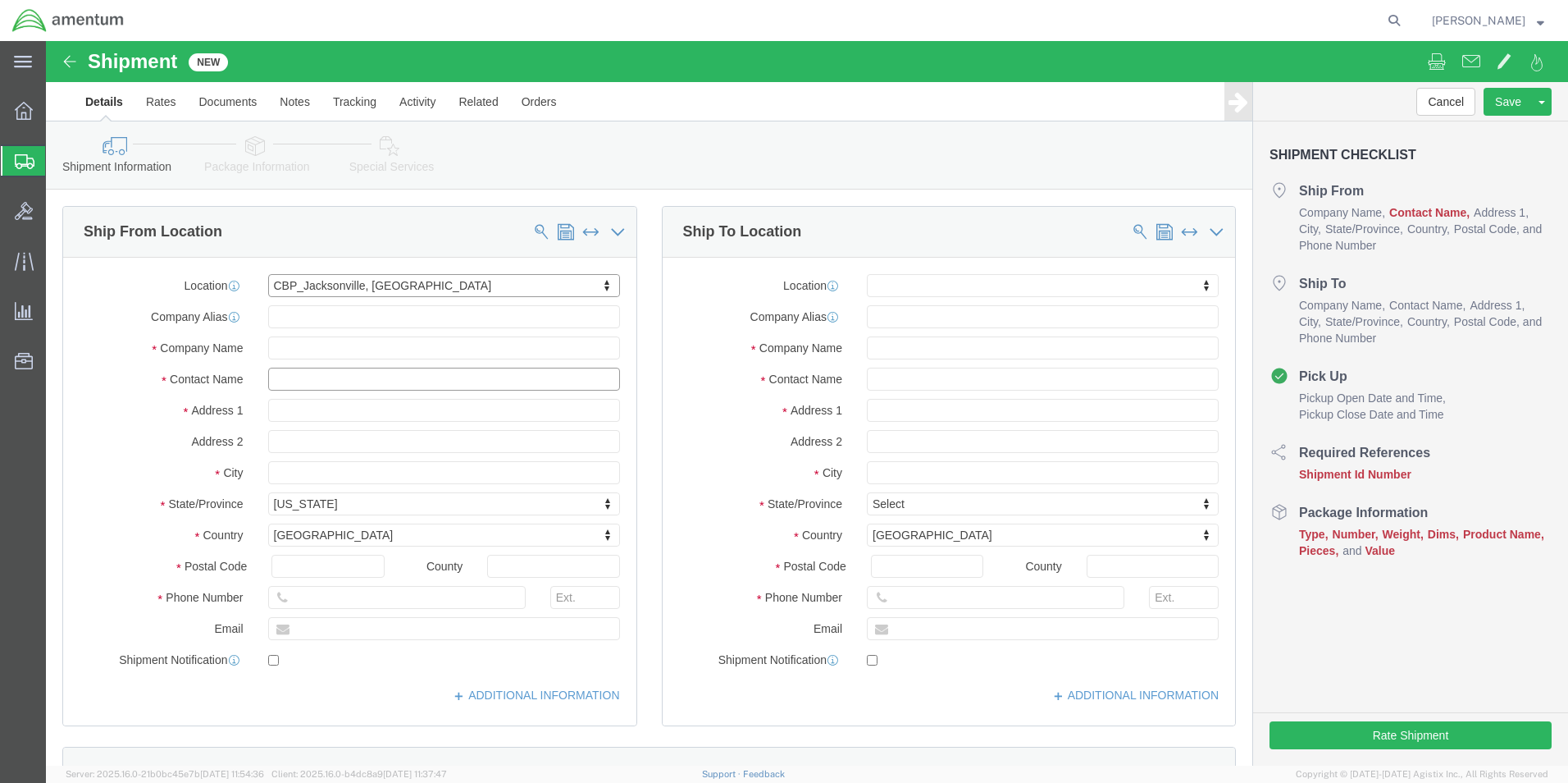
click input "text"
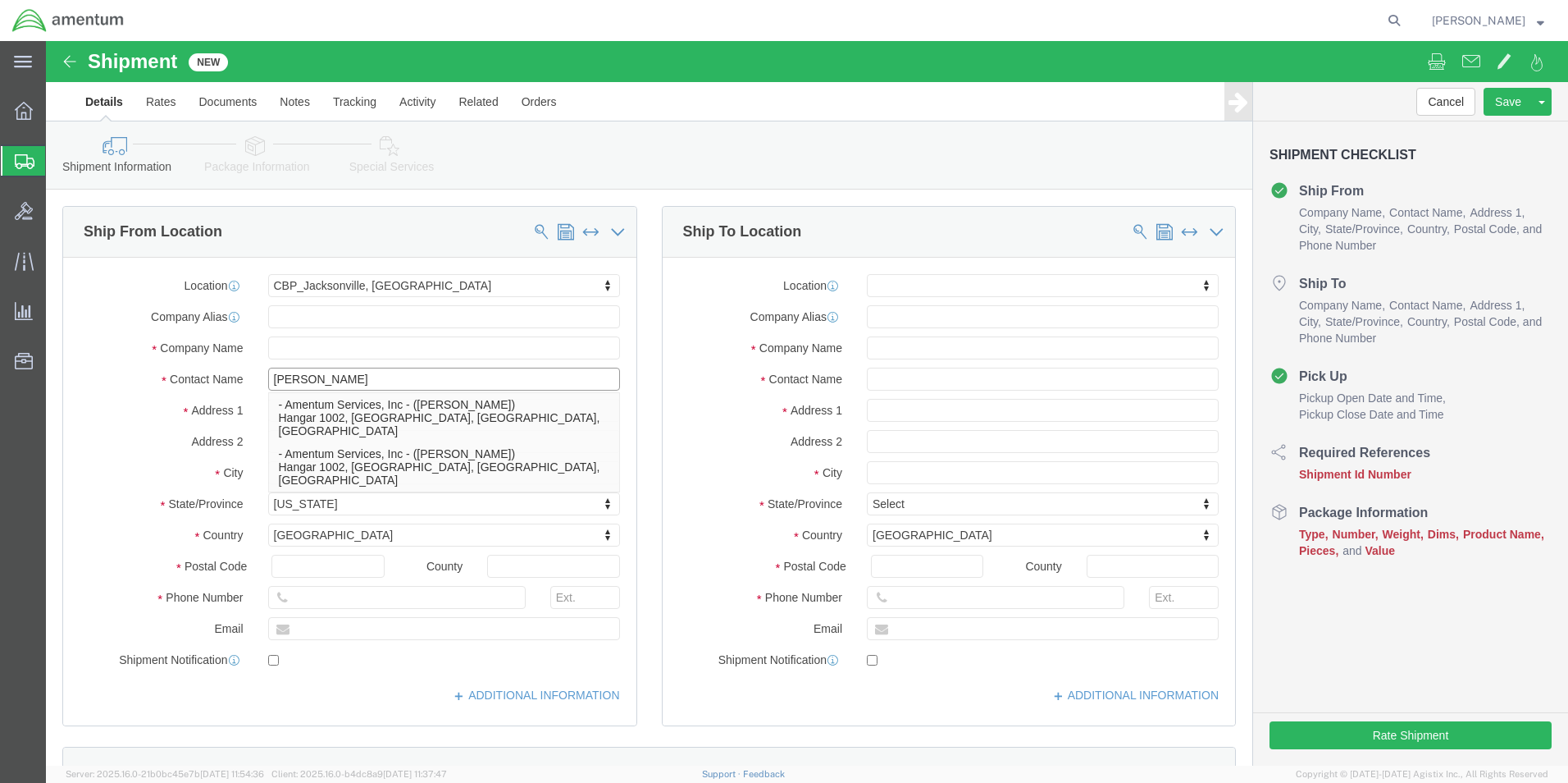
type input "Cienna Green"
click div "- Amentum Services, Inc - (Cienna Green) Hangar 1002, Naval Air Station Jackson…"
select select
select select "FL"
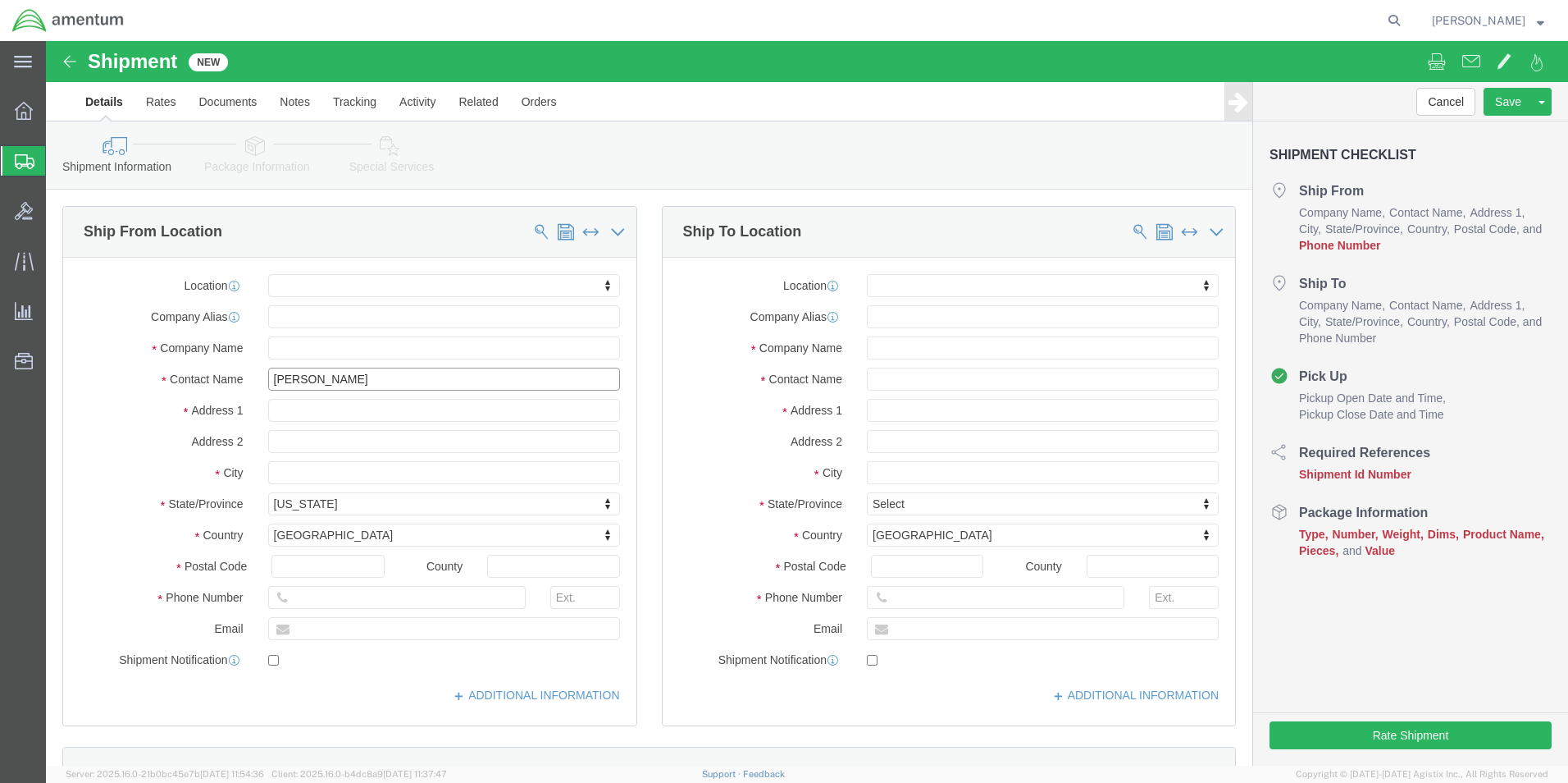
type input "Cienna Green"
type input "eja"
select select "49930"
select select "FL"
click input "Cienna Green"
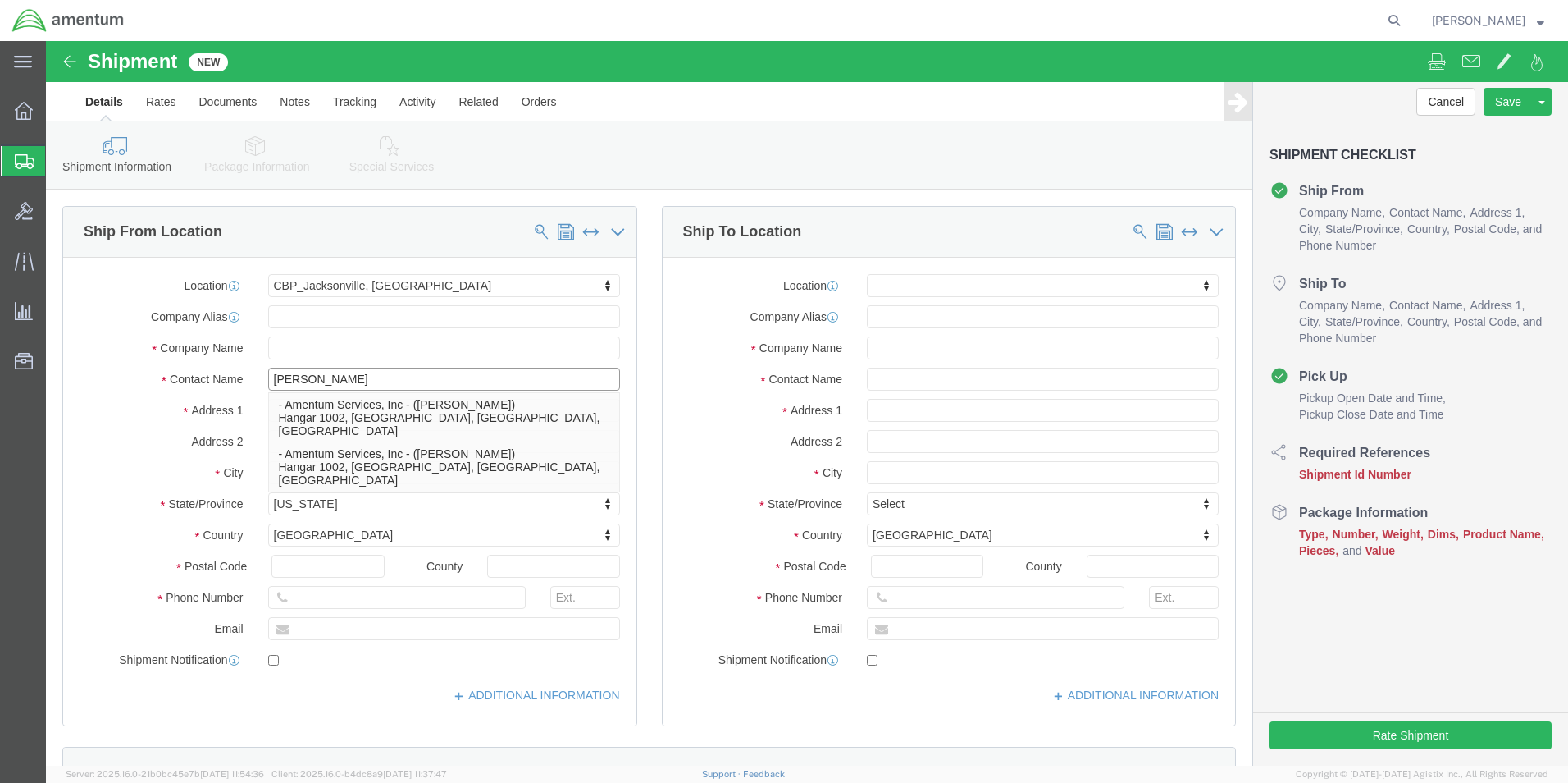
type input "Cienna Green"
click label "Address 1"
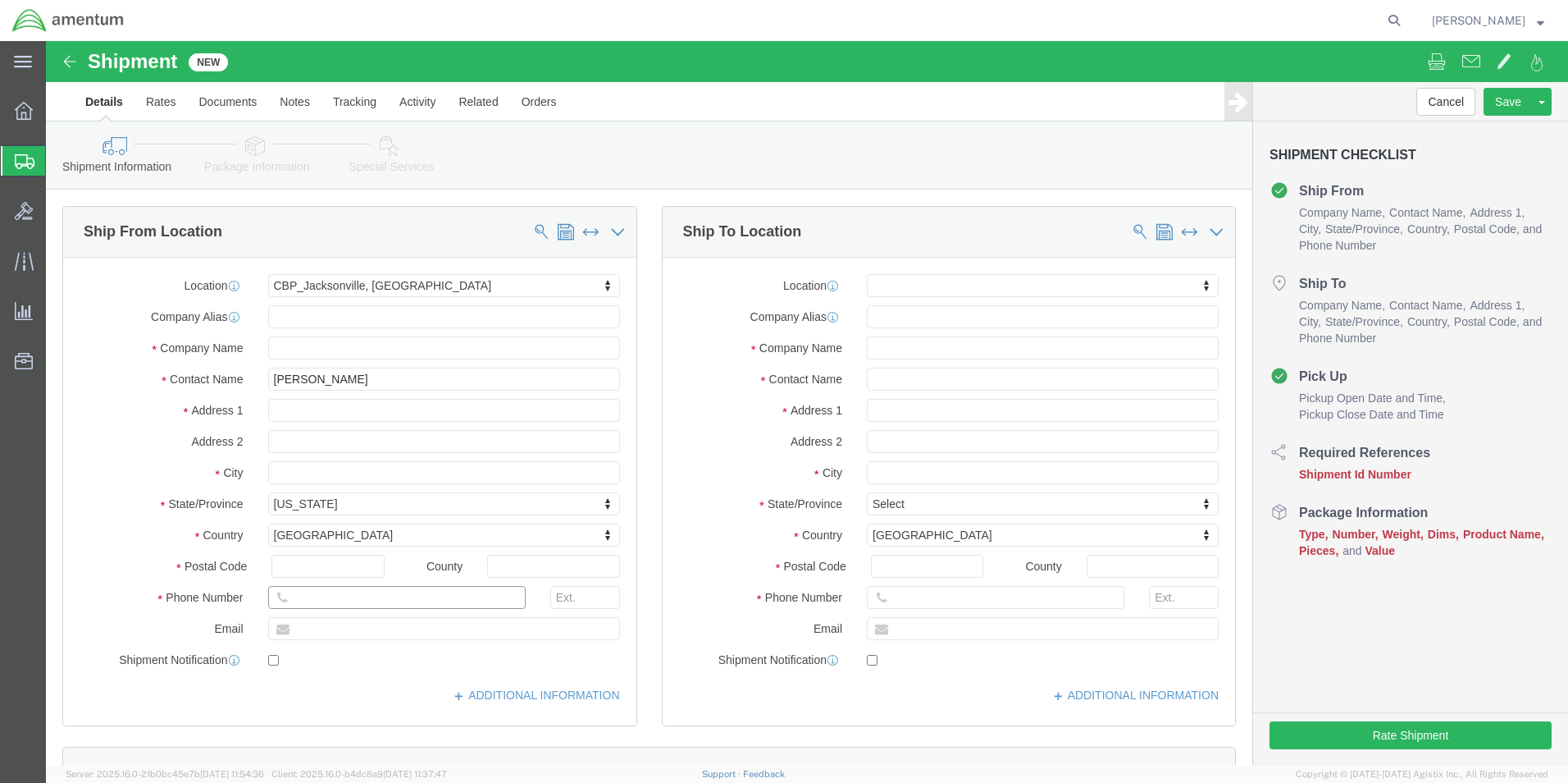
click input "text"
type input "(904) 680-6837"
click input "text"
type input "cienna.n.green@associates.cbp.dhs.gov"
click span
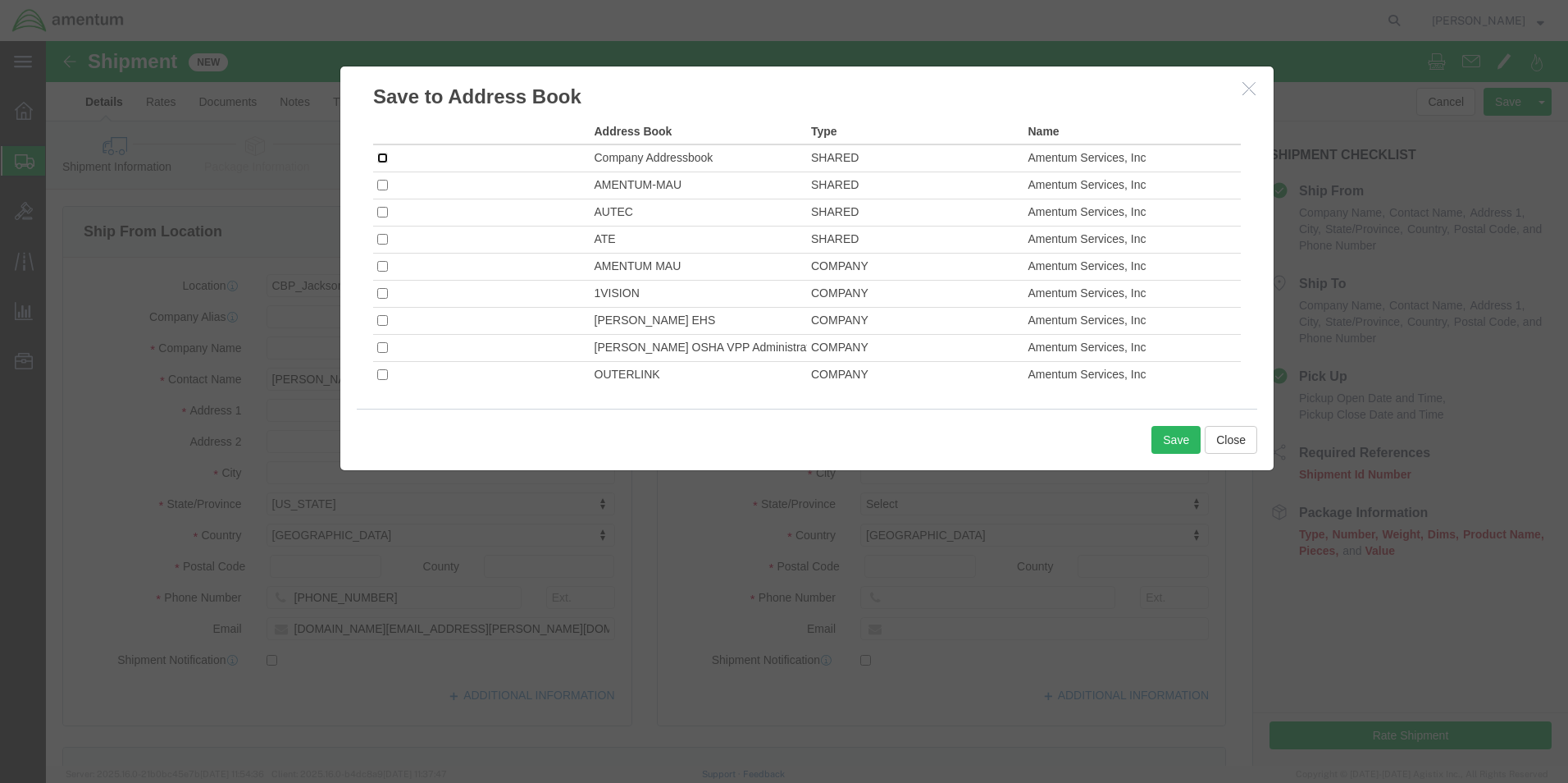
click input "checkbox"
checkbox input "true"
click input "checkbox"
checkbox input "true"
click input "checkbox"
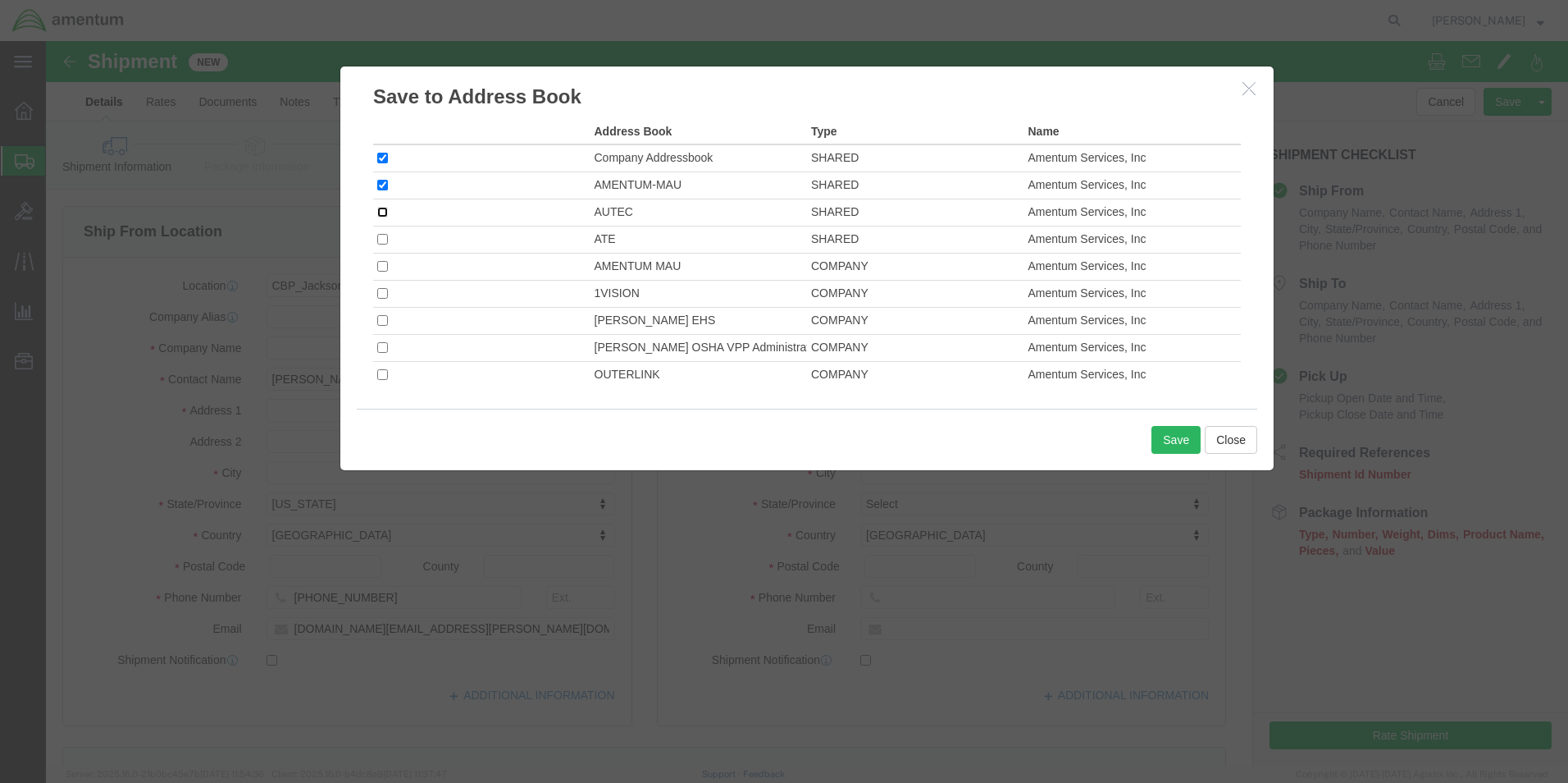
checkbox input "true"
drag, startPoint x: 330, startPoint y: 197, endPoint x: 329, endPoint y: 211, distance: 14.0
click input "checkbox"
checkbox input "true"
click input "checkbox"
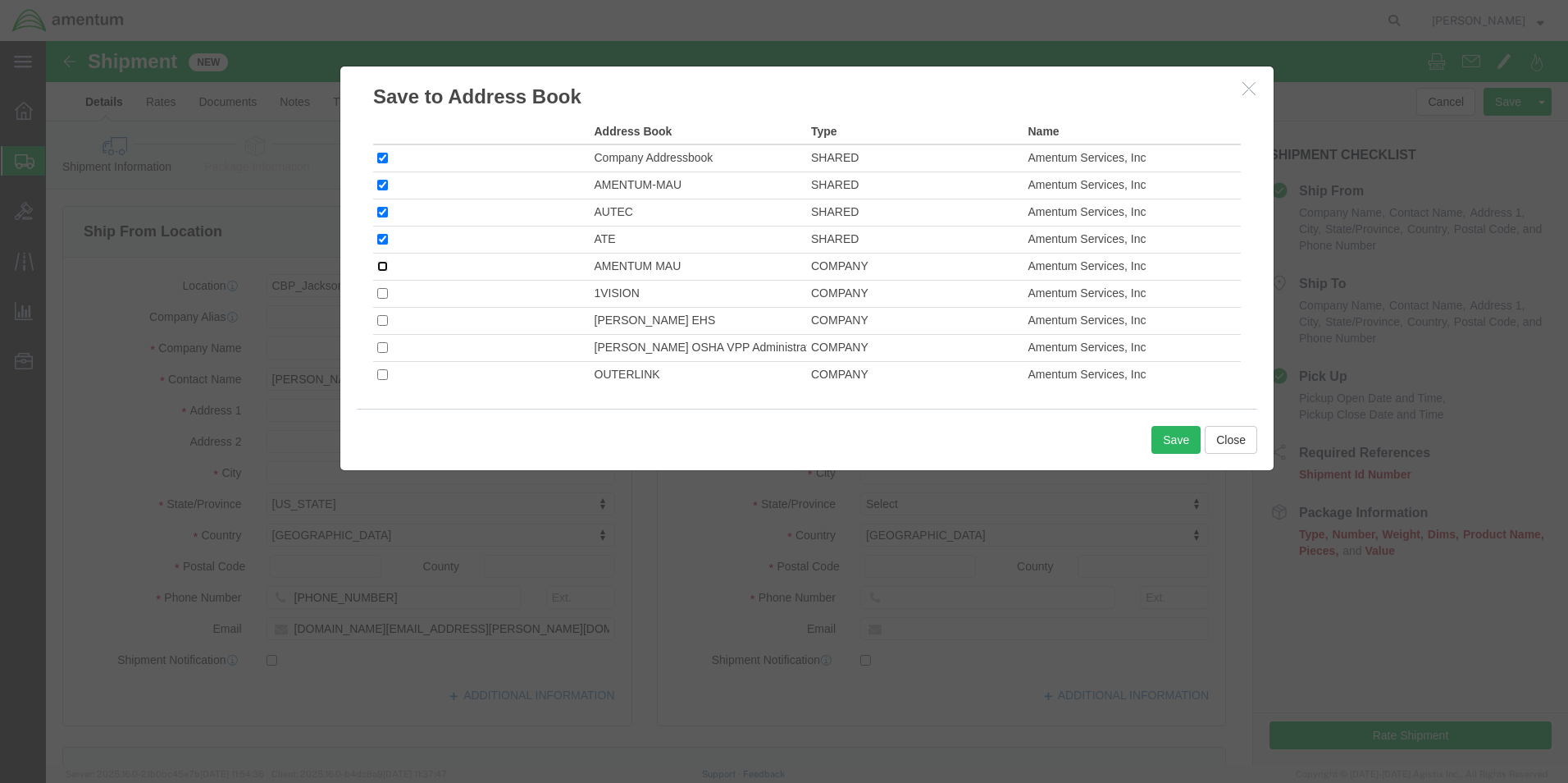
checkbox input "true"
click input "checkbox"
checkbox input "true"
click input "checkbox"
checkbox input "true"
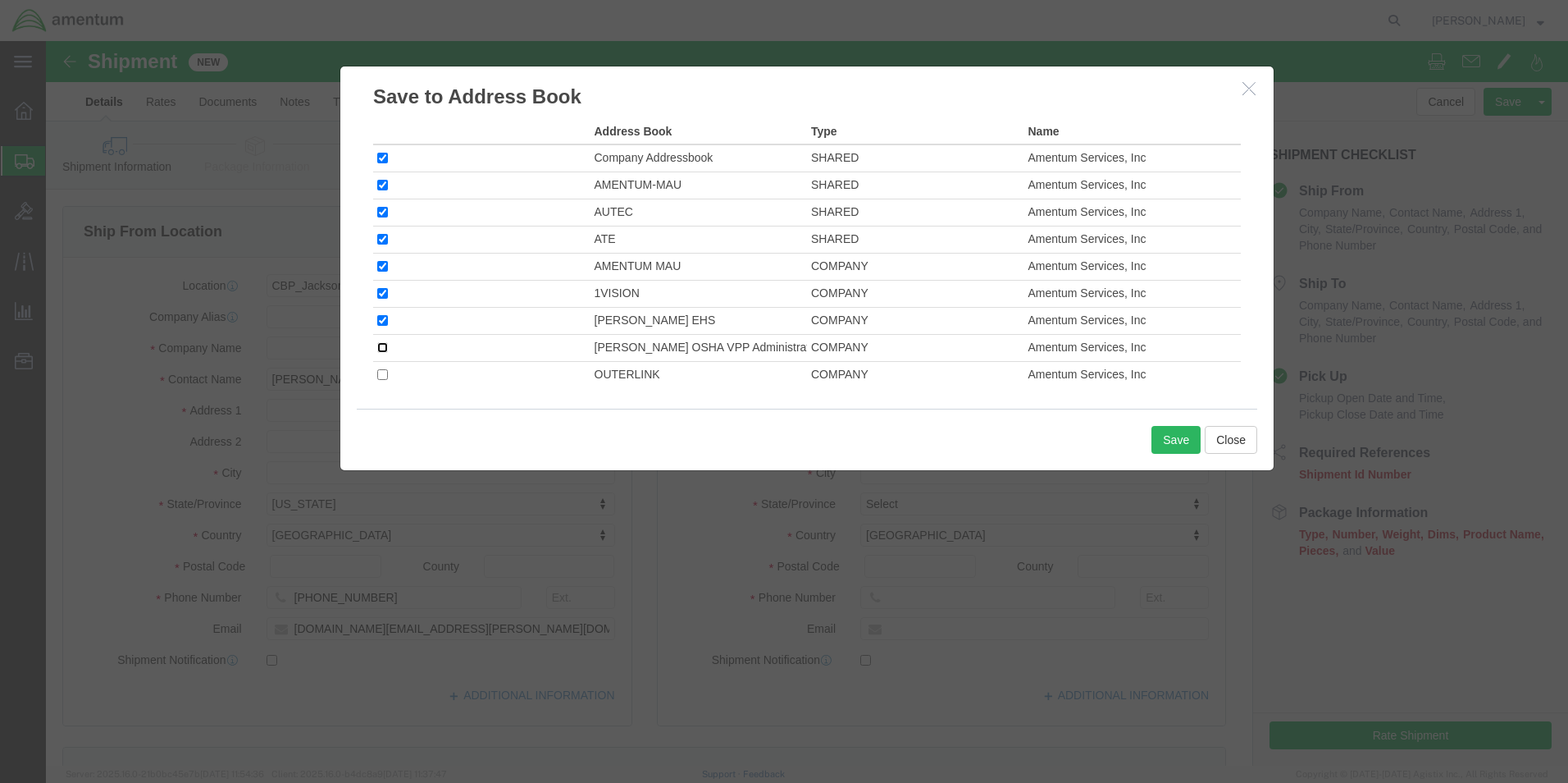
click input "checkbox"
checkbox input "true"
click input "checkbox"
click button "Save"
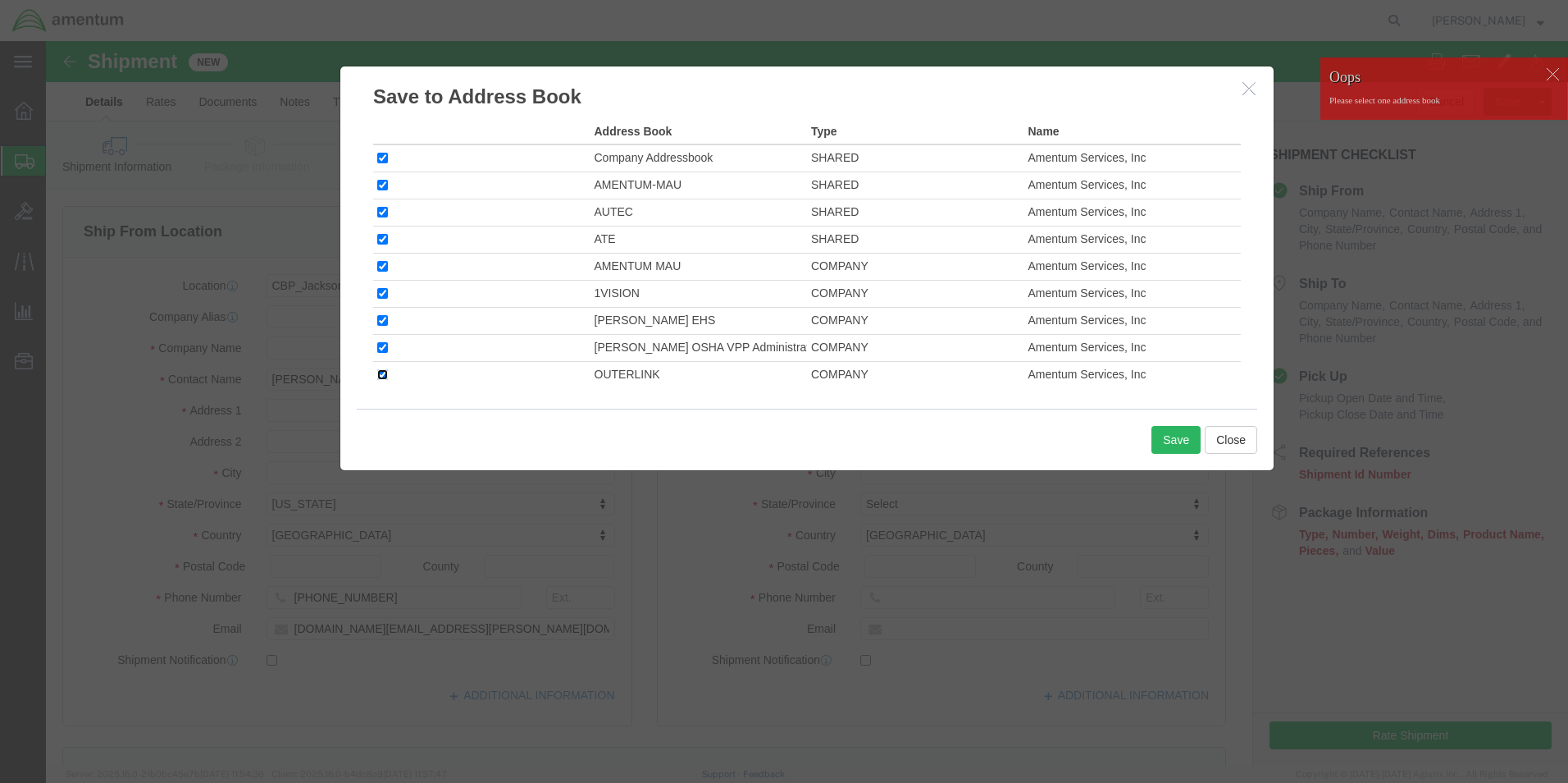
click input "checkbox"
checkbox input "false"
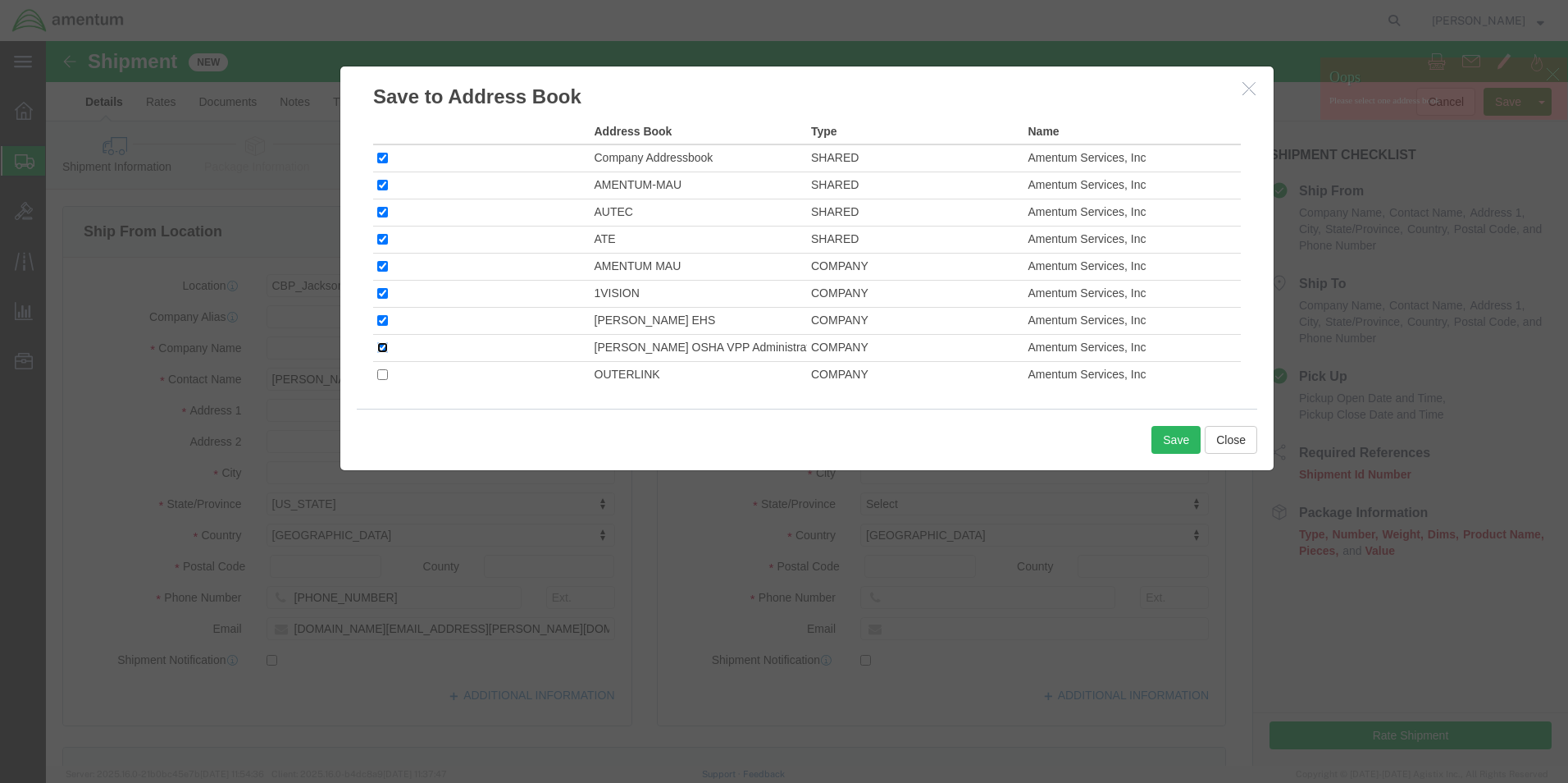
click input "checkbox"
checkbox input "false"
click td
click input "checkbox"
checkbox input "false"
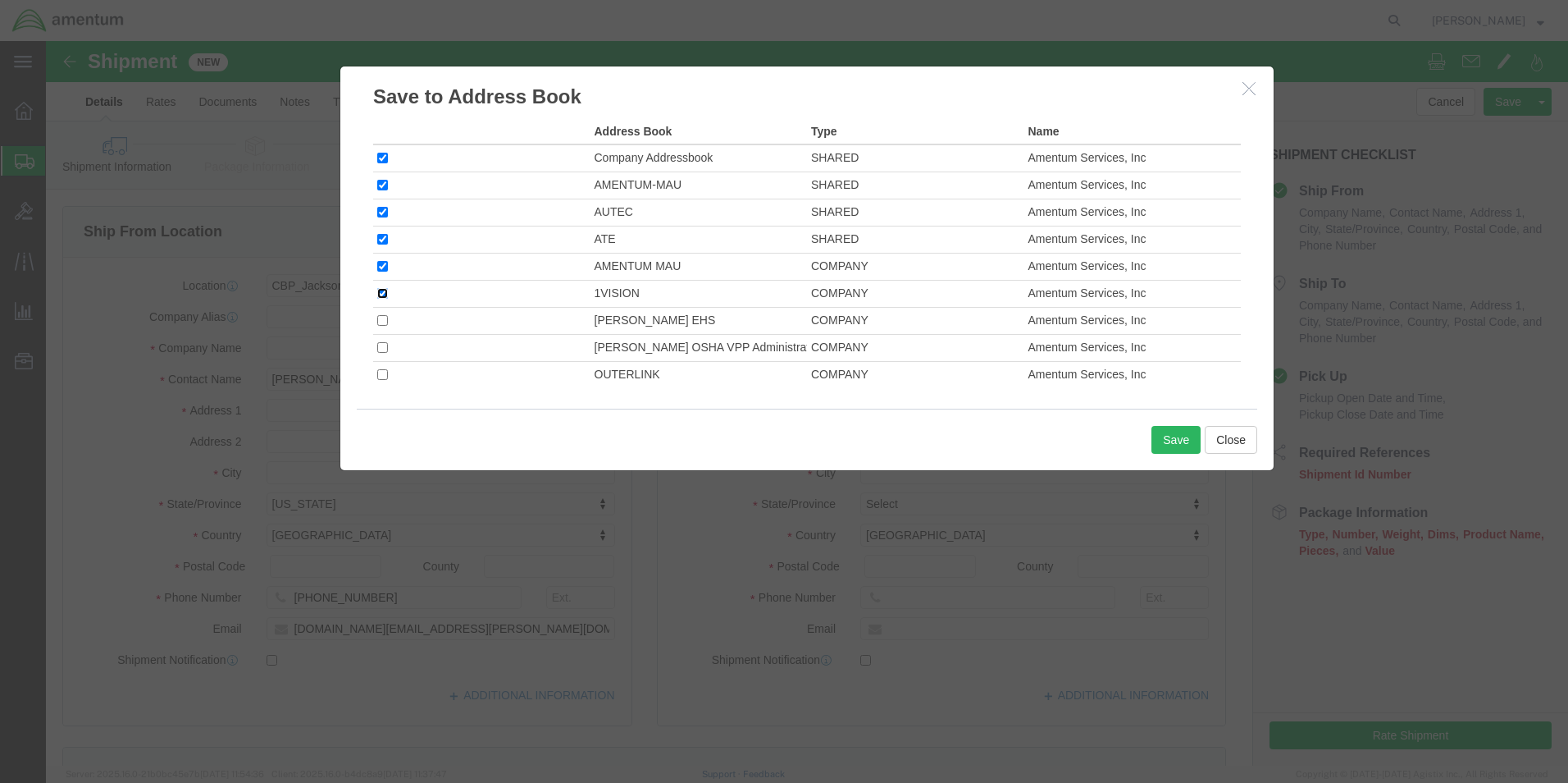
click input "checkbox"
checkbox input "false"
click input "checkbox"
checkbox input "false"
click input "checkbox"
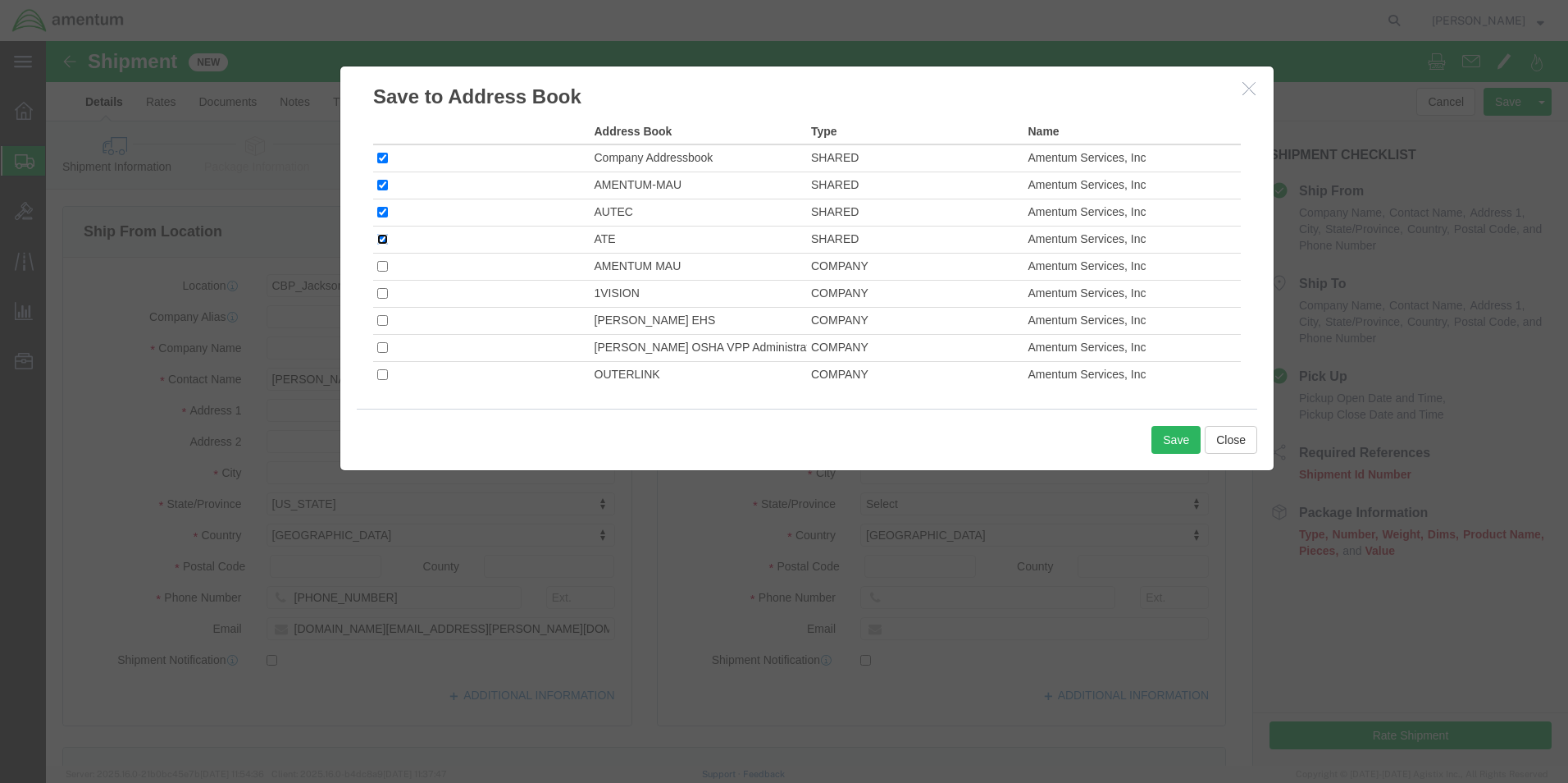
checkbox input "false"
click input "checkbox"
checkbox input "false"
click input "checkbox"
checkbox input "false"
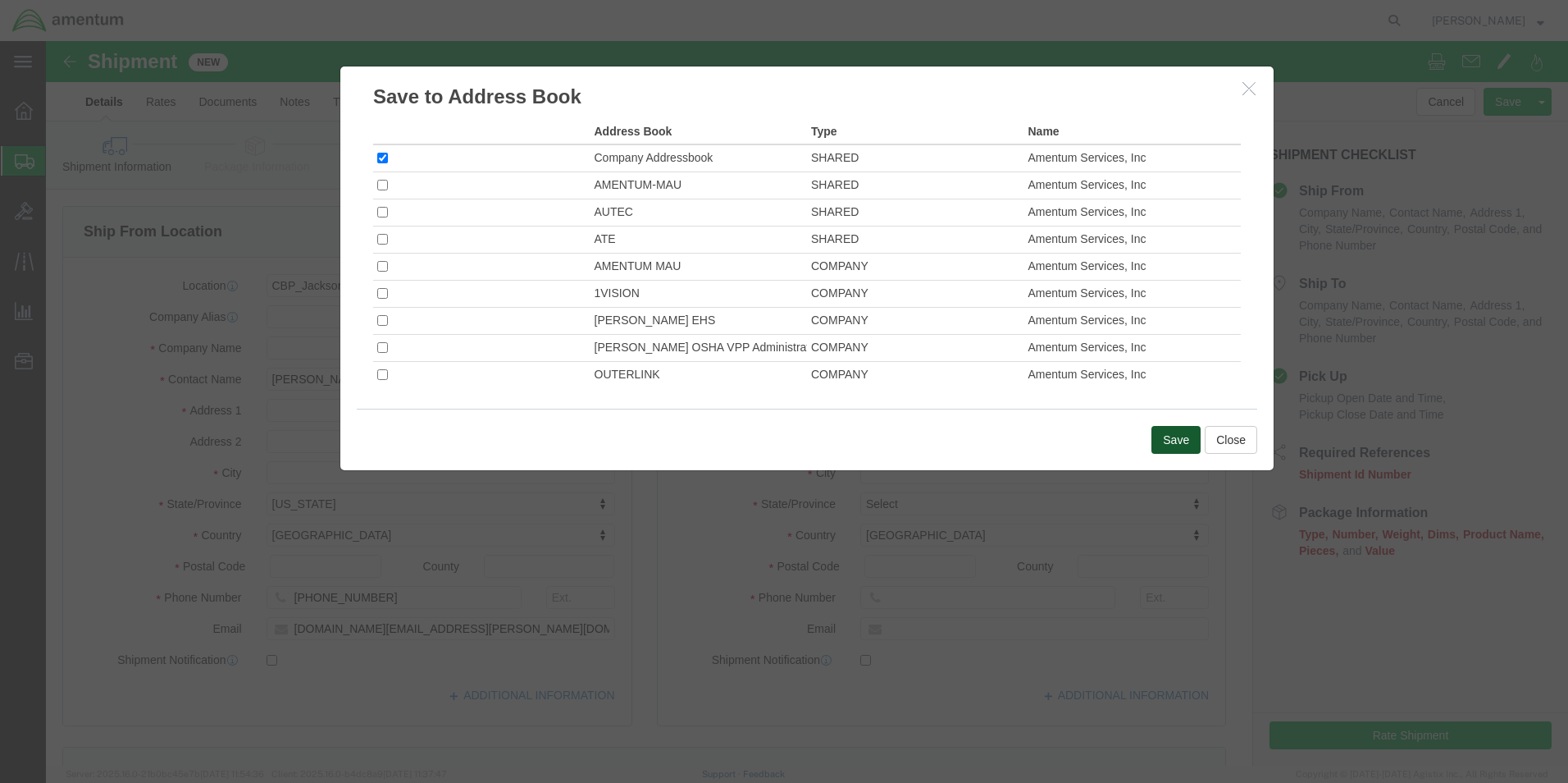
click button "Save"
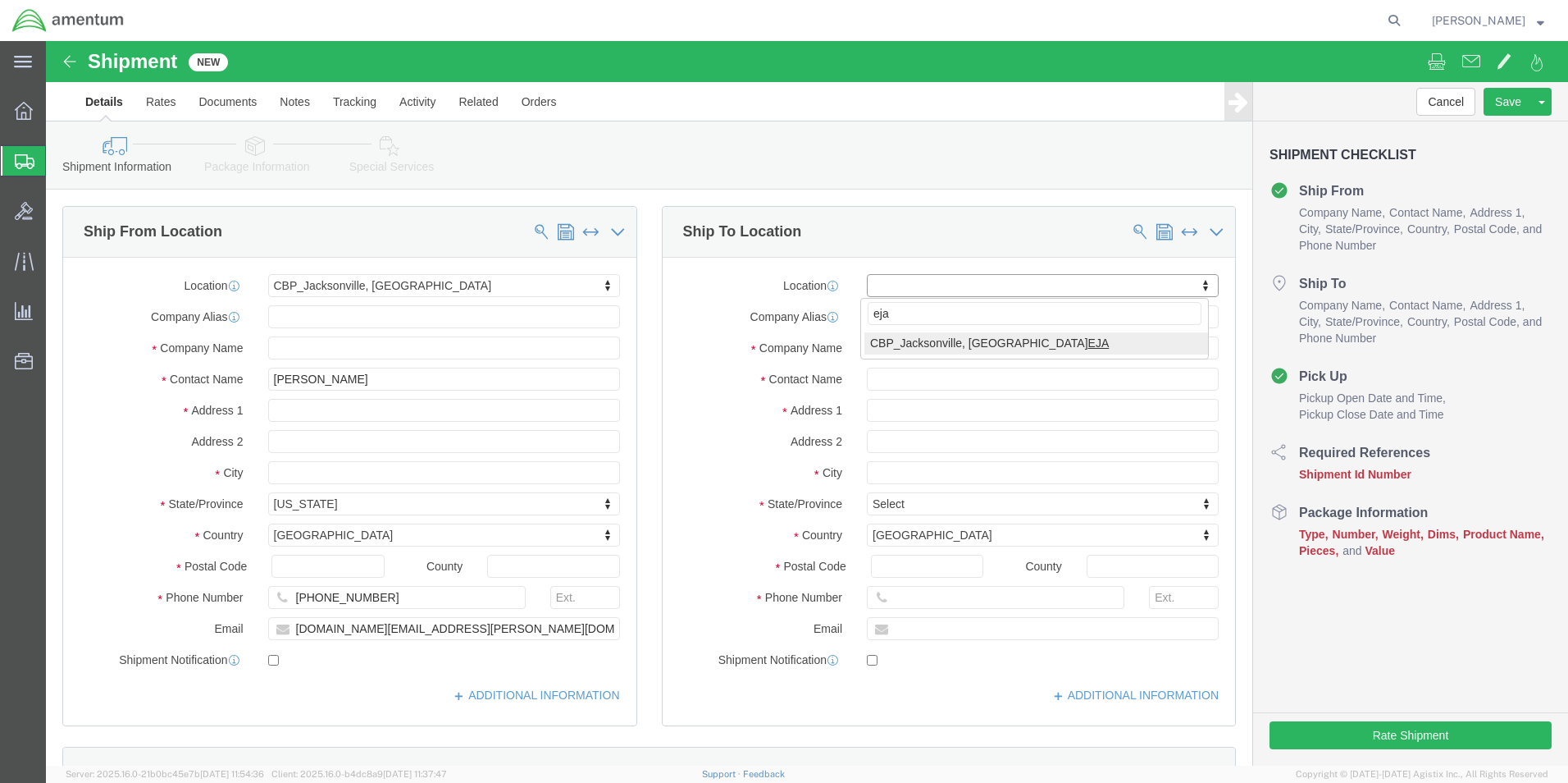
type input "eja"
select select "49930"
select select "FL"
click div "Location CBP_Jacksonville, FL_EJA My Profile Location 1002-4122-6 1006-5256-0 1…"
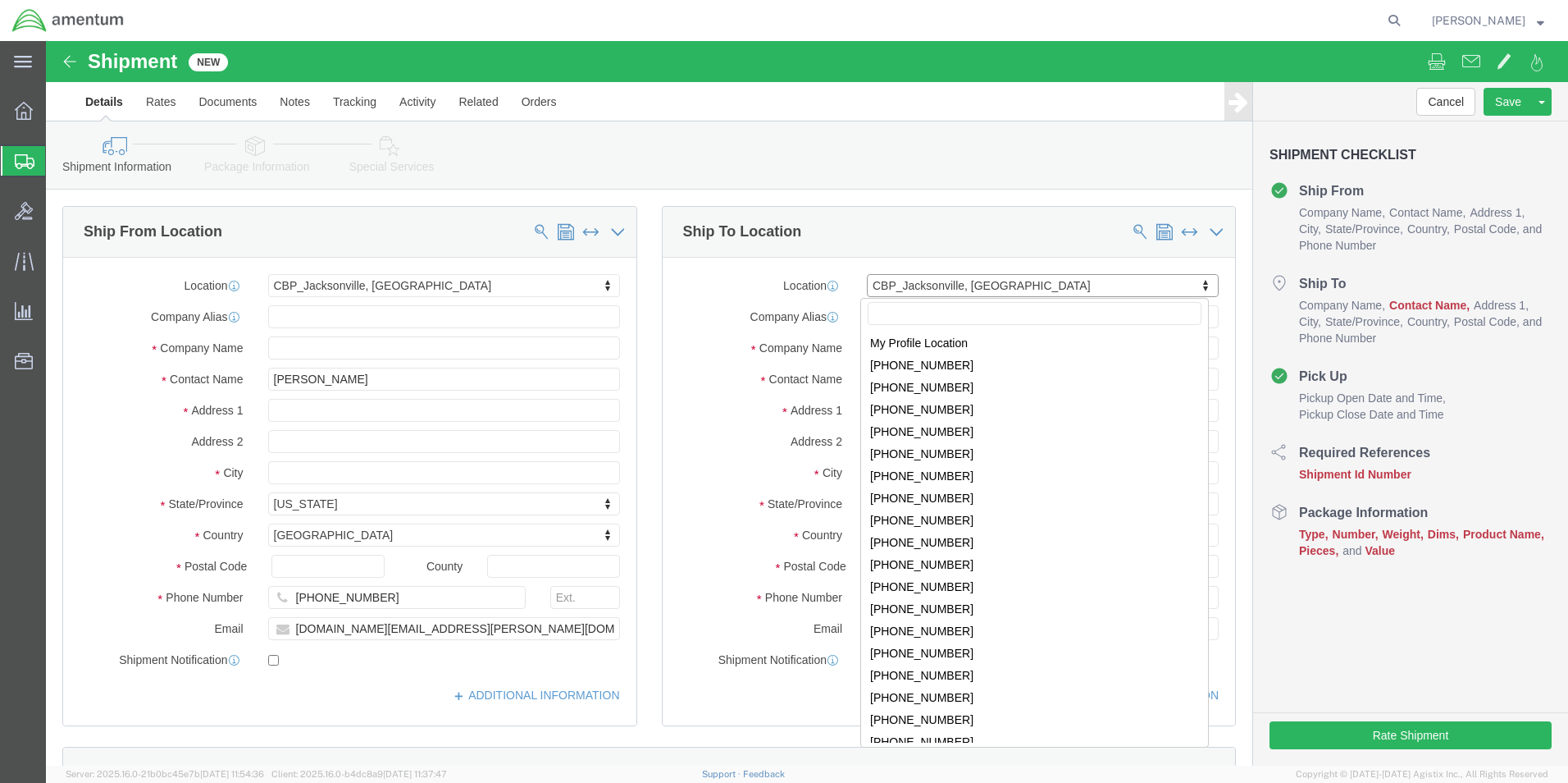
scroll to position [2949, 0]
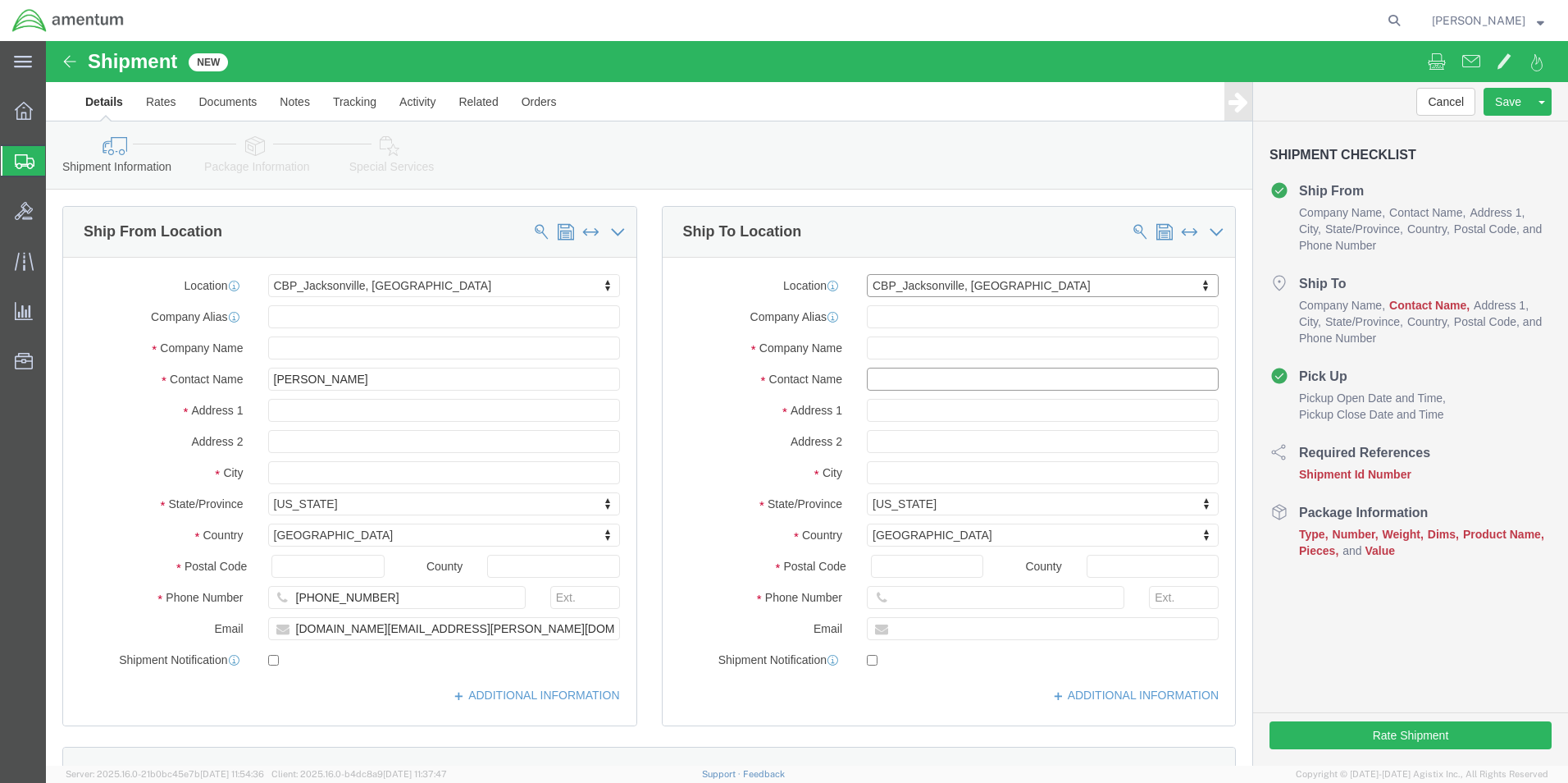
click input "text"
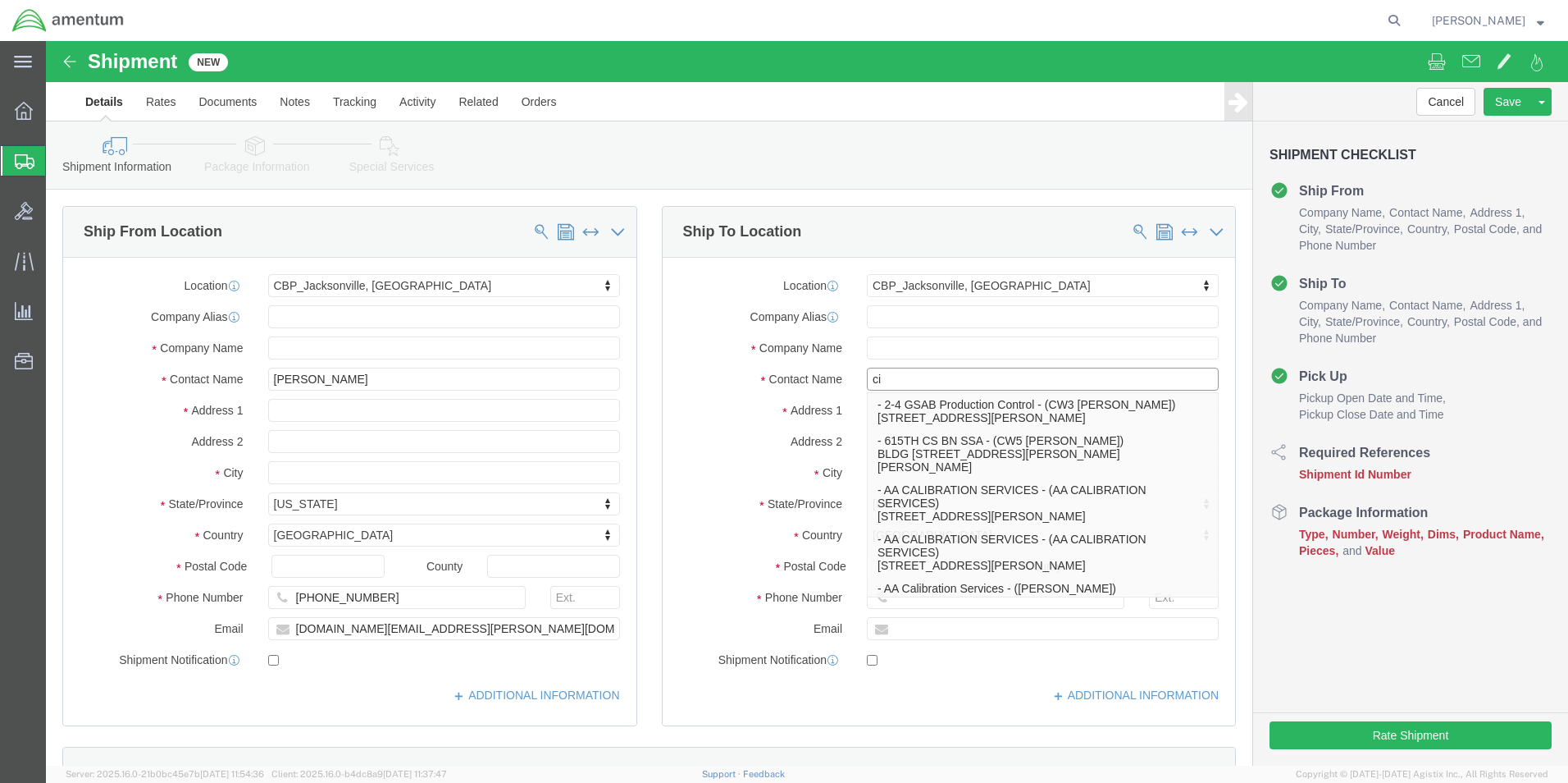
type input "cie"
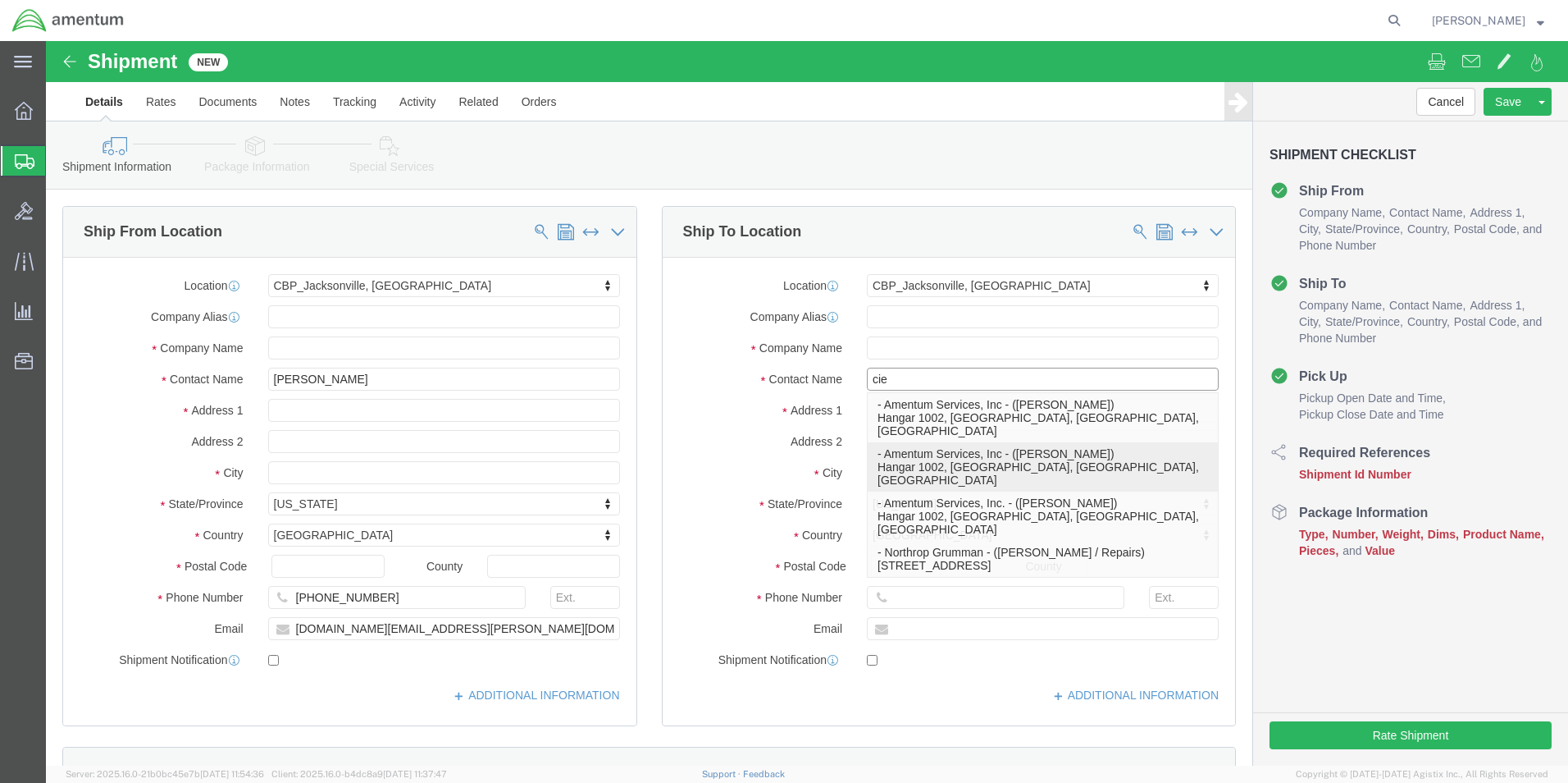
click p "- Amentum Services, Inc - (Cienna Green) Hangar 1002, Naval Air Station Jackson…"
select select
select select "FL"
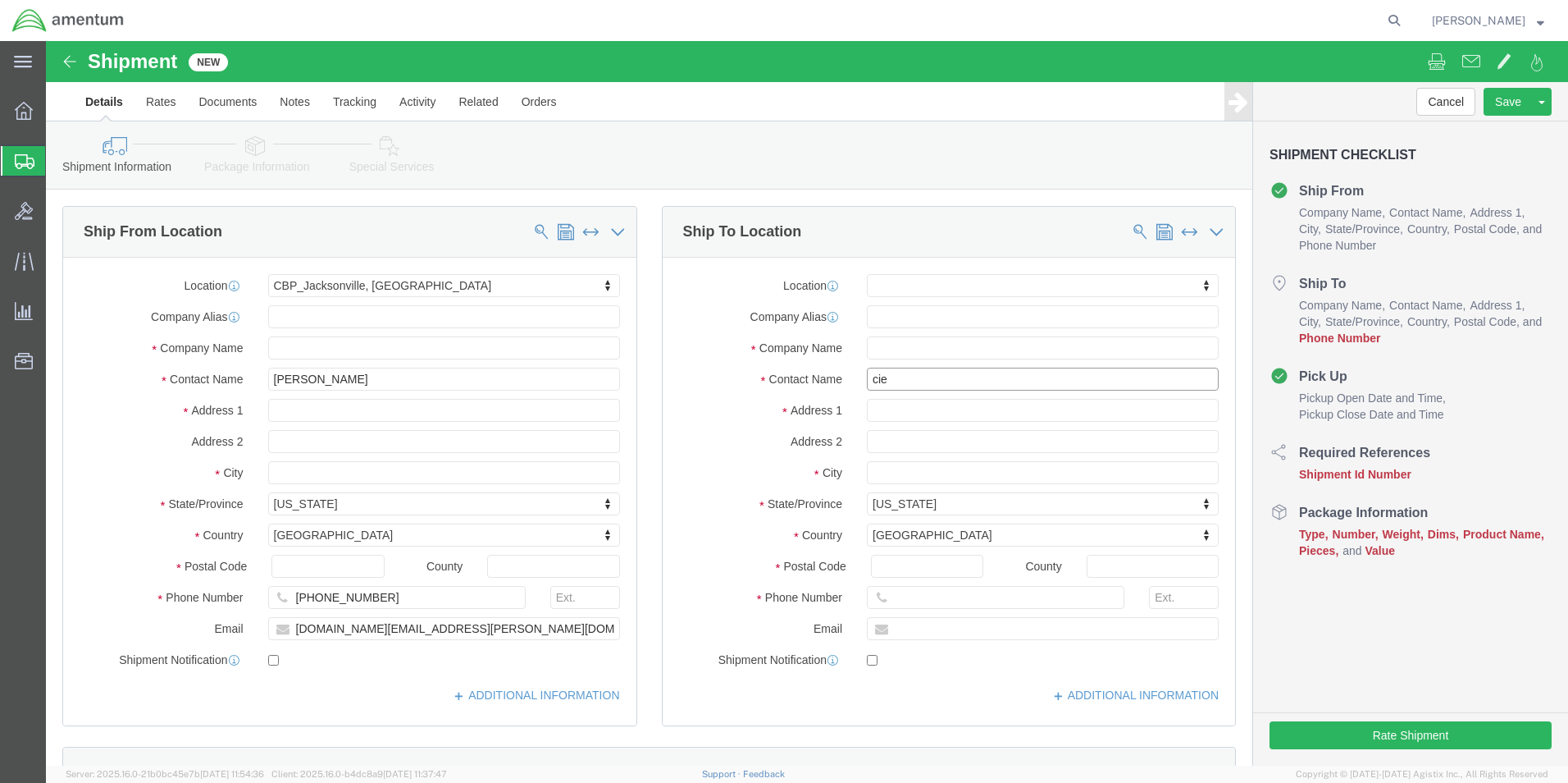
drag, startPoint x: 961, startPoint y: 326, endPoint x: 757, endPoint y: 349, distance: 205.3
click div "Contact Name cie cie"
type input "Cienna Green"
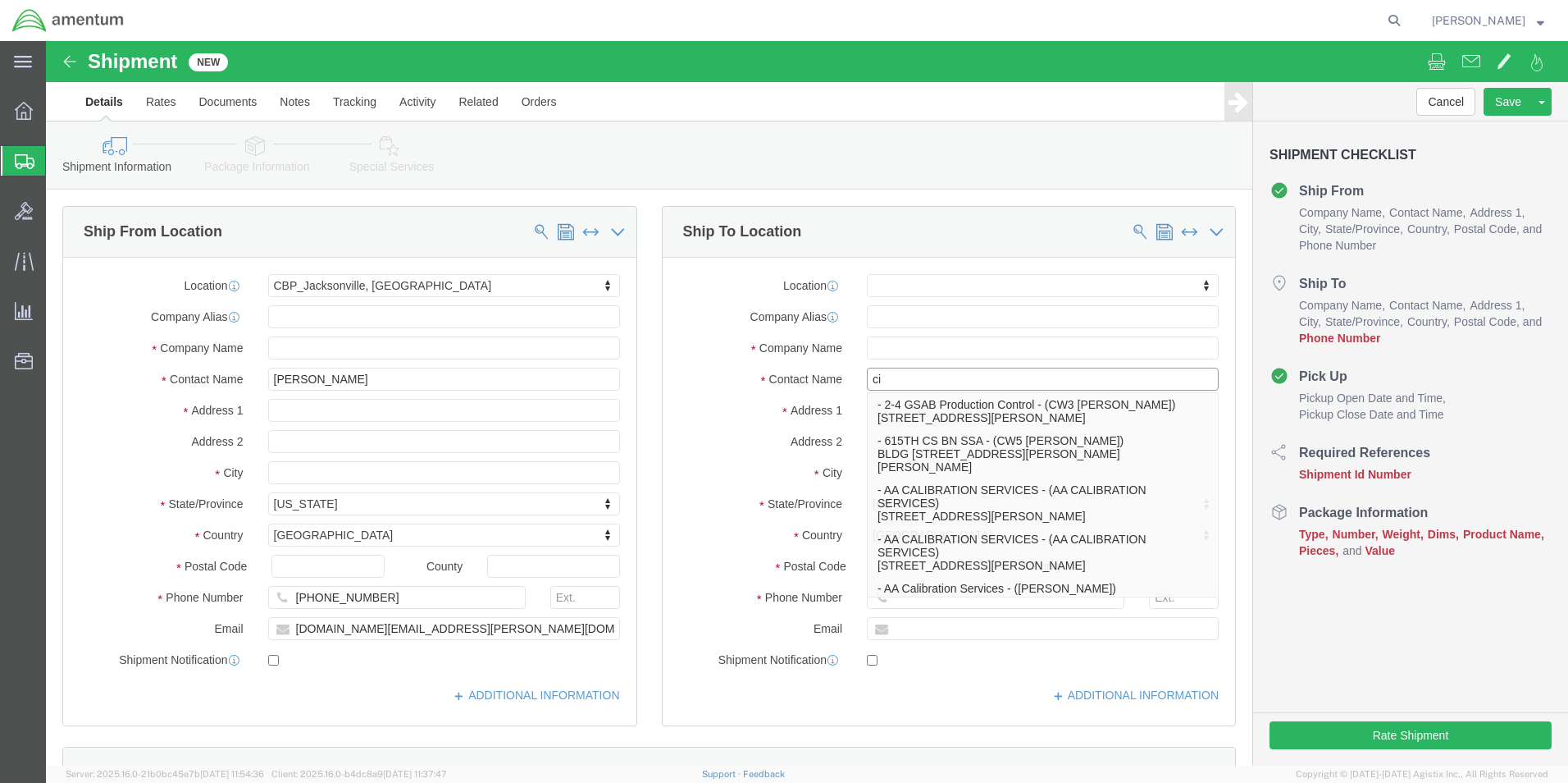
type input "cie"
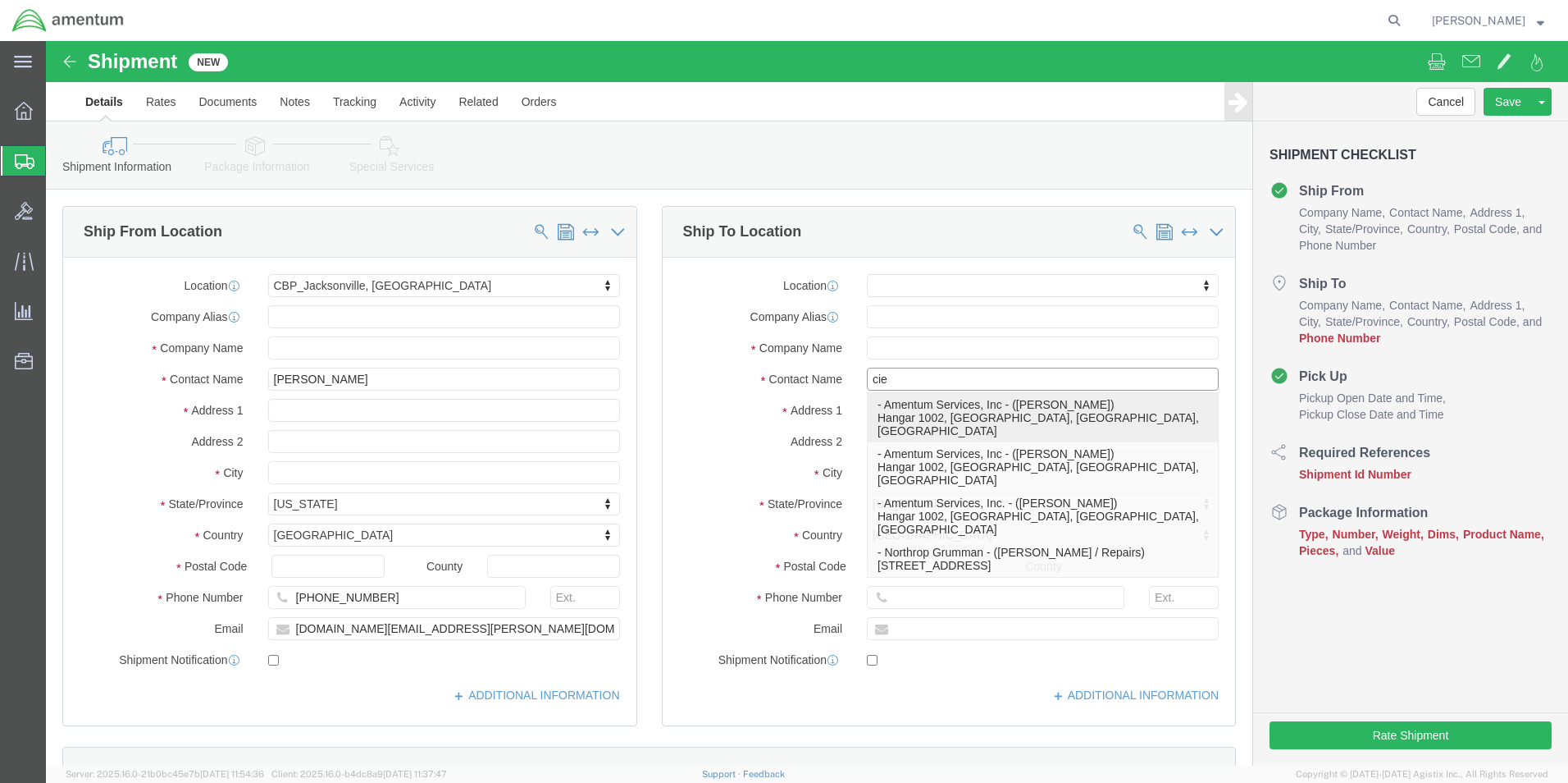
click p "- Amentum Services, Inc - (CIENNA GREEN) Hangar 1002, Naval Air Station Jackson…"
select select "FL"
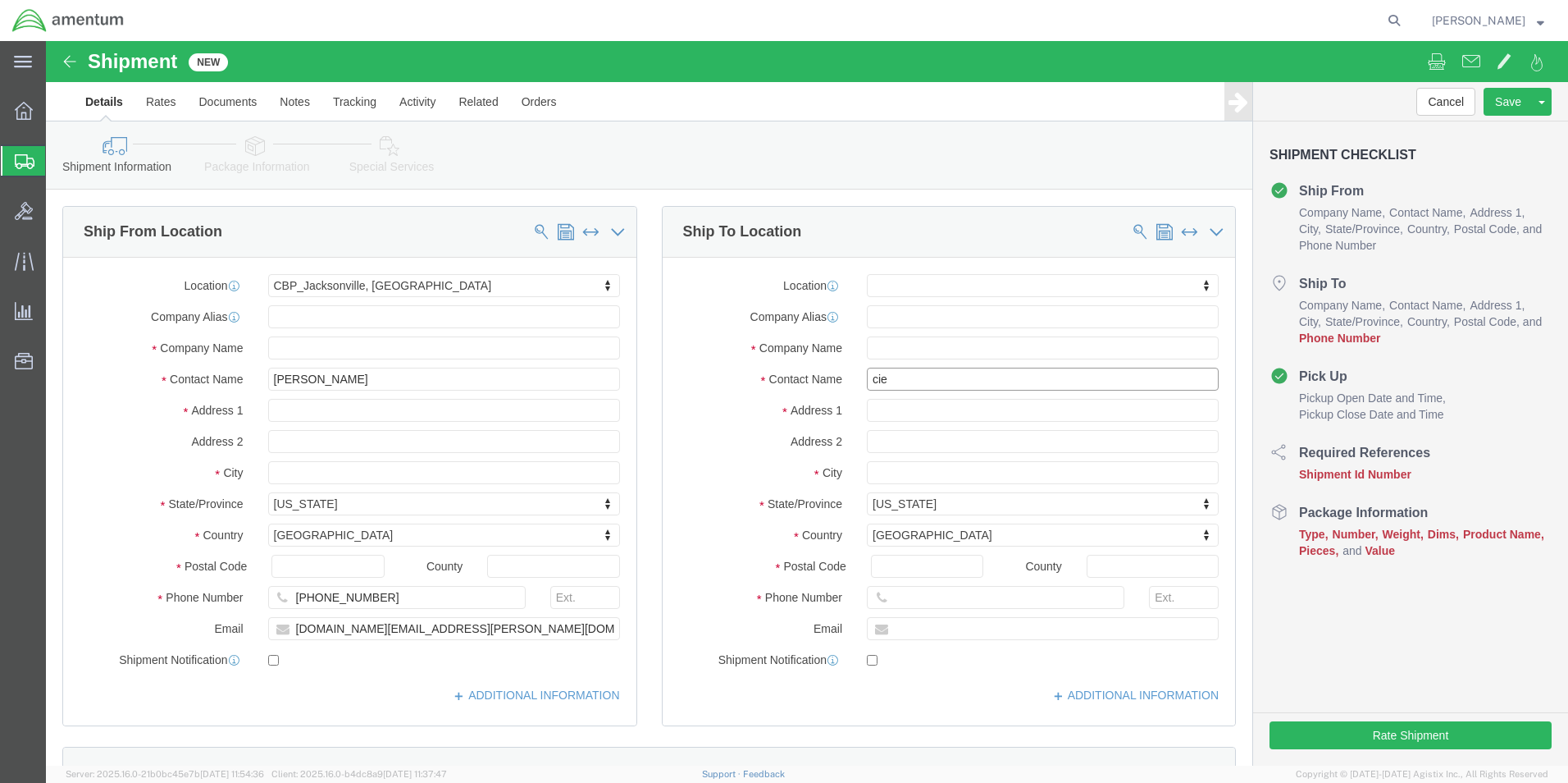
drag, startPoint x: 938, startPoint y: 341, endPoint x: 729, endPoint y: 351, distance: 209.2
click div "Location My Profile Location 1002-4122-6 1006-5256-0 1026-8910-0 1281-0560-3 13…"
type input "cien"
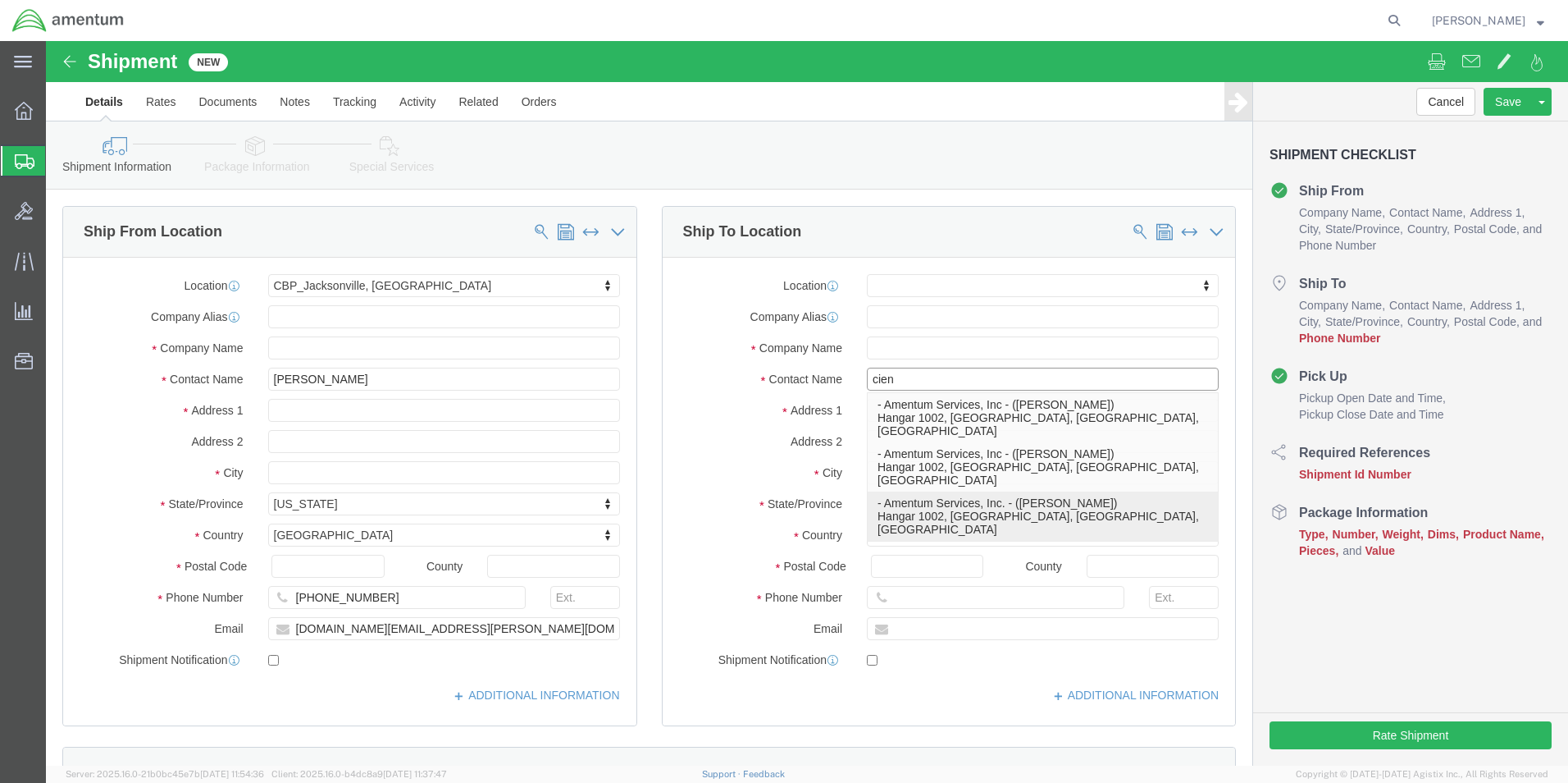
click p "- Amentum Services, Inc. - (Cienna Green) Hangar 1002, Naval Air Station Jackso…"
select select "FL"
